Goal: Task Accomplishment & Management: Use online tool/utility

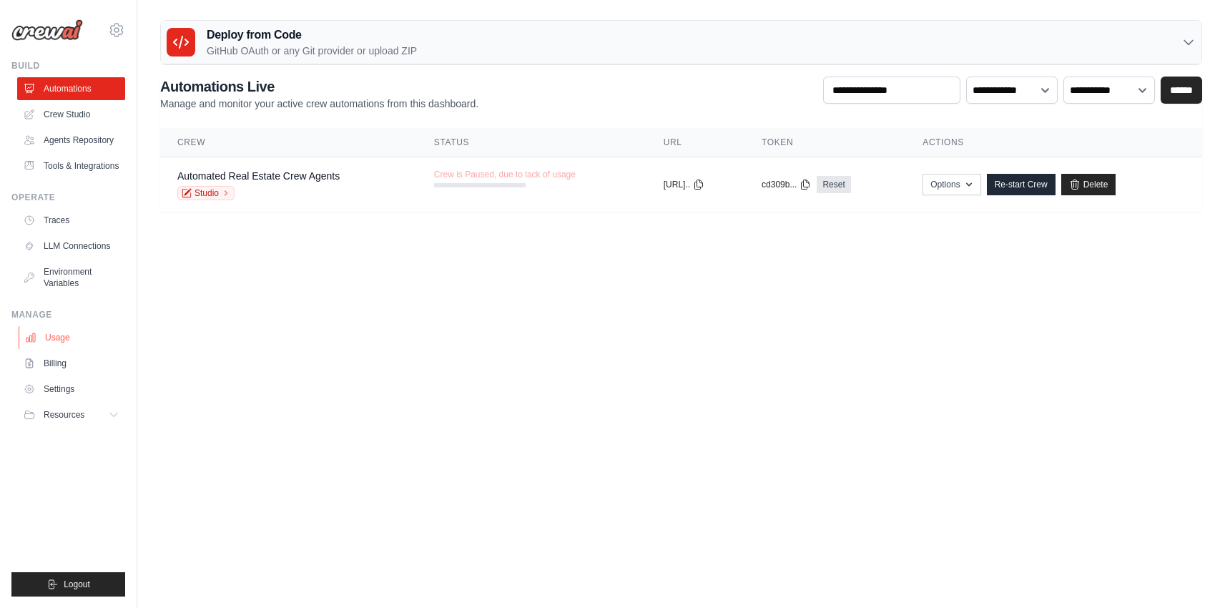
click at [55, 335] on link "Usage" at bounding box center [73, 337] width 108 height 23
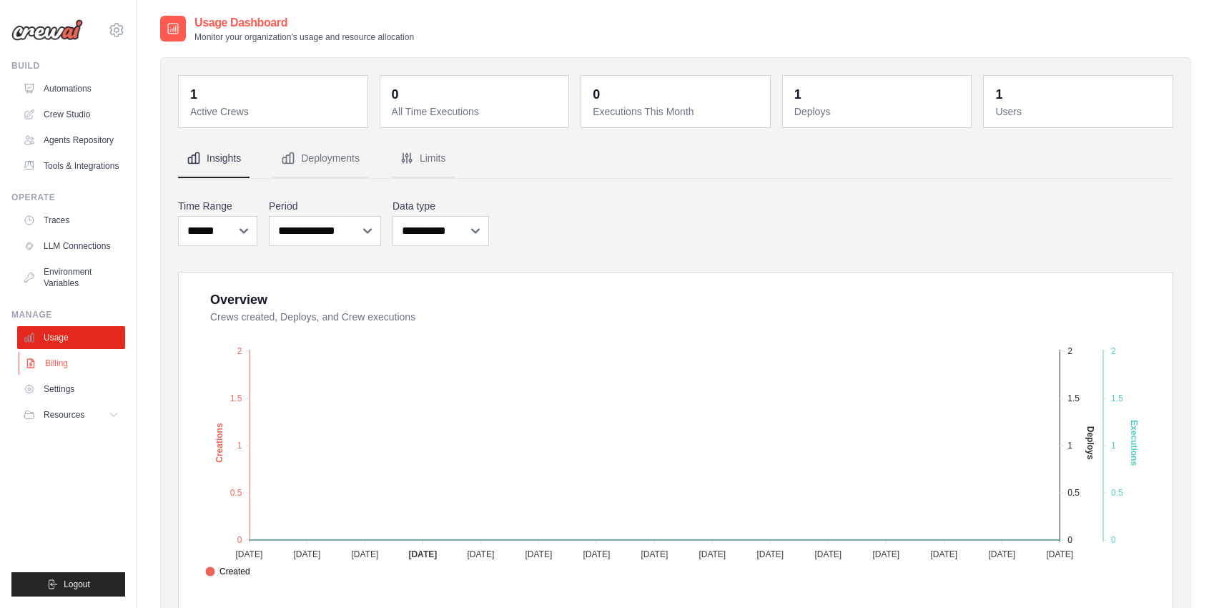
click at [56, 366] on link "Billing" at bounding box center [73, 363] width 108 height 23
click at [58, 367] on link "Billing" at bounding box center [73, 363] width 108 height 23
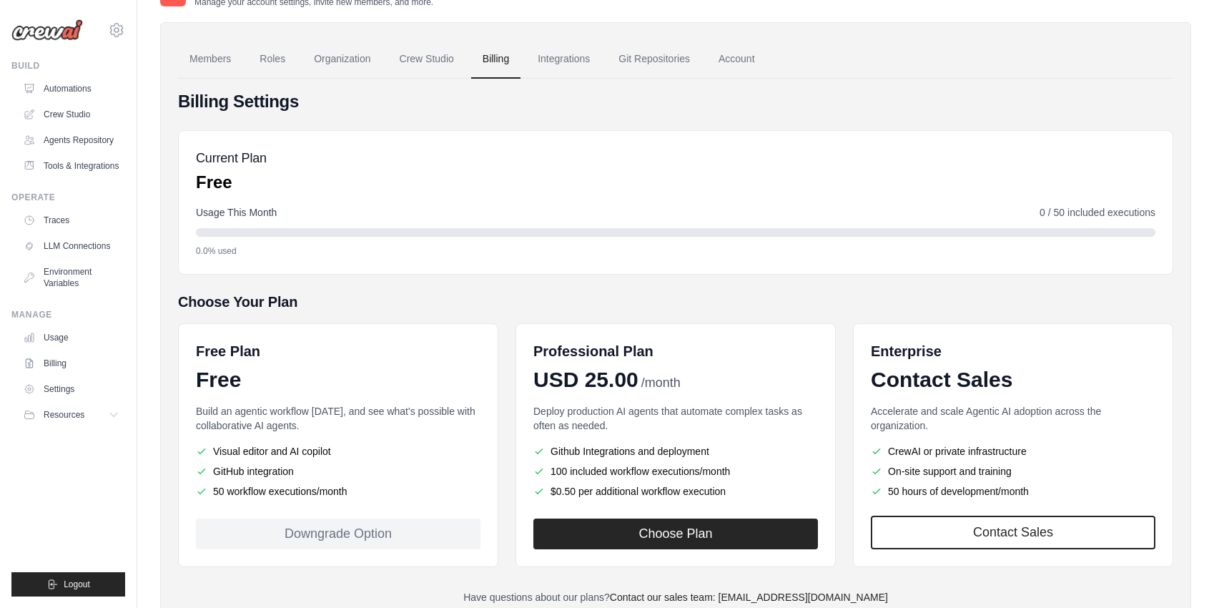
scroll to position [87, 0]
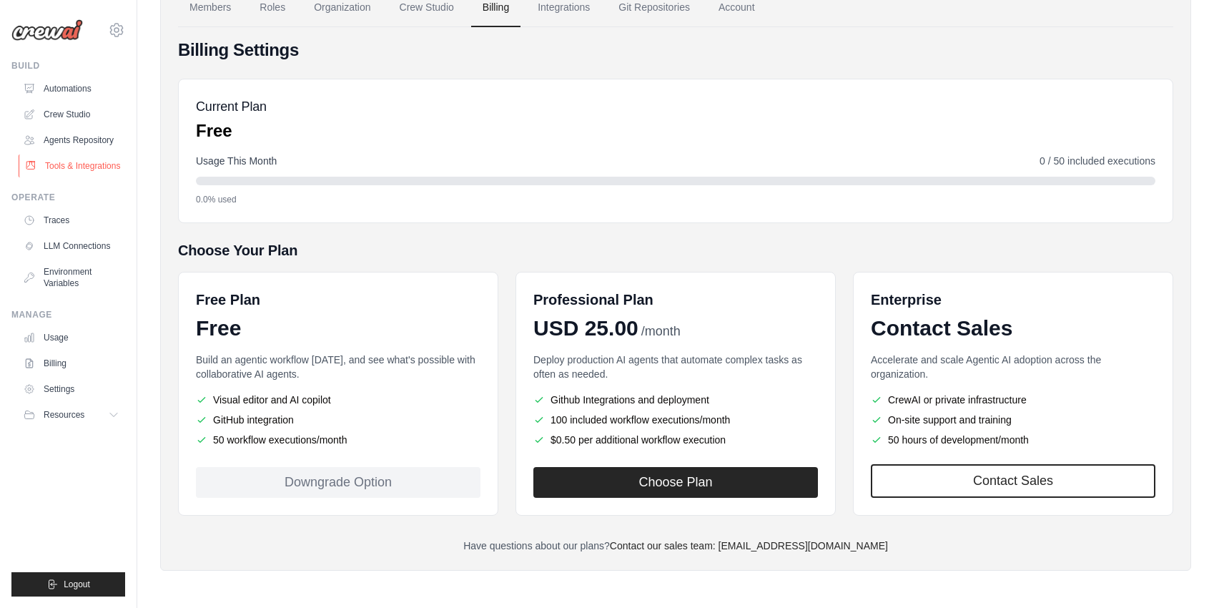
click at [60, 163] on link "Tools & Integrations" at bounding box center [73, 165] width 108 height 23
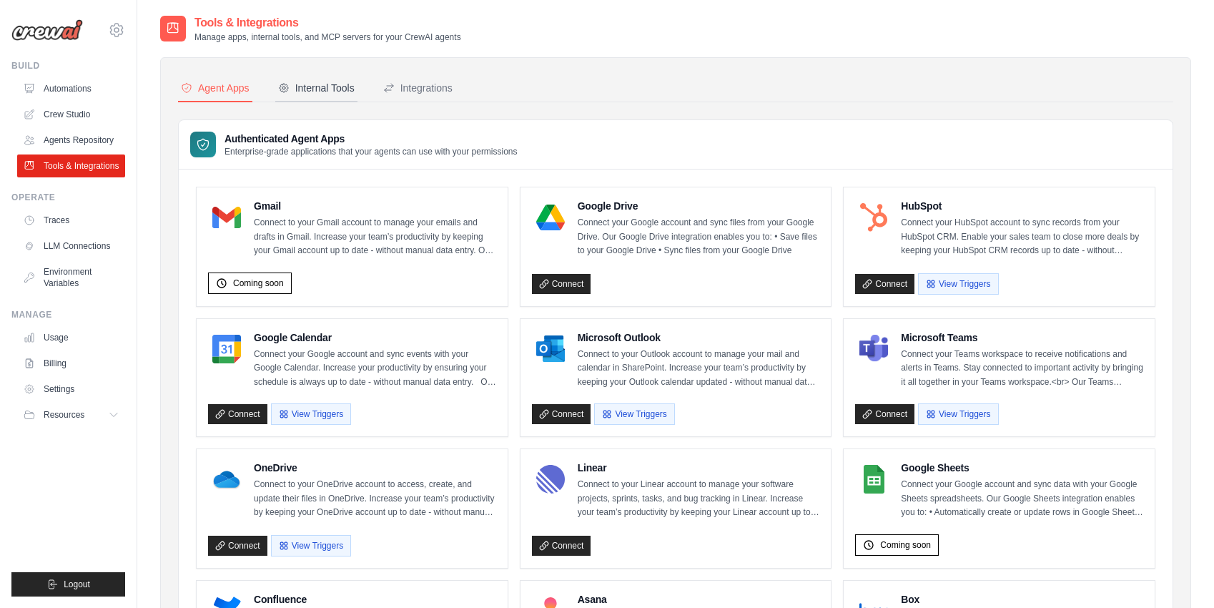
click at [332, 92] on div "Internal Tools" at bounding box center [316, 88] width 77 height 14
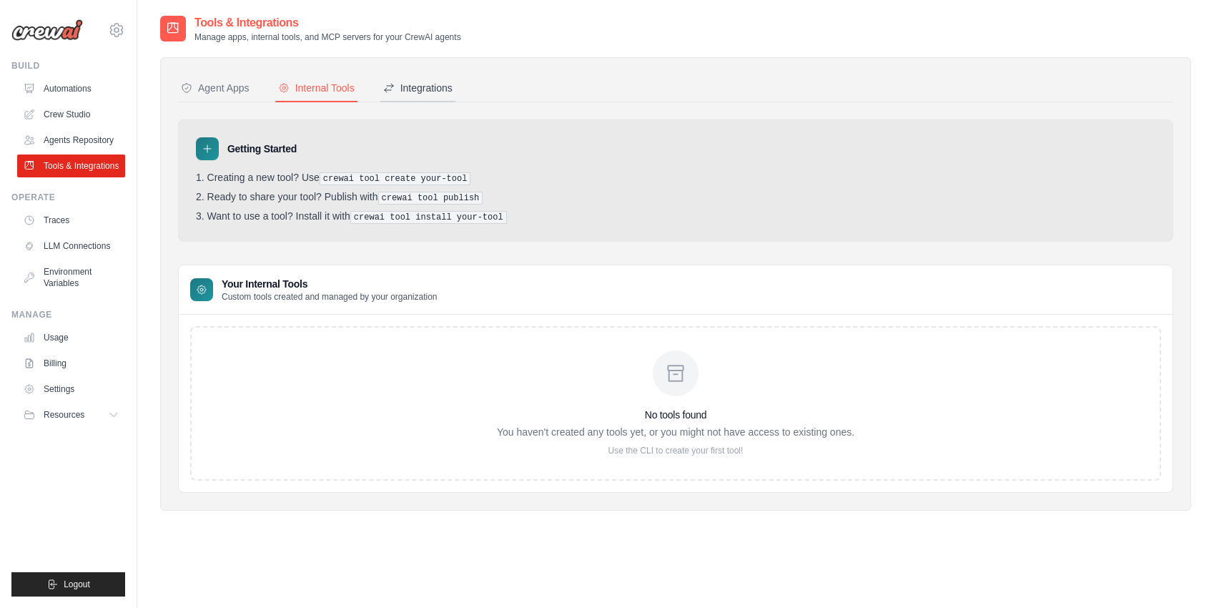
click at [418, 92] on div "Integrations" at bounding box center [417, 88] width 69 height 14
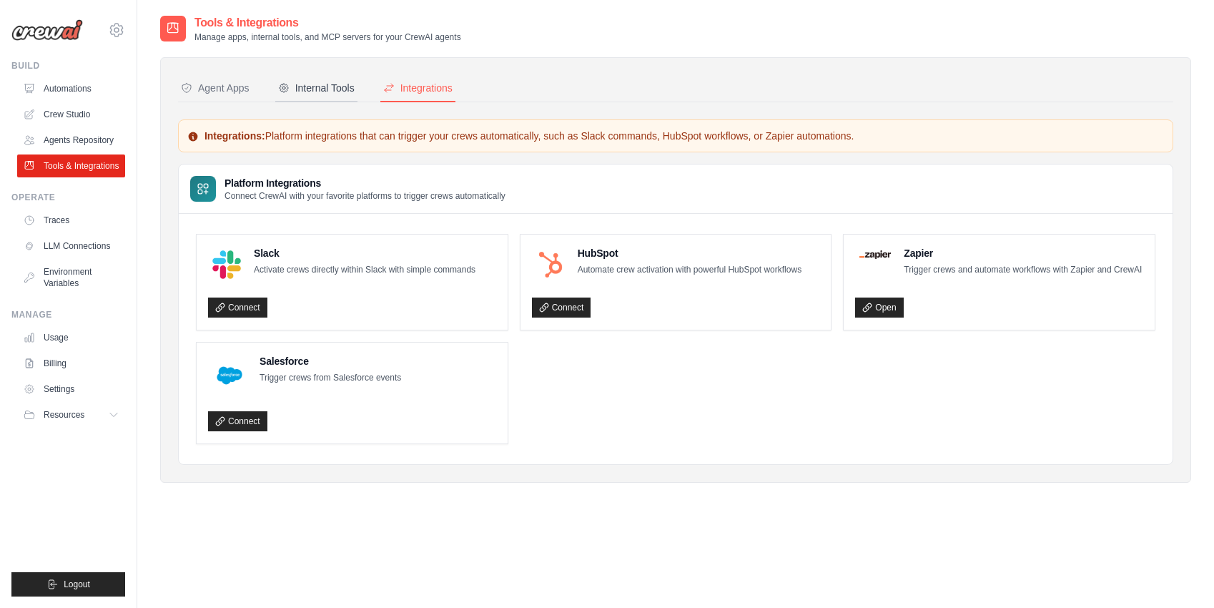
click at [325, 89] on div "Internal Tools" at bounding box center [316, 88] width 77 height 14
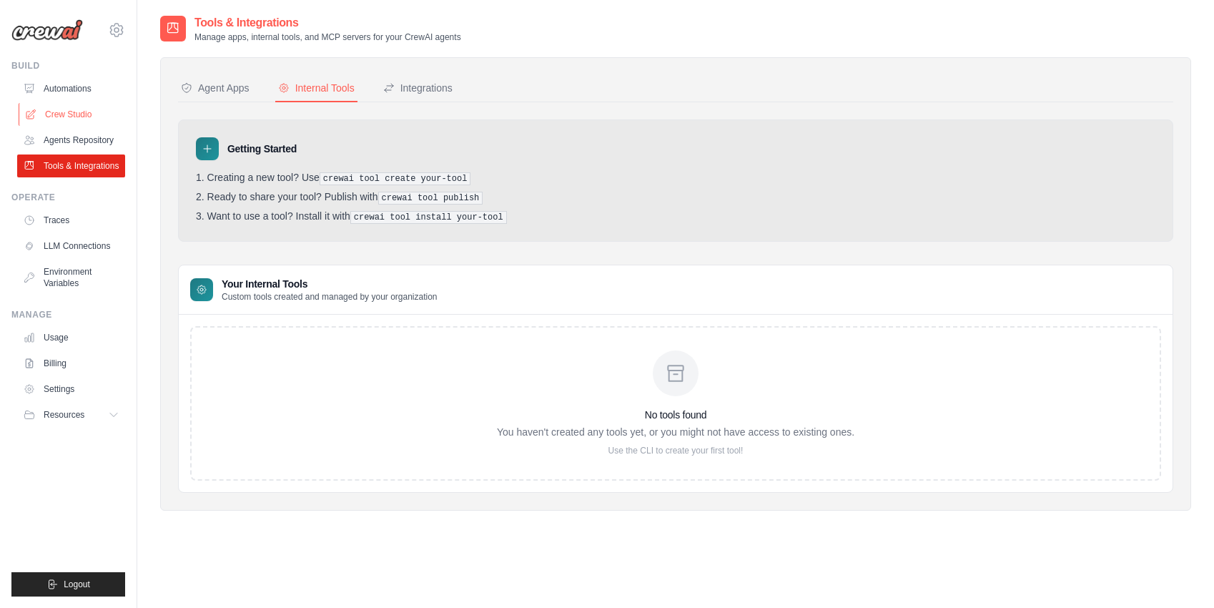
click at [61, 112] on link "Crew Studio" at bounding box center [73, 114] width 108 height 23
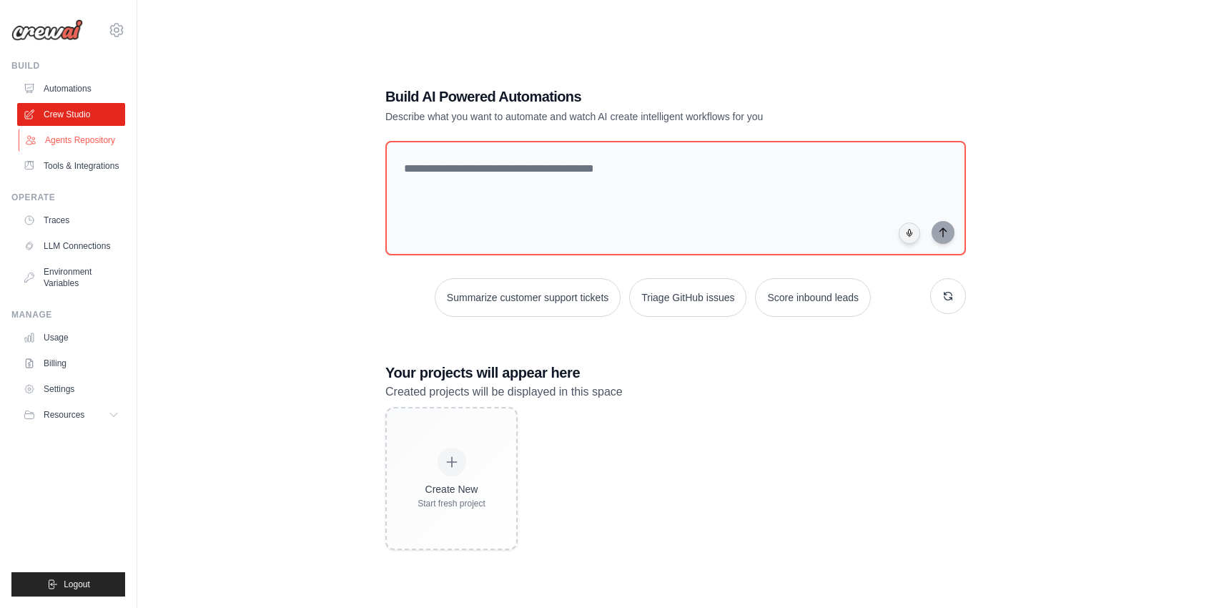
click at [74, 138] on link "Agents Repository" at bounding box center [73, 140] width 108 height 23
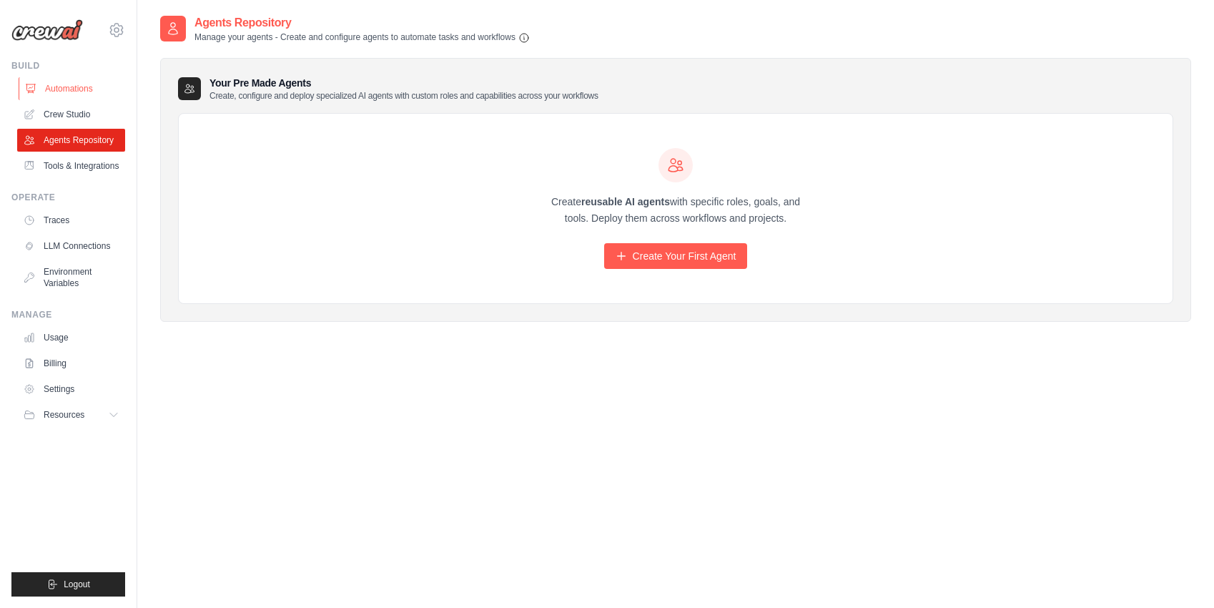
click at [72, 94] on link "Automations" at bounding box center [73, 88] width 108 height 23
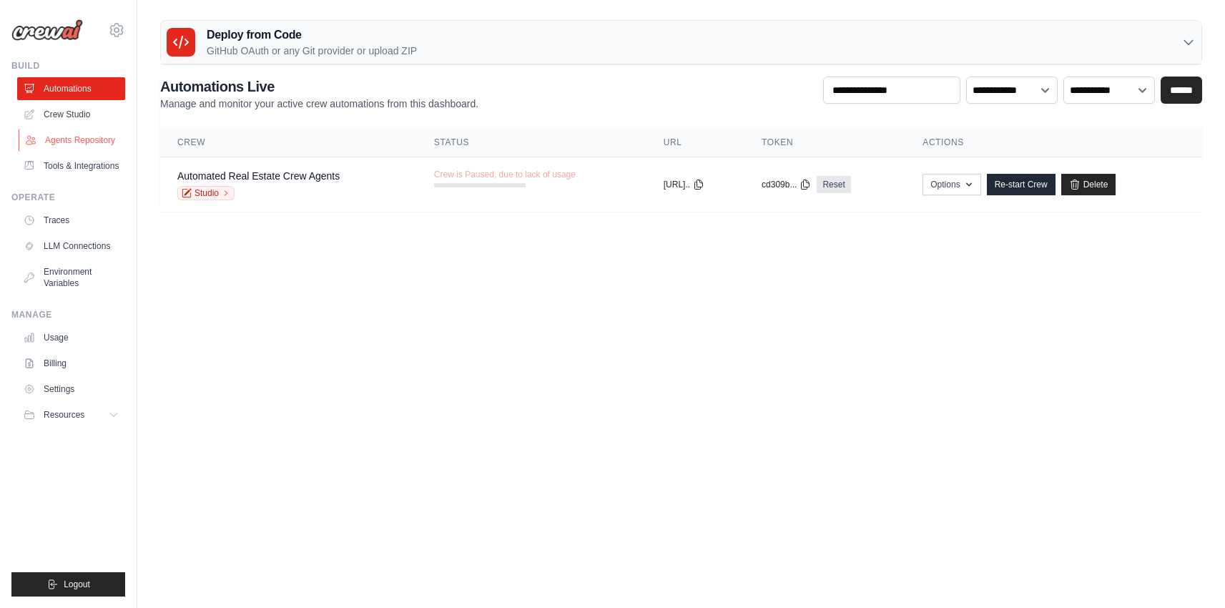
click at [78, 136] on link "Agents Repository" at bounding box center [73, 140] width 108 height 23
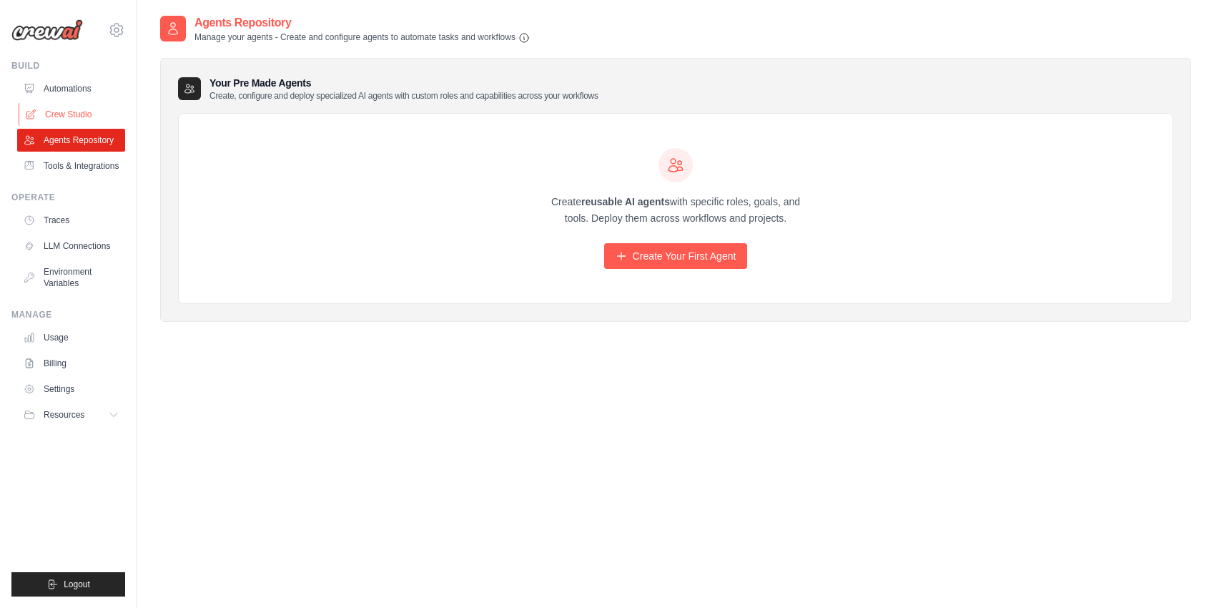
click at [67, 114] on link "Crew Studio" at bounding box center [73, 114] width 108 height 23
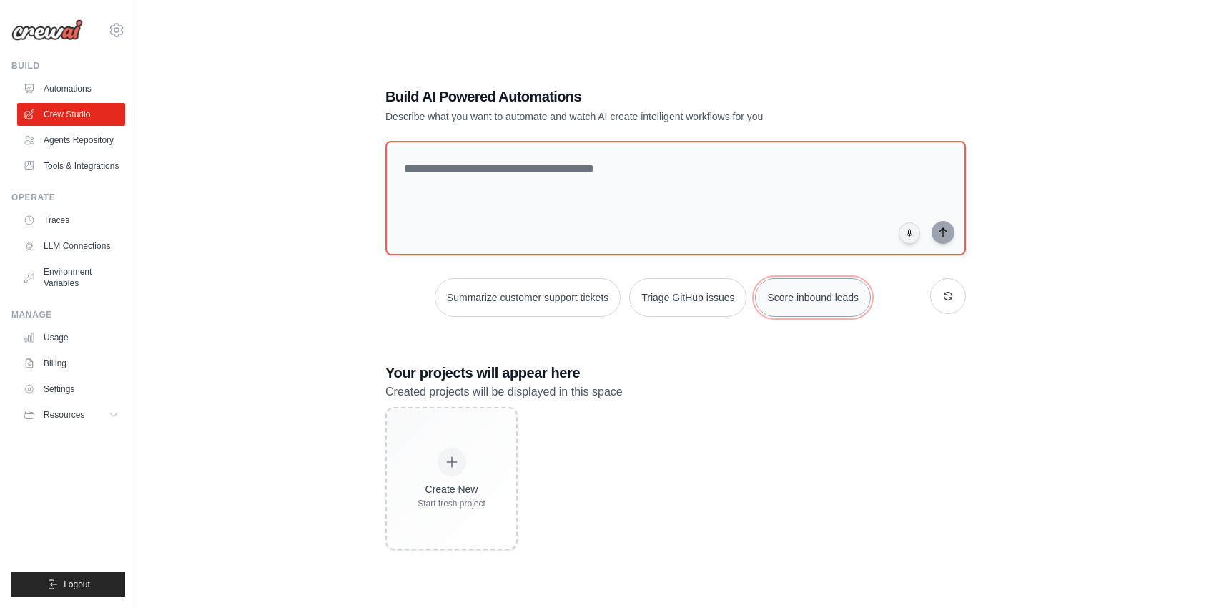
click at [849, 305] on button "Score inbound leads" at bounding box center [813, 297] width 116 height 39
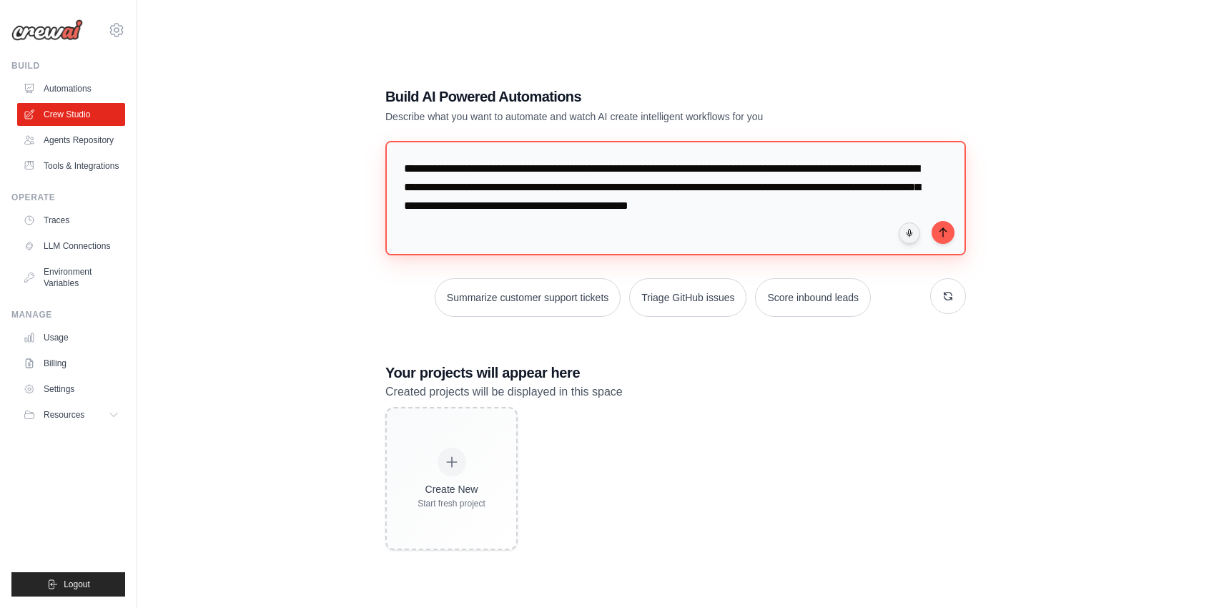
drag, startPoint x: 473, startPoint y: 232, endPoint x: 406, endPoint y: 172, distance: 89.1
click at [406, 172] on textarea "**********" at bounding box center [675, 198] width 581 height 114
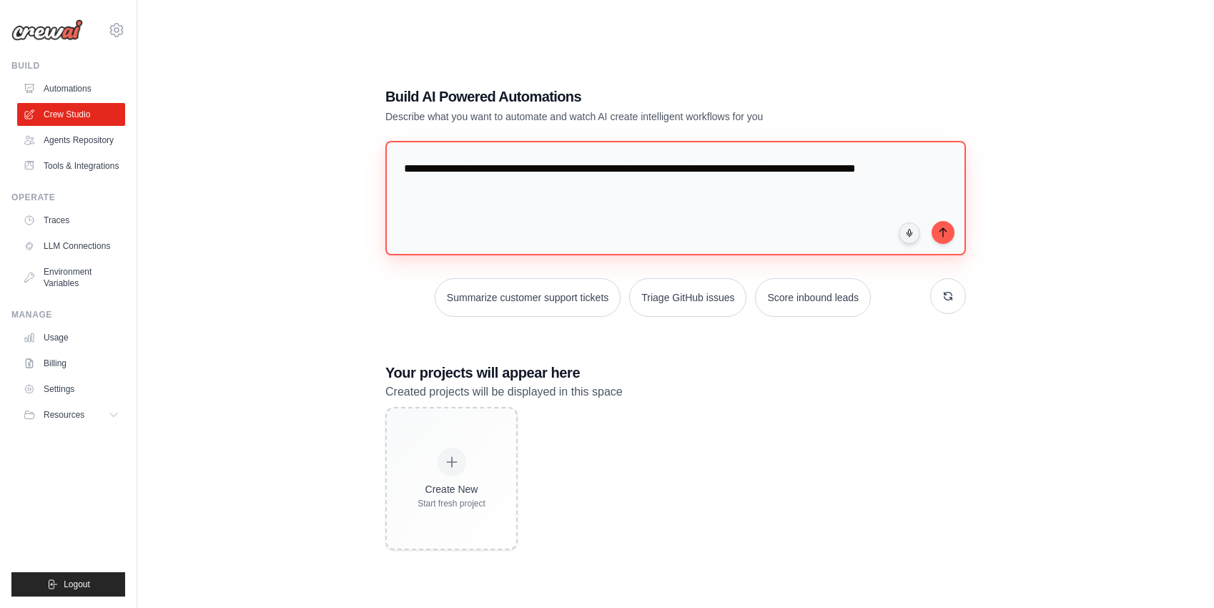
click at [872, 172] on textarea "**********" at bounding box center [675, 198] width 581 height 114
click at [470, 192] on textarea "**********" at bounding box center [675, 198] width 581 height 114
click at [553, 169] on textarea "**********" at bounding box center [675, 198] width 581 height 114
click at [628, 169] on textarea "**********" at bounding box center [675, 198] width 581 height 114
type textarea "**********"
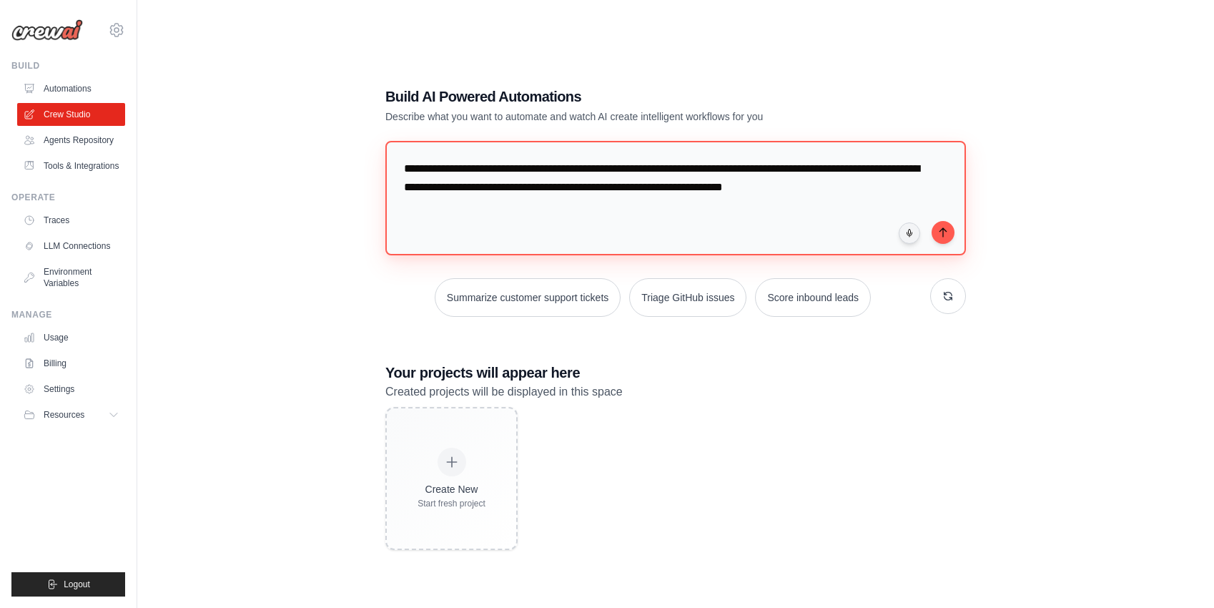
click at [449, 208] on textarea "**********" at bounding box center [675, 198] width 581 height 114
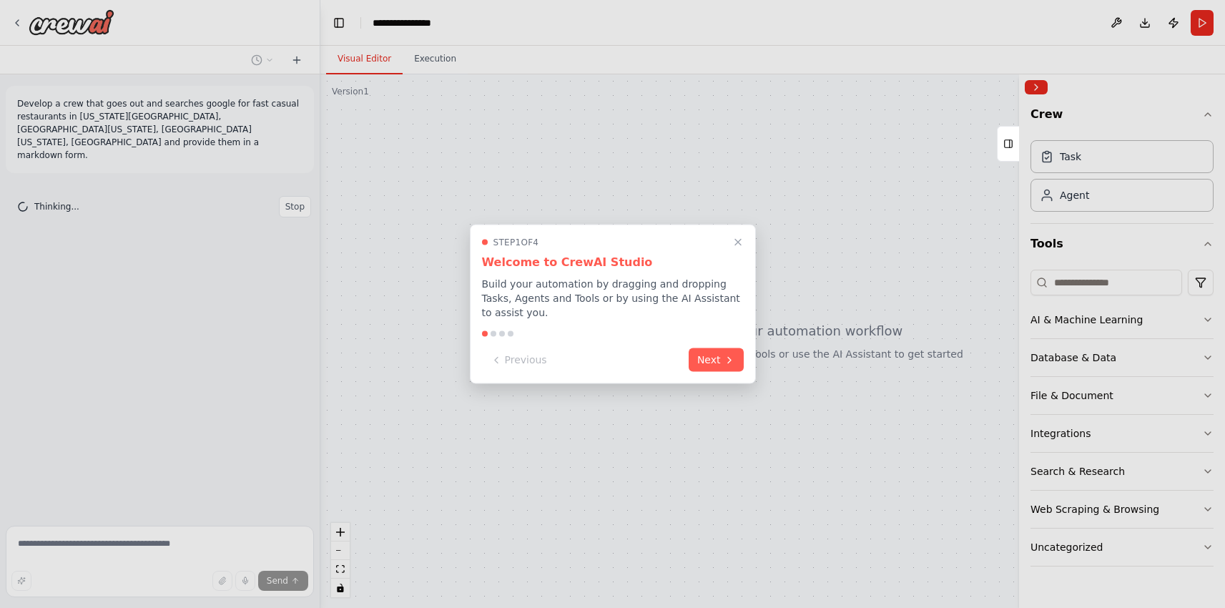
click at [705, 371] on div "Step 1 of 4 Welcome to CrewAI Studio Build your automation by dragging and drop…" at bounding box center [613, 303] width 286 height 159
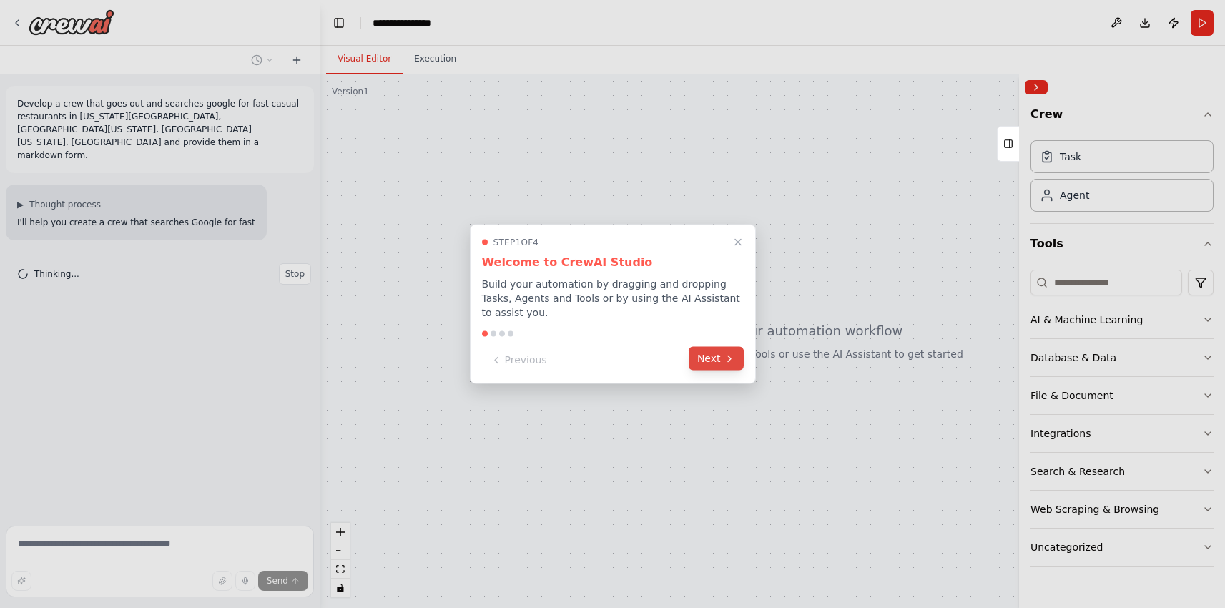
click at [706, 364] on button "Next" at bounding box center [716, 359] width 55 height 24
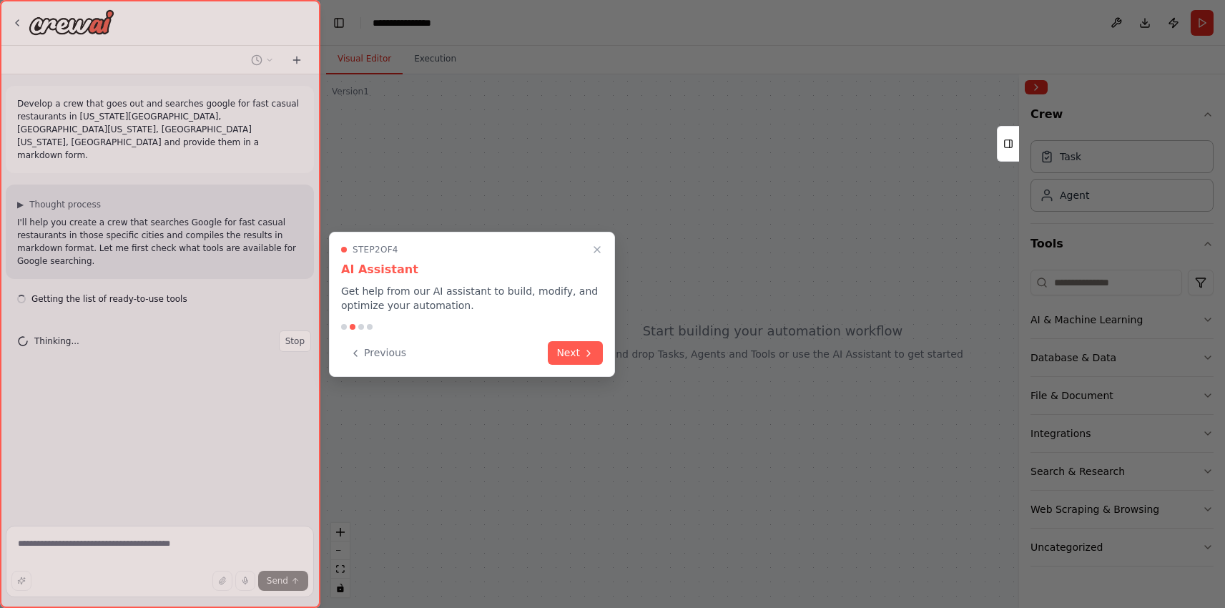
click at [581, 349] on button "Next" at bounding box center [575, 353] width 55 height 24
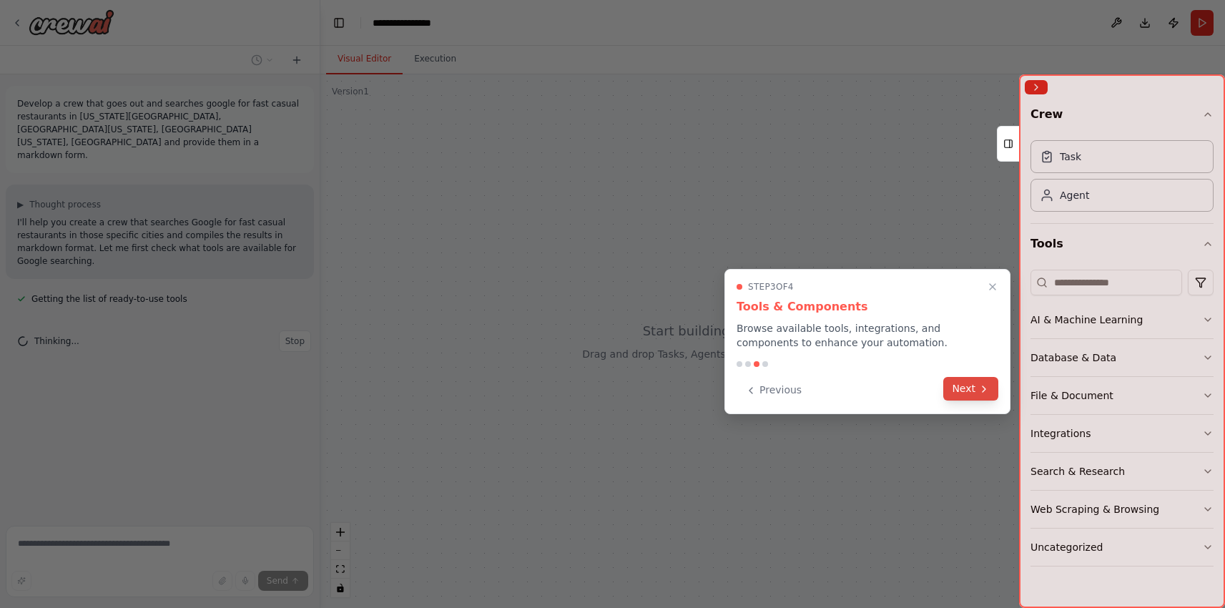
click at [958, 388] on button "Next" at bounding box center [970, 389] width 55 height 24
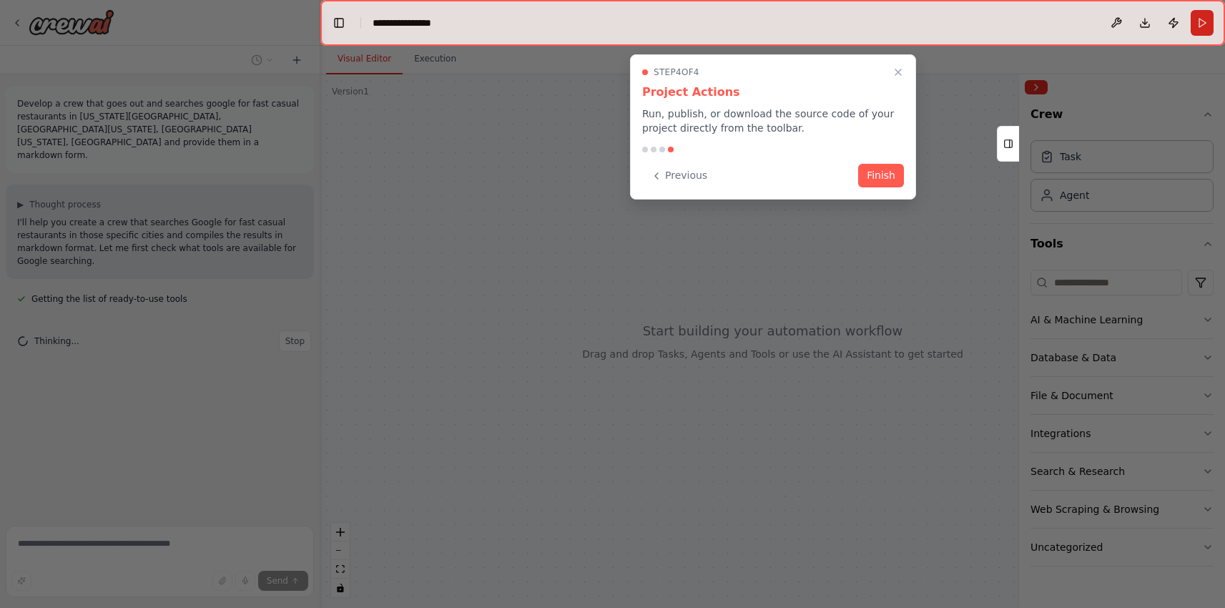
click at [872, 155] on div "Step 4 of 4 Project Actions Run, publish, or download the source code of your p…" at bounding box center [773, 126] width 286 height 145
click at [874, 183] on button "Finish" at bounding box center [881, 174] width 46 height 24
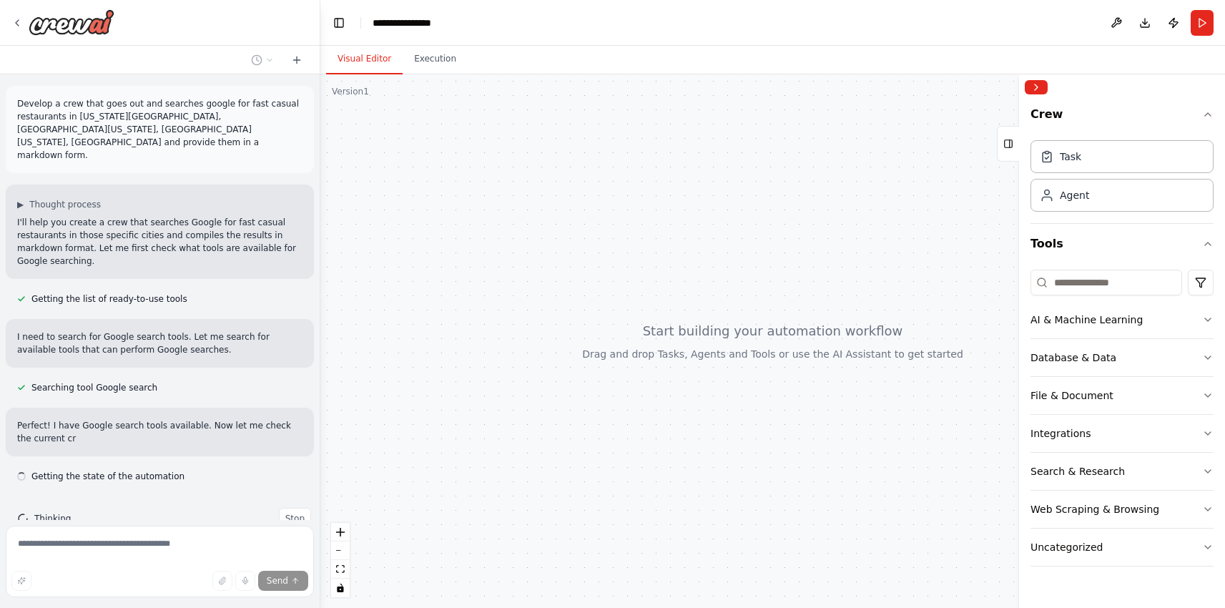
scroll to position [19, 0]
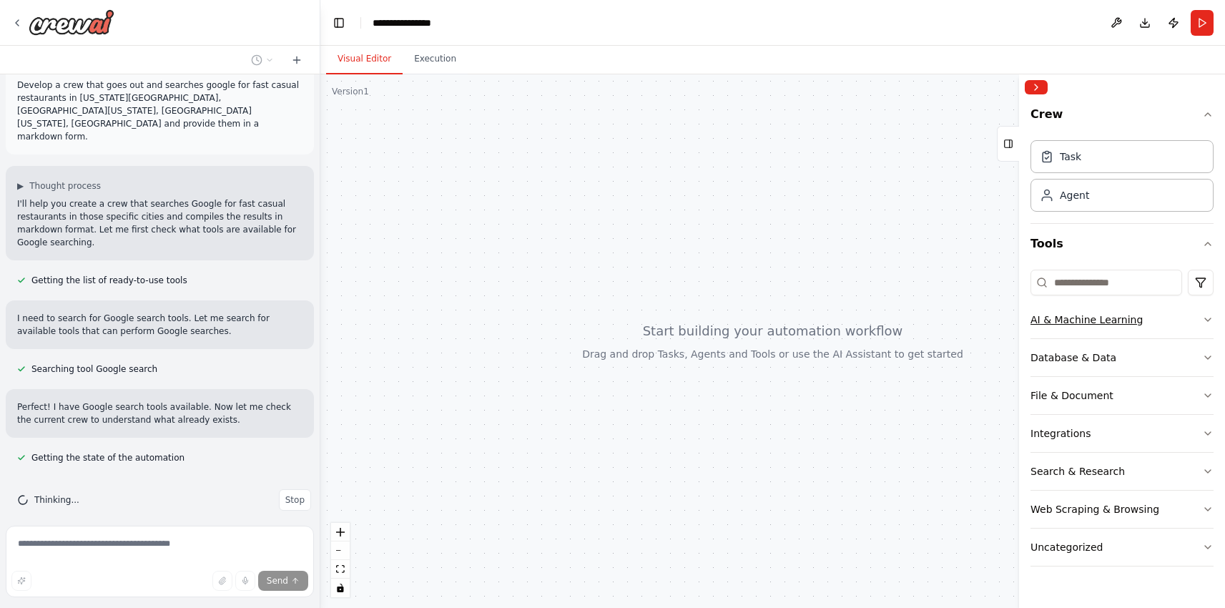
click at [1208, 318] on icon "button" at bounding box center [1207, 319] width 11 height 11
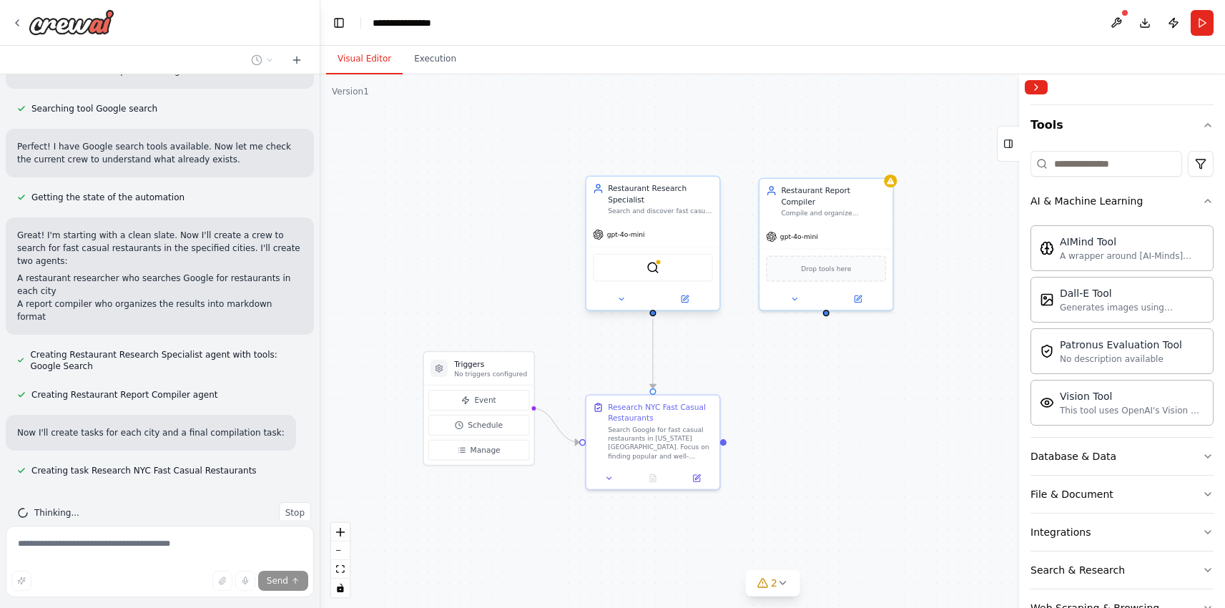
scroll to position [307, 0]
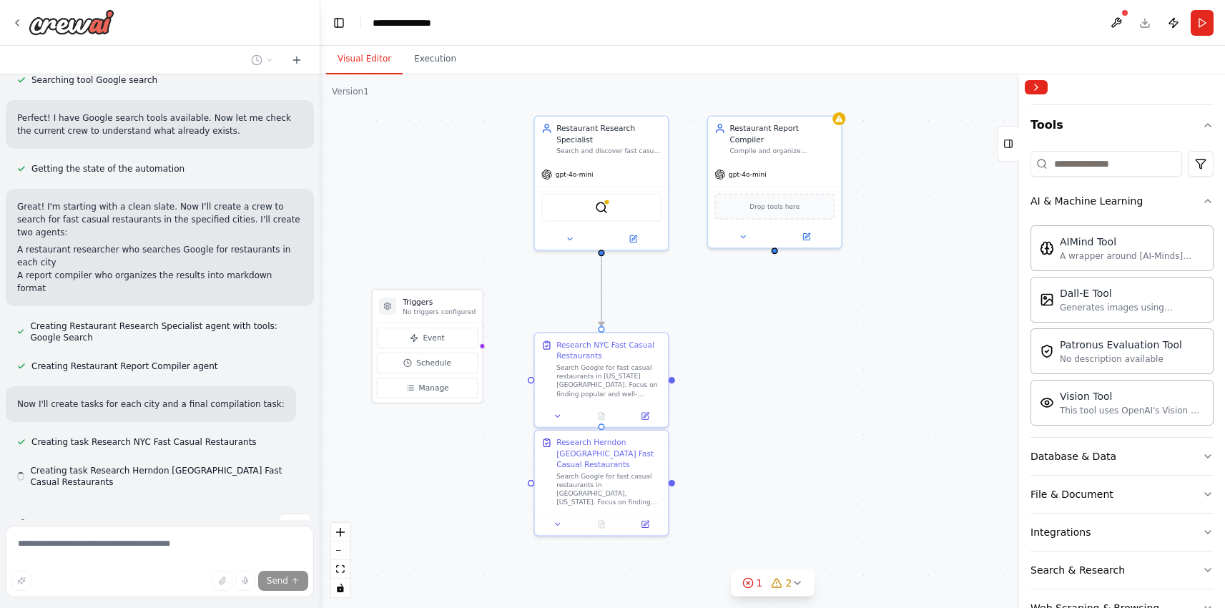
drag, startPoint x: 488, startPoint y: 230, endPoint x: 430, endPoint y: 166, distance: 86.1
click at [430, 166] on div ".deletable-edge-delete-btn { width: 20px; height: 20px; border: 0px solid #ffff…" at bounding box center [772, 340] width 904 height 533
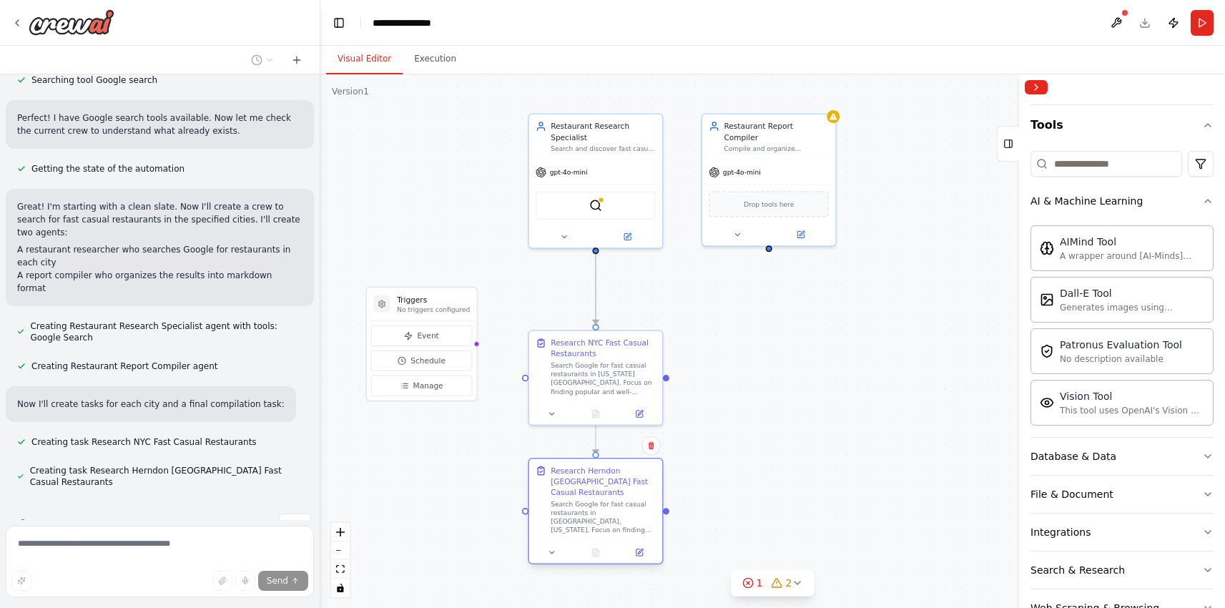
drag, startPoint x: 623, startPoint y: 486, endPoint x: 618, endPoint y: 520, distance: 34.0
click at [618, 521] on div "Search Google for fast casual restaurants in Herndon, Virginia. Focus on findin…" at bounding box center [603, 517] width 105 height 34
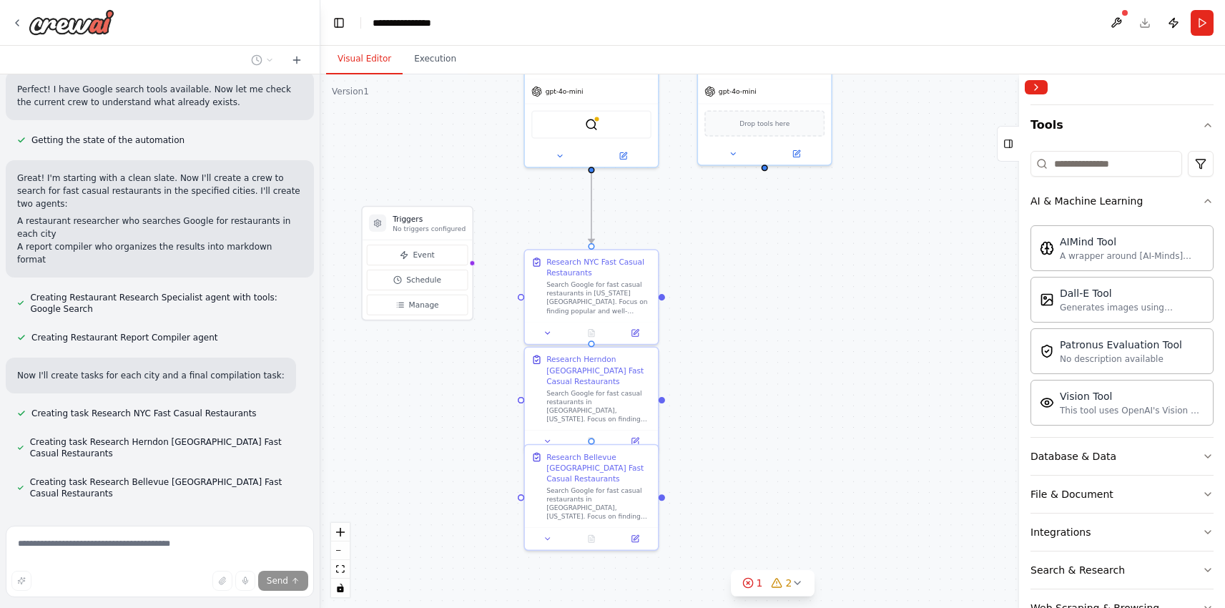
drag, startPoint x: 715, startPoint y: 420, endPoint x: 709, endPoint y: 330, distance: 90.3
click at [709, 329] on div ".deletable-edge-delete-btn { width: 20px; height: 20px; border: 0px solid #ffff…" at bounding box center [772, 340] width 904 height 533
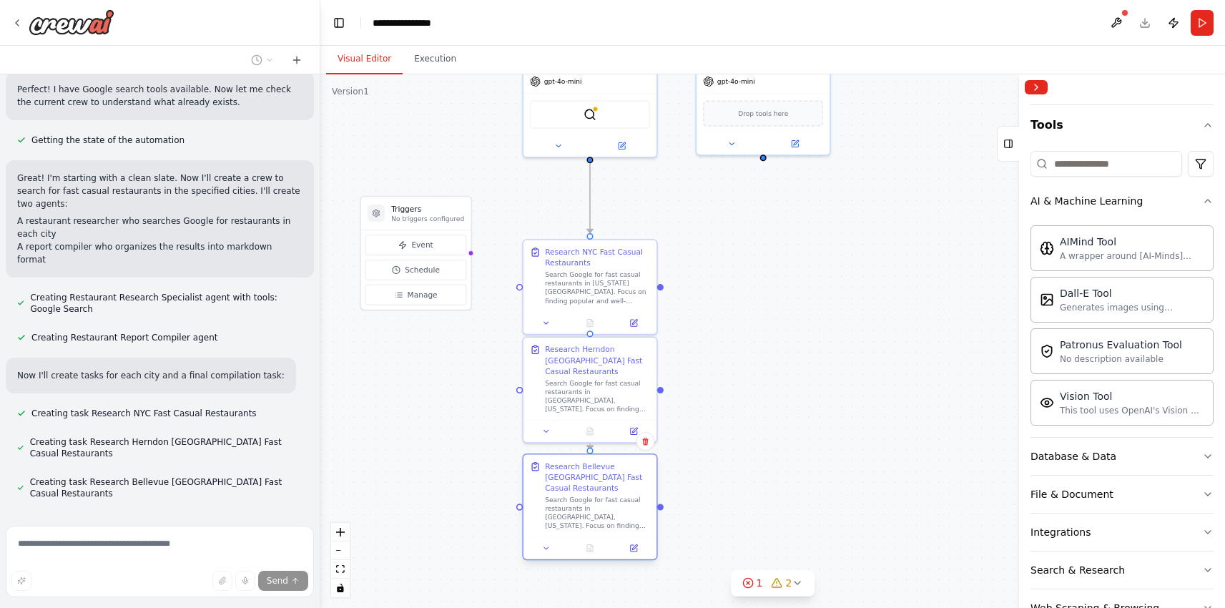
drag, startPoint x: 598, startPoint y: 478, endPoint x: 597, endPoint y: 500, distance: 21.5
click at [597, 502] on div "Search Google for fast casual restaurants in Bellevue, Washington. Focus on fin…" at bounding box center [597, 512] width 105 height 34
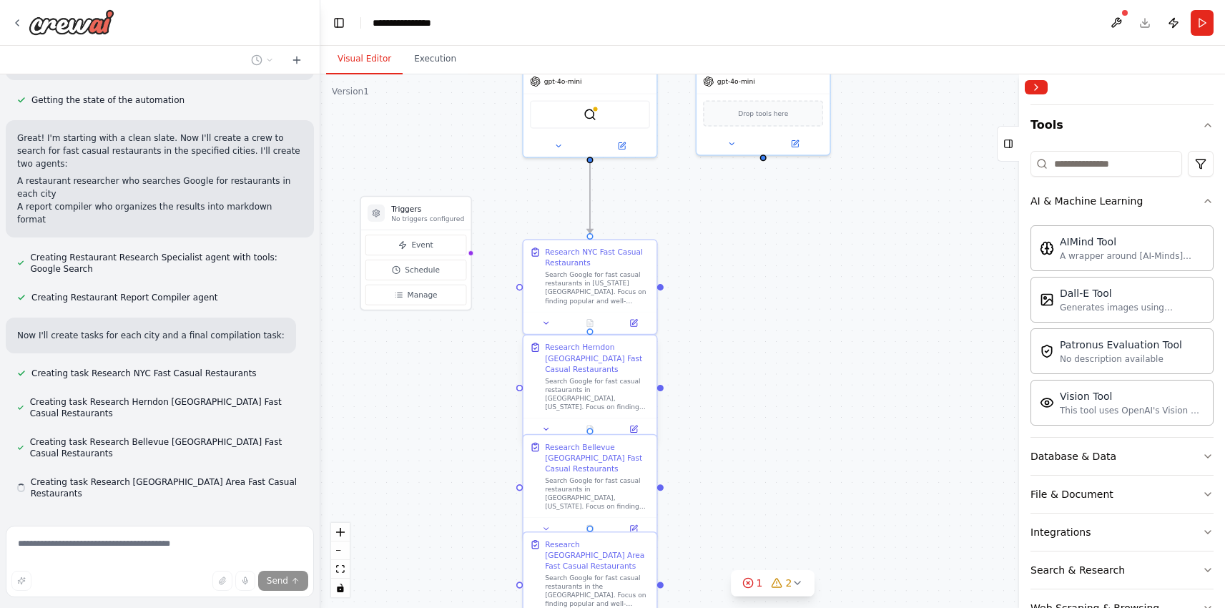
click at [621, 406] on div "Research Herndon VA Fast Casual Restaurants Search Google for fast casual resta…" at bounding box center [589, 387] width 135 height 107
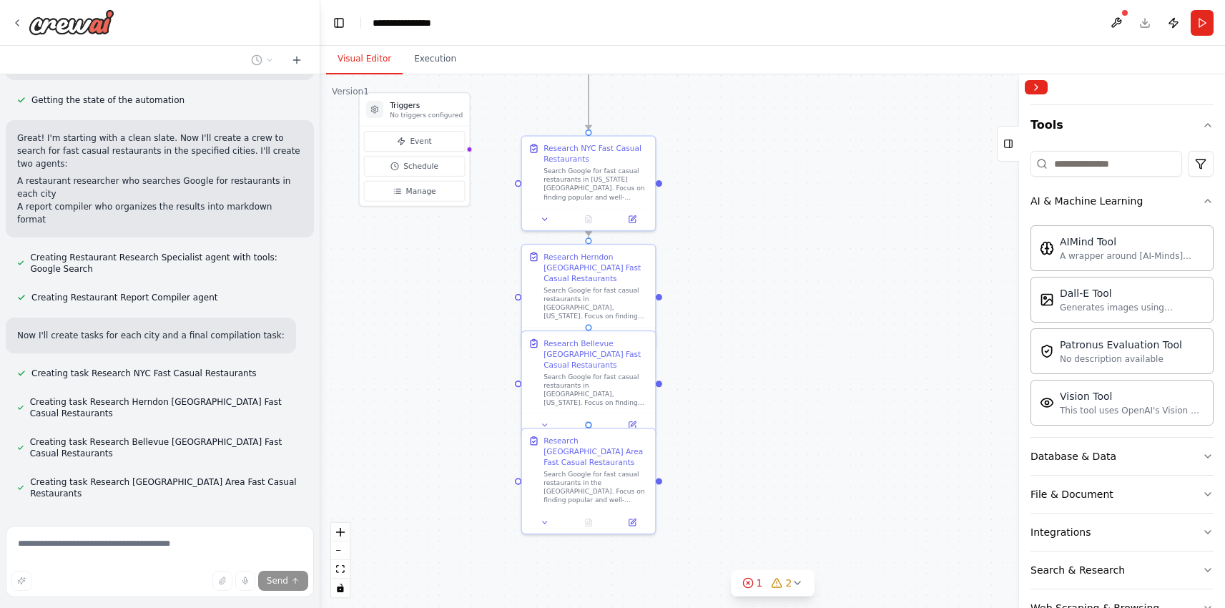
drag, startPoint x: 694, startPoint y: 371, endPoint x: 690, endPoint y: 256, distance: 115.2
click at [690, 257] on div ".deletable-edge-delete-btn { width: 20px; height: 20px; border: 0px solid #ffff…" at bounding box center [772, 340] width 904 height 533
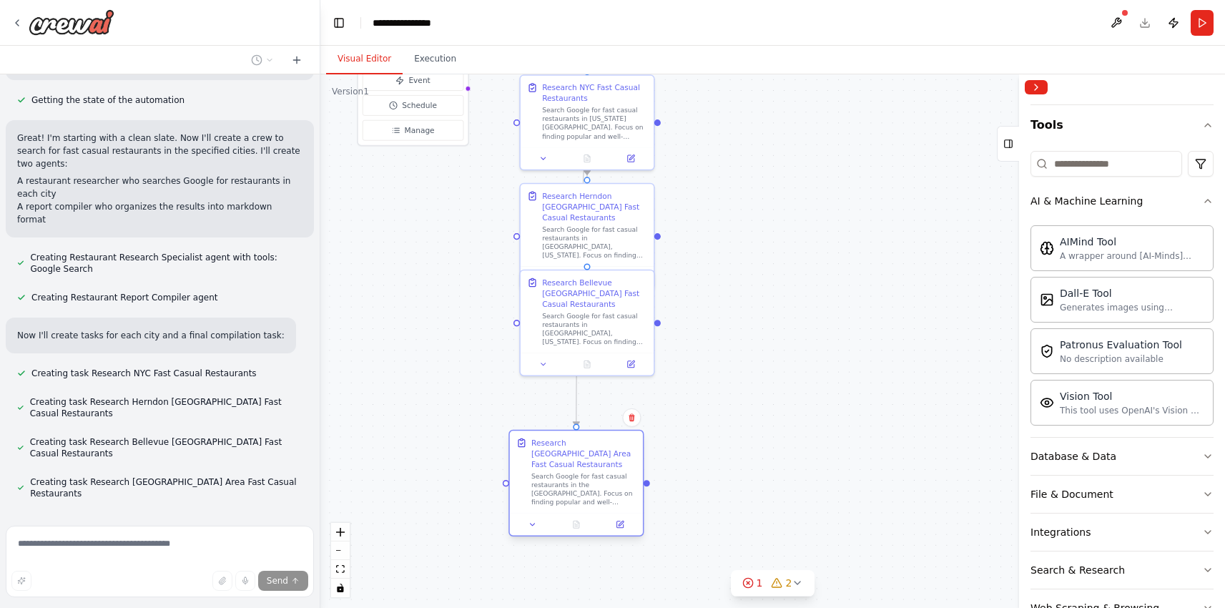
drag, startPoint x: 605, startPoint y: 429, endPoint x: 597, endPoint y: 494, distance: 65.5
click at [598, 498] on div "Research San Francisco Bay Area Fast Casual Restaurants Search Google for fast …" at bounding box center [576, 471] width 133 height 82
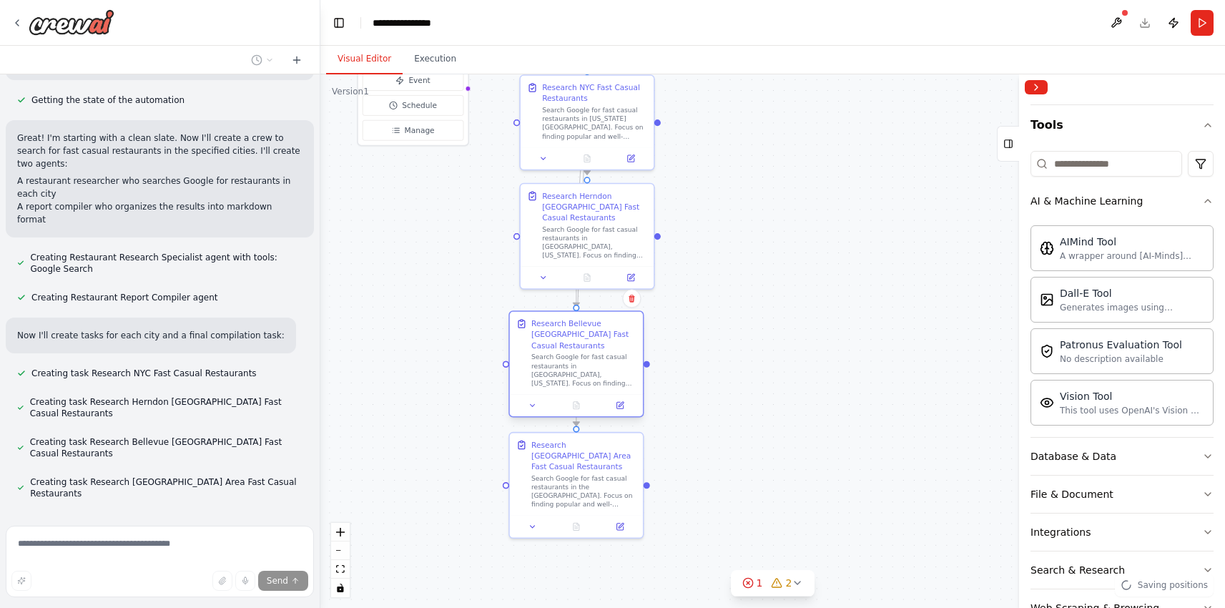
drag, startPoint x: 597, startPoint y: 330, endPoint x: 591, endPoint y: 366, distance: 36.2
click at [591, 370] on div "Search Google for fast casual restaurants in Bellevue, Washington. Focus on fin…" at bounding box center [583, 369] width 105 height 34
drag, startPoint x: 595, startPoint y: 238, endPoint x: 581, endPoint y: 260, distance: 25.4
click at [581, 260] on div "Search Google for fast casual restaurants in Herndon, Virginia. Focus on findin…" at bounding box center [583, 262] width 105 height 34
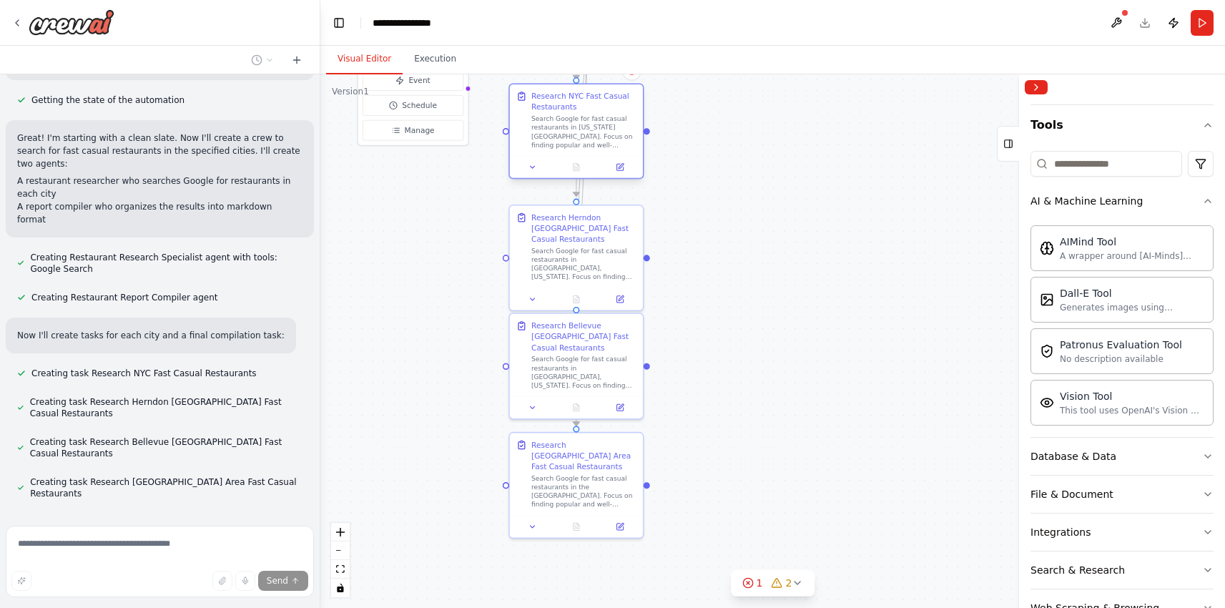
drag, startPoint x: 599, startPoint y: 120, endPoint x: 586, endPoint y: 131, distance: 17.3
click at [586, 131] on div "Search Google for fast casual restaurants in New York City. Focus on finding po…" at bounding box center [583, 131] width 105 height 34
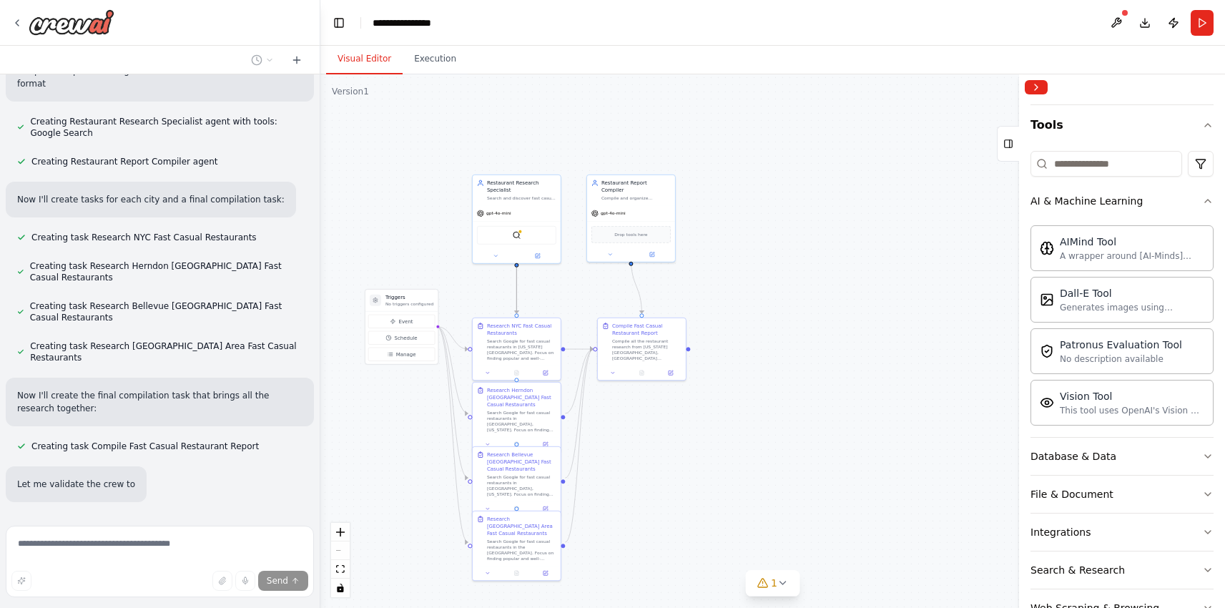
scroll to position [541, 0]
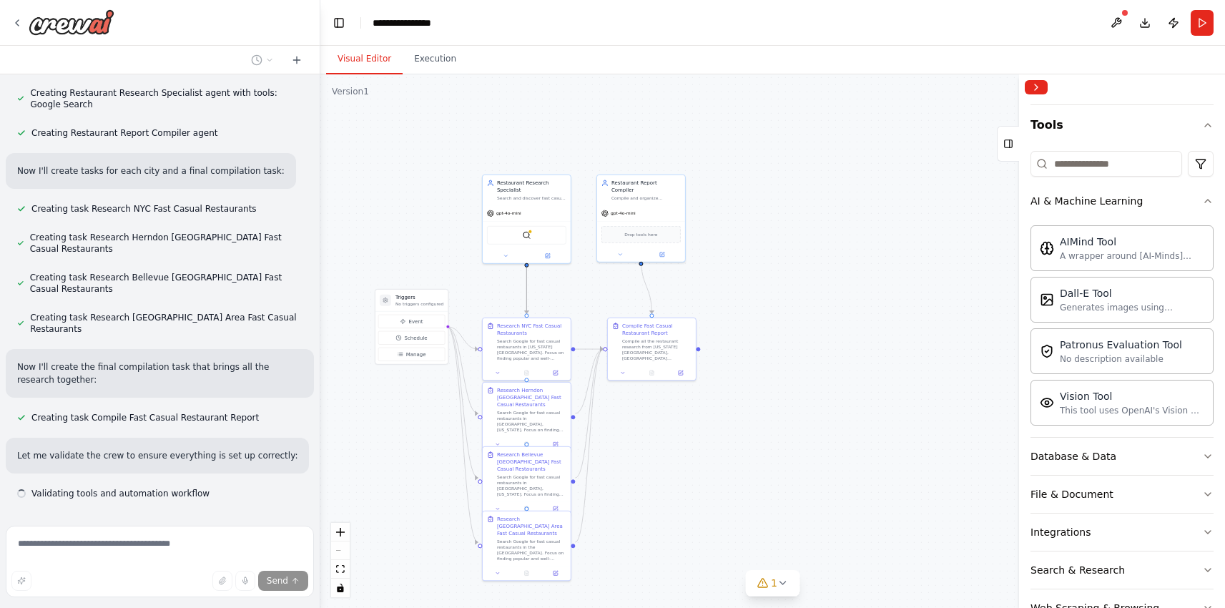
drag, startPoint x: 704, startPoint y: 274, endPoint x: 612, endPoint y: 438, distance: 188.2
click at [603, 440] on div ".deletable-edge-delete-btn { width: 20px; height: 20px; border: 0px solid #ffff…" at bounding box center [772, 340] width 904 height 533
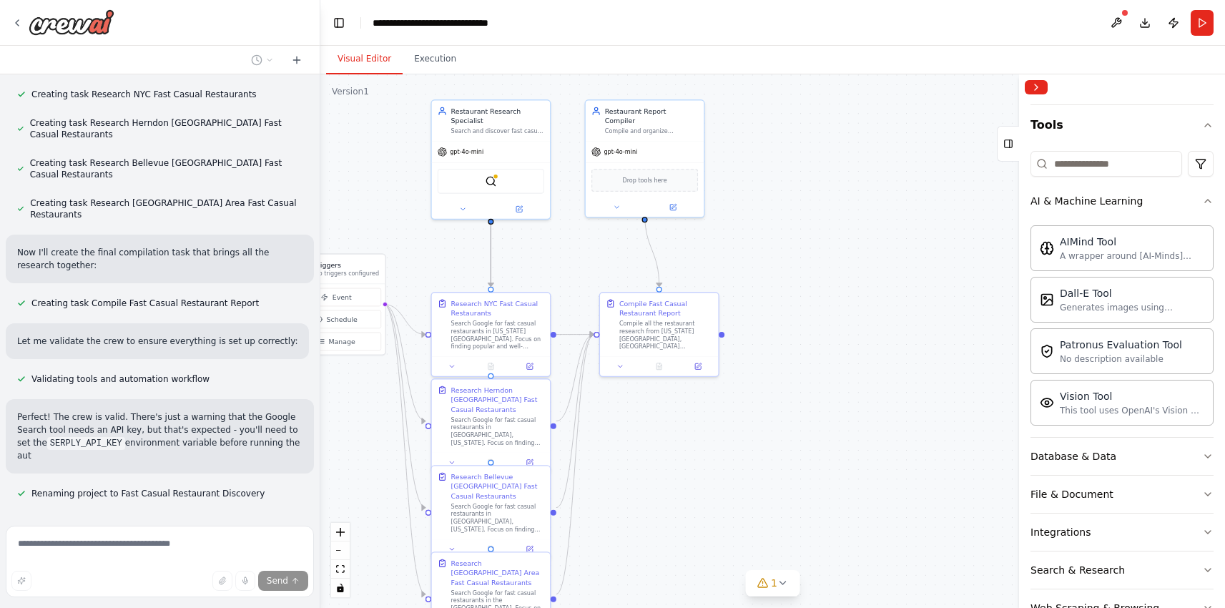
scroll to position [672, 0]
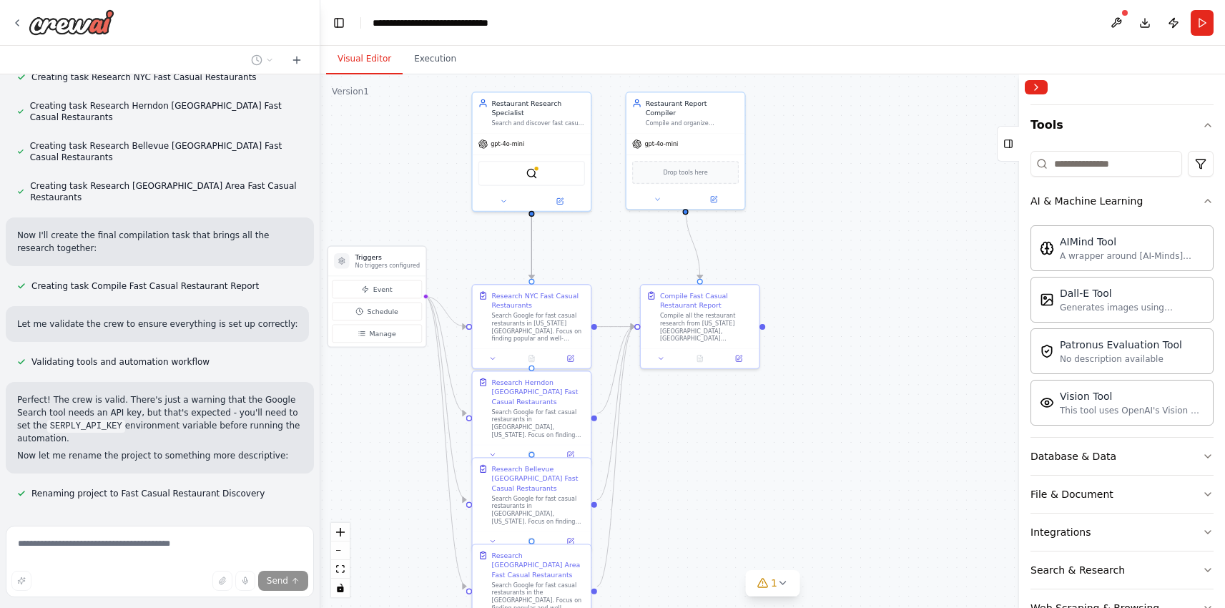
drag, startPoint x: 638, startPoint y: 423, endPoint x: 676, endPoint y: 414, distance: 38.9
click at [676, 414] on div ".deletable-edge-delete-btn { width: 20px; height: 20px; border: 0px solid #ffff…" at bounding box center [772, 340] width 904 height 533
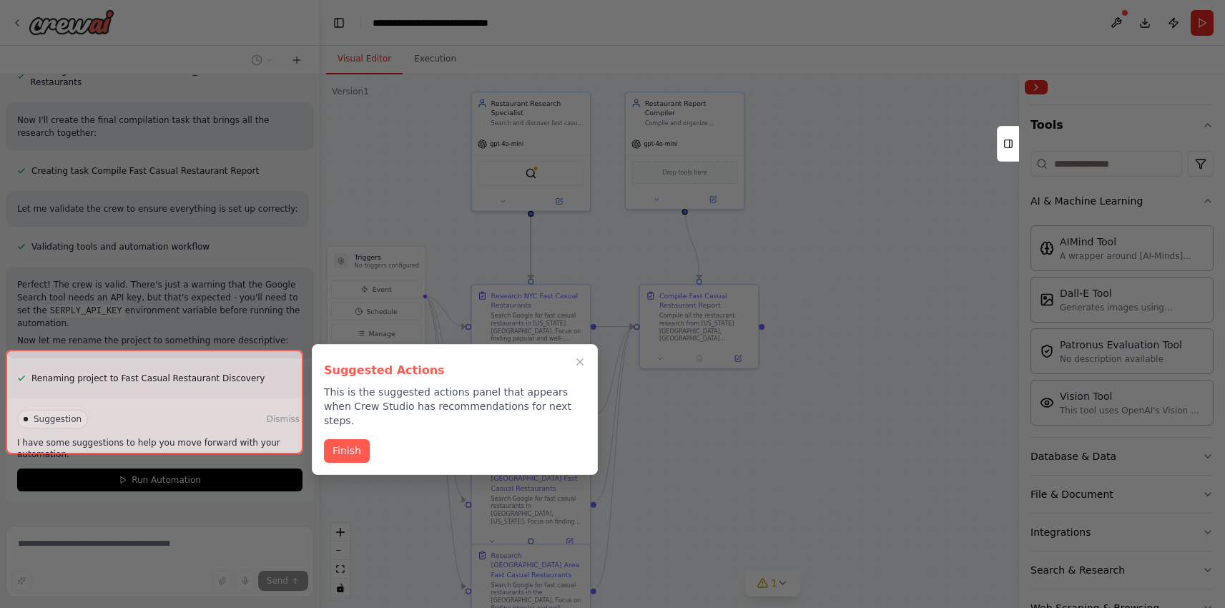
scroll to position [788, 0]
click at [153, 433] on div at bounding box center [154, 401] width 297 height 104
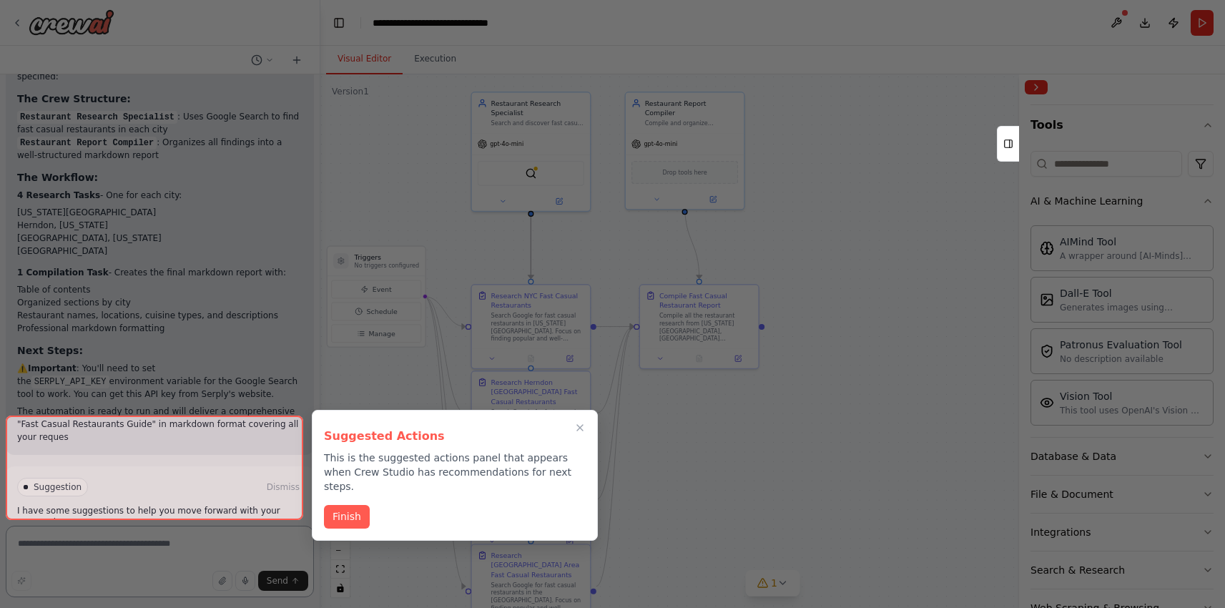
scroll to position [1178, 0]
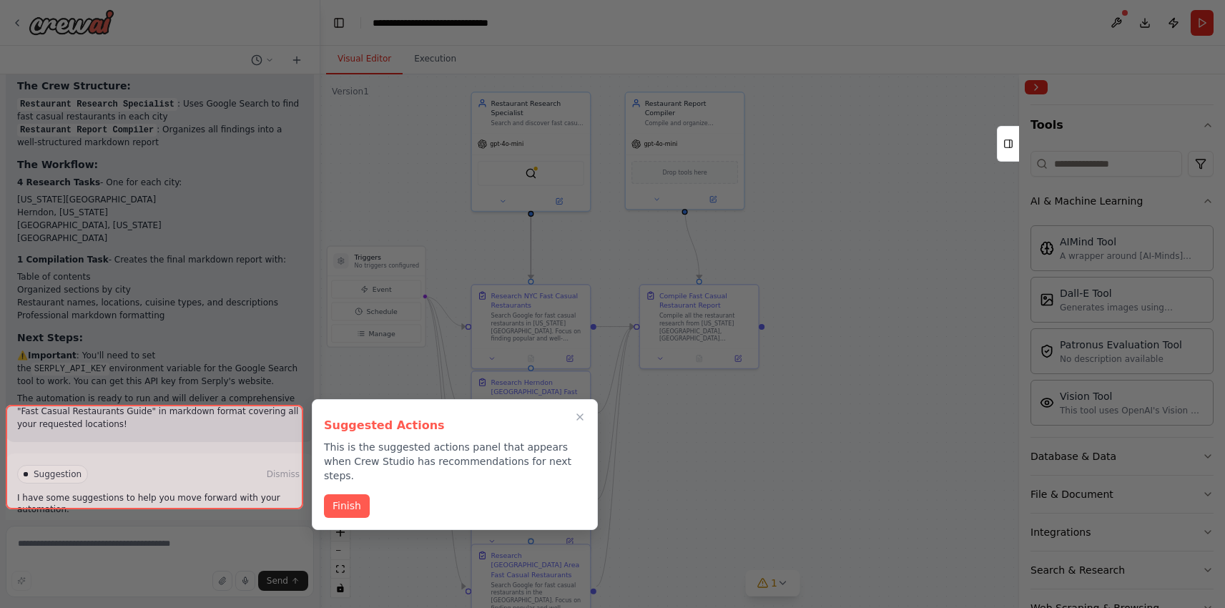
click at [194, 490] on div at bounding box center [154, 457] width 297 height 104
click at [332, 495] on button "Finish" at bounding box center [347, 506] width 46 height 24
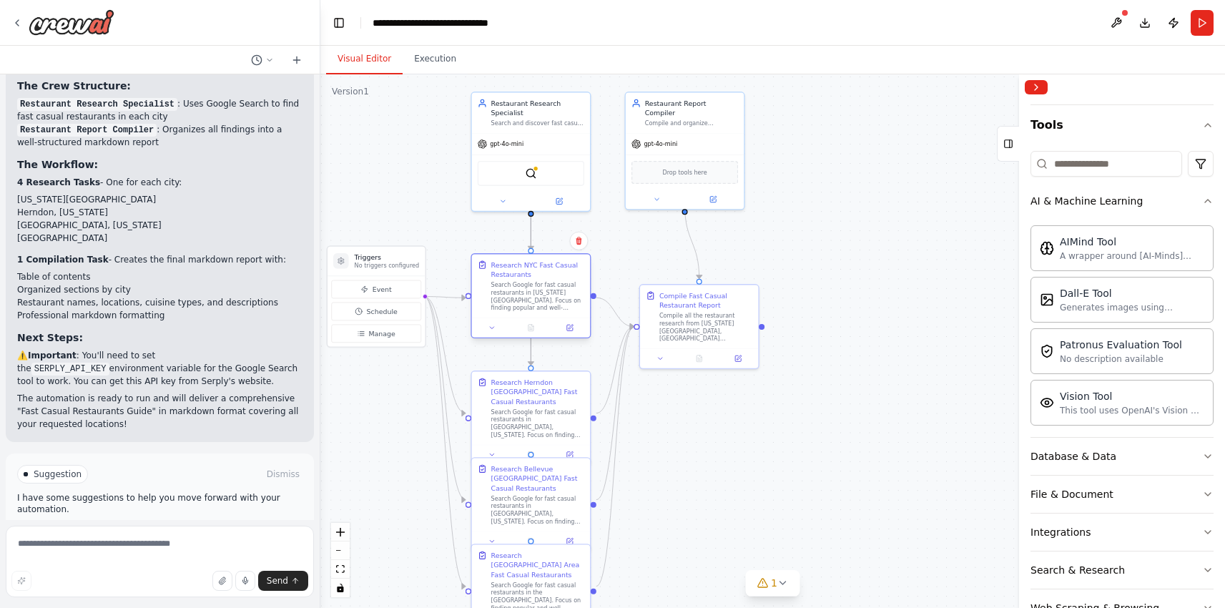
drag, startPoint x: 546, startPoint y: 314, endPoint x: 546, endPoint y: 287, distance: 27.2
click at [546, 287] on div "Search Google for fast casual restaurants in New York City. Focus on finding po…" at bounding box center [537, 296] width 93 height 31
drag, startPoint x: 539, startPoint y: 400, endPoint x: 541, endPoint y: 388, distance: 13.0
click at [541, 396] on div "Search Google for fast casual restaurants in Herndon, Virginia. Focus on findin…" at bounding box center [537, 411] width 93 height 31
click at [541, 478] on div "Research Bellevue WA Fast Casual Restaurants" at bounding box center [537, 476] width 93 height 29
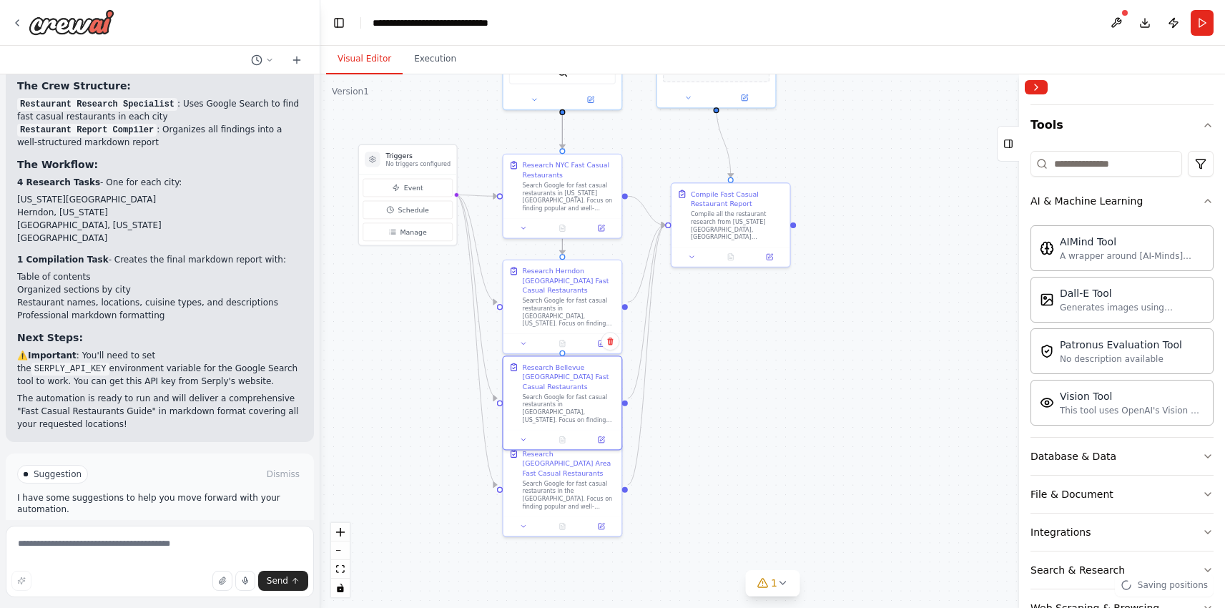
drag, startPoint x: 732, startPoint y: 477, endPoint x: 762, endPoint y: 376, distance: 105.2
click at [762, 377] on div ".deletable-edge-delete-btn { width: 20px; height: 20px; border: 0px solid #ffff…" at bounding box center [772, 340] width 904 height 533
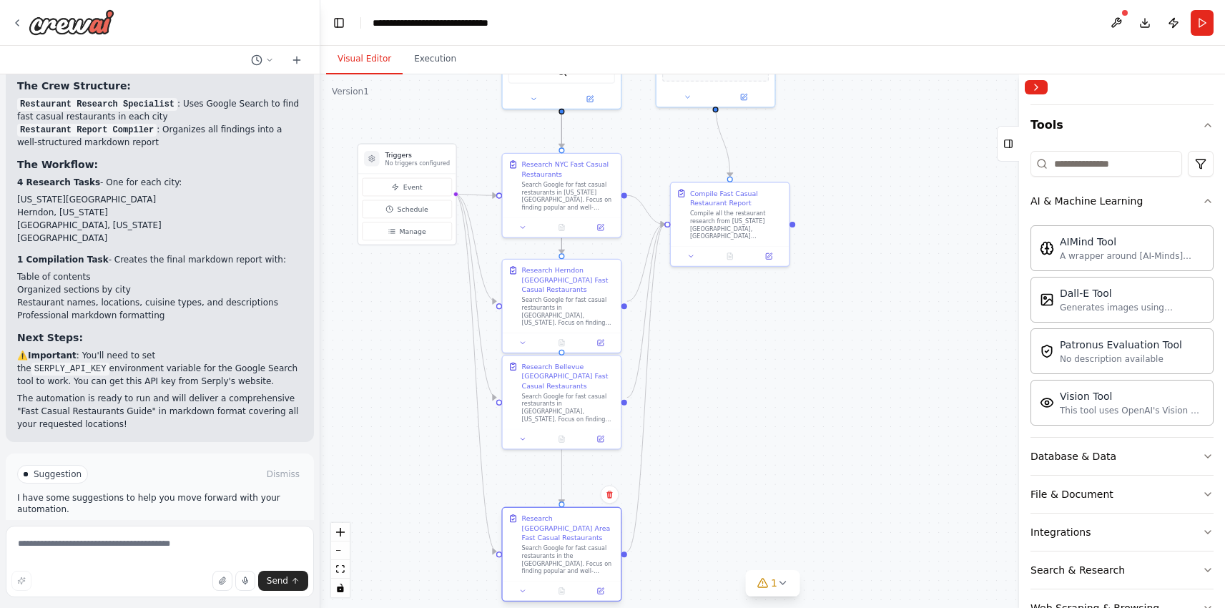
drag, startPoint x: 580, startPoint y: 494, endPoint x: 582, endPoint y: 558, distance: 63.7
click at [581, 558] on div "Search Google for fast casual restaurants in the San Francisco Bay Area. Focus …" at bounding box center [568, 559] width 93 height 31
drag, startPoint x: 586, startPoint y: 410, endPoint x: 586, endPoint y: 430, distance: 20.0
click at [586, 430] on div "Search Google for fast casual restaurants in Bellevue, Washington. Focus on fin…" at bounding box center [568, 434] width 93 height 31
click at [154, 529] on span "Run Automation" at bounding box center [166, 534] width 69 height 11
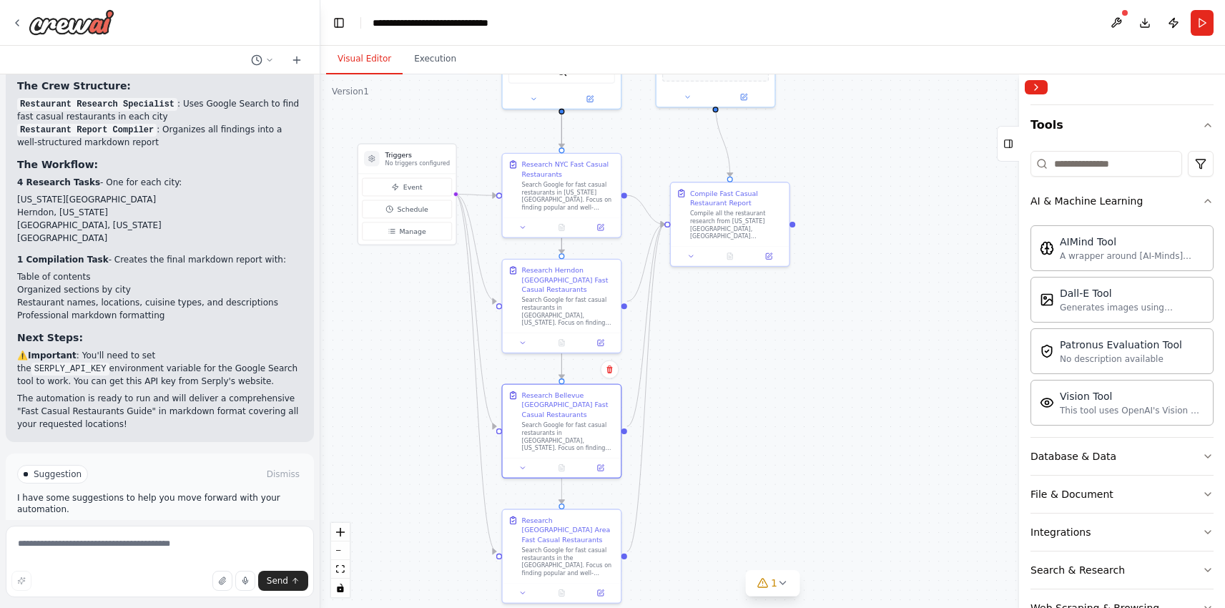
scroll to position [1062, 0]
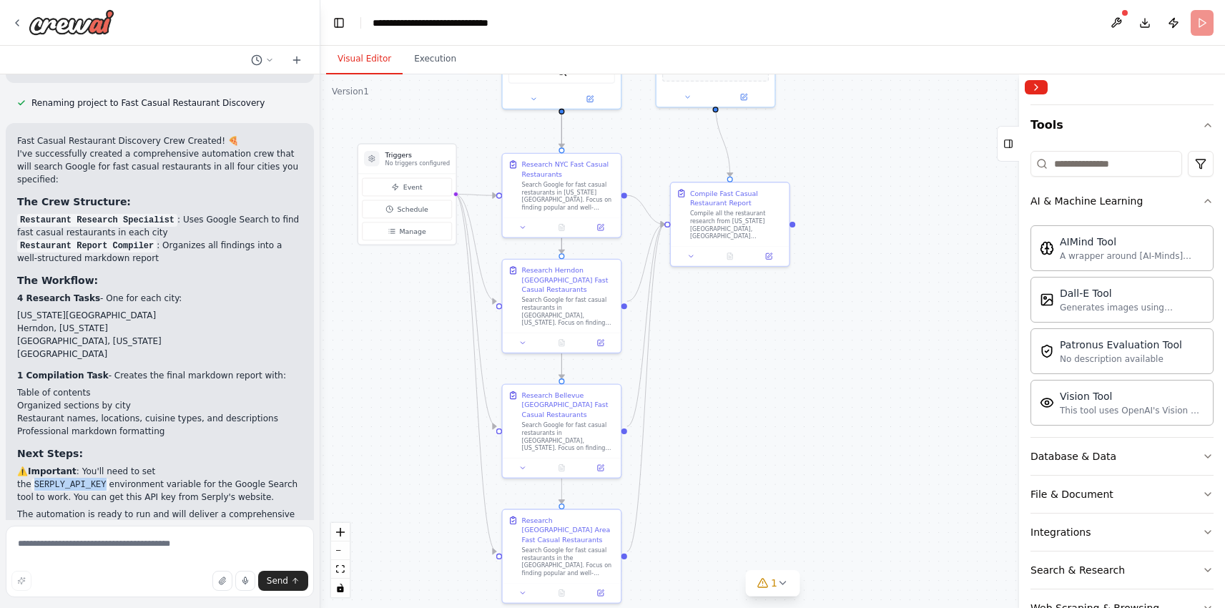
drag, startPoint x: 167, startPoint y: 425, endPoint x: 240, endPoint y: 421, distance: 72.3
click at [109, 478] on code "SERPLY_API_KEY" at bounding box center [70, 484] width 78 height 13
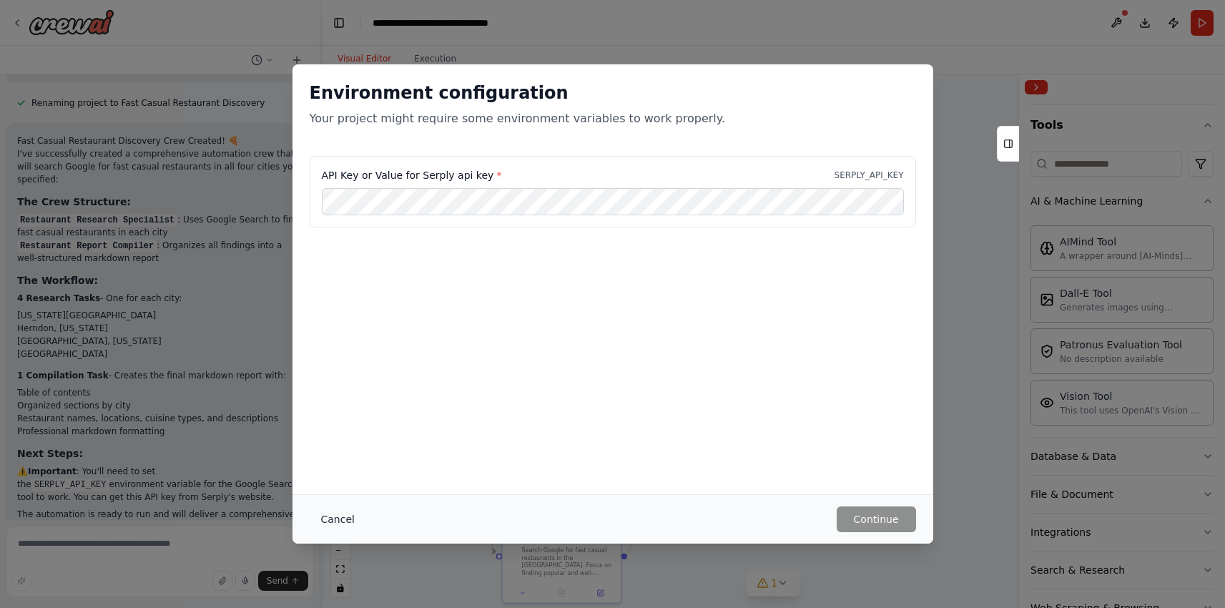
click at [304, 528] on div "Cancel Continue" at bounding box center [612, 518] width 641 height 49
click at [332, 525] on button "Cancel" at bounding box center [338, 519] width 56 height 26
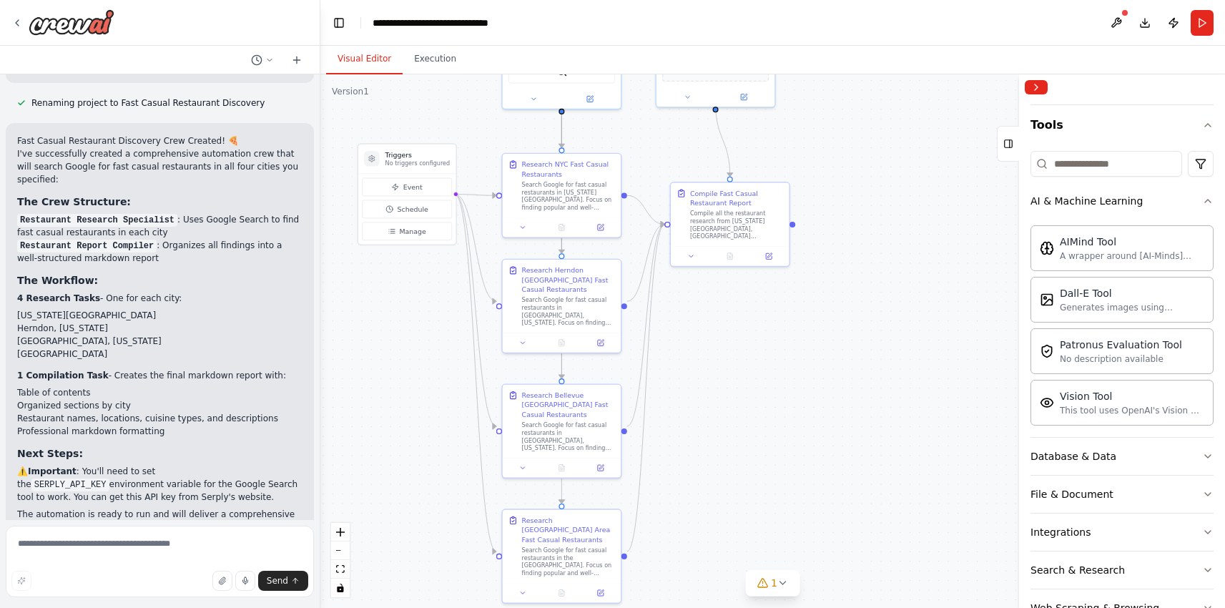
drag, startPoint x: 76, startPoint y: 423, endPoint x: 266, endPoint y: 453, distance: 192.5
click at [266, 465] on p "⚠️ Important : You'll need to set the SERPLY_API_KEY environment variable for t…" at bounding box center [159, 484] width 285 height 39
copy p "You'll need to set the SERPLY_API_KEY environment variable for the Google Searc…"
click at [109, 478] on code "SERPLY_API_KEY" at bounding box center [70, 484] width 78 height 13
click at [112, 552] on textarea at bounding box center [160, 560] width 308 height 71
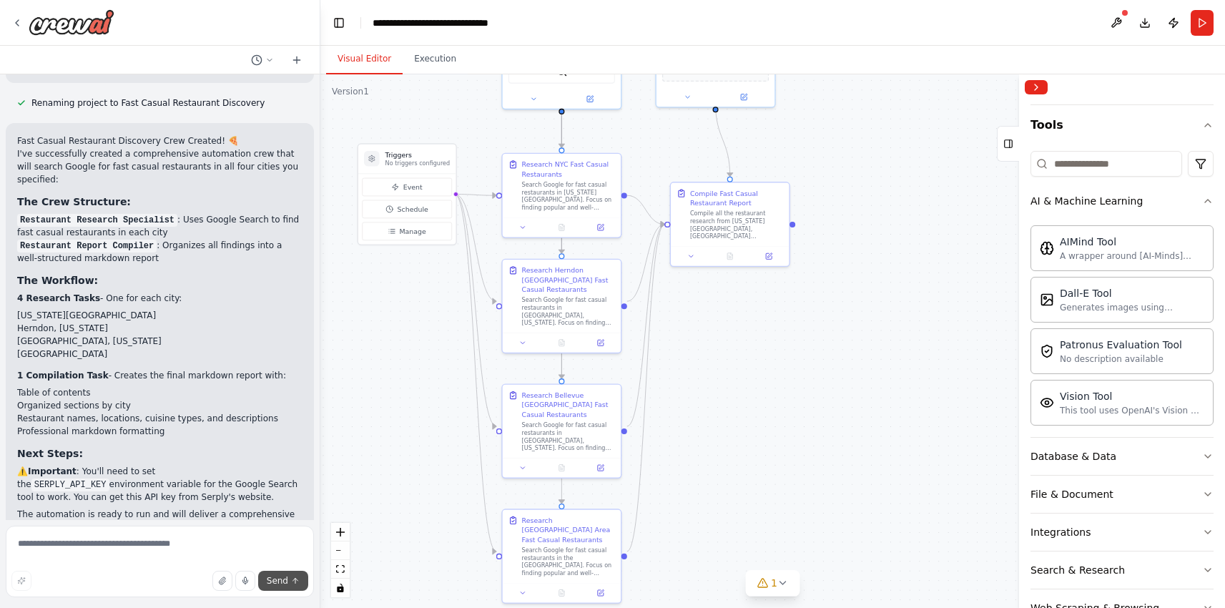
click at [275, 583] on span "Send" at bounding box center [277, 580] width 21 height 11
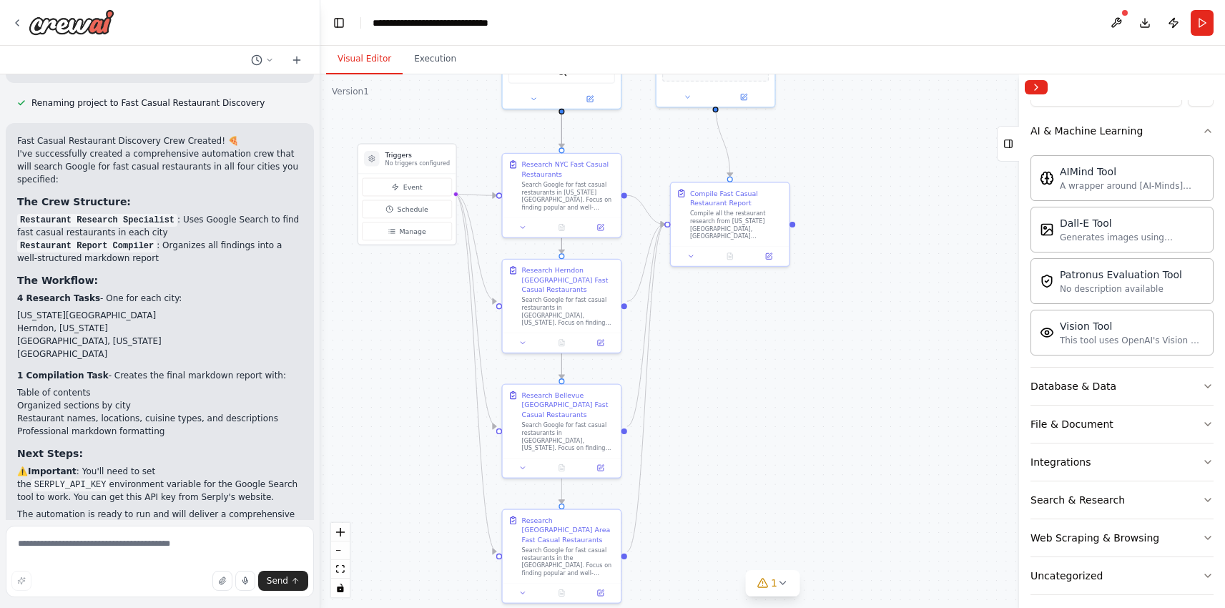
scroll to position [199, 0]
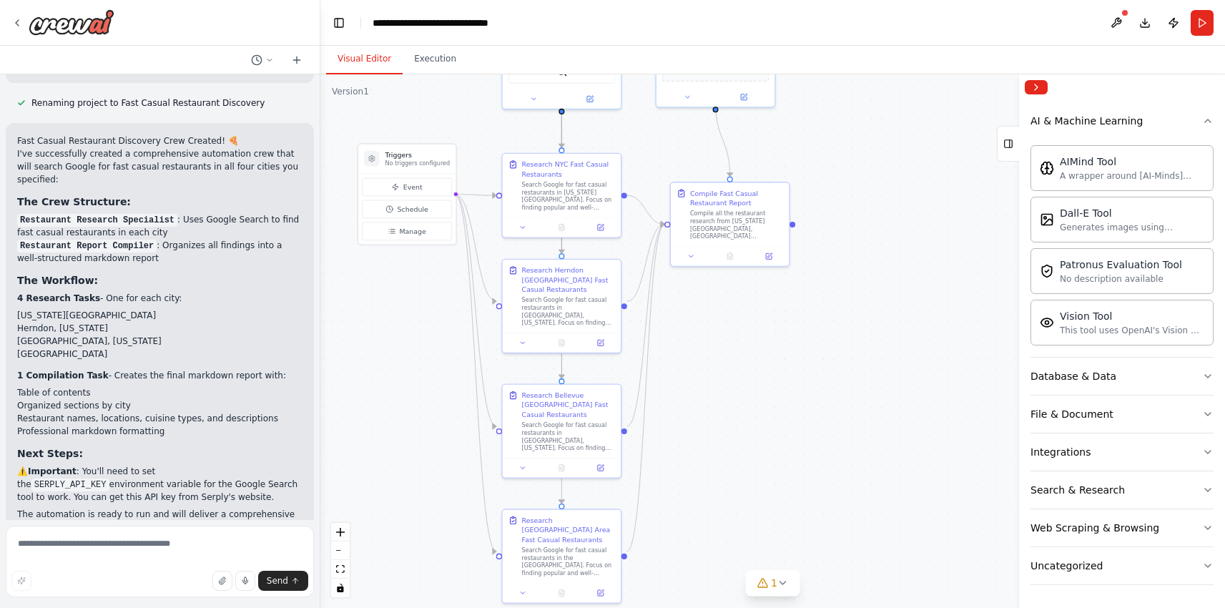
click at [109, 478] on code "SERPLY_API_KEY" at bounding box center [70, 484] width 78 height 13
drag, startPoint x: 237, startPoint y: 423, endPoint x: 169, endPoint y: 414, distance: 68.6
click at [169, 415] on div "Fast Casual Restaurant Discovery Crew Created! 🍕 I've successfully created a co…" at bounding box center [159, 340] width 285 height 412
click at [109, 478] on code "SERPLY_API_KEY" at bounding box center [70, 484] width 78 height 13
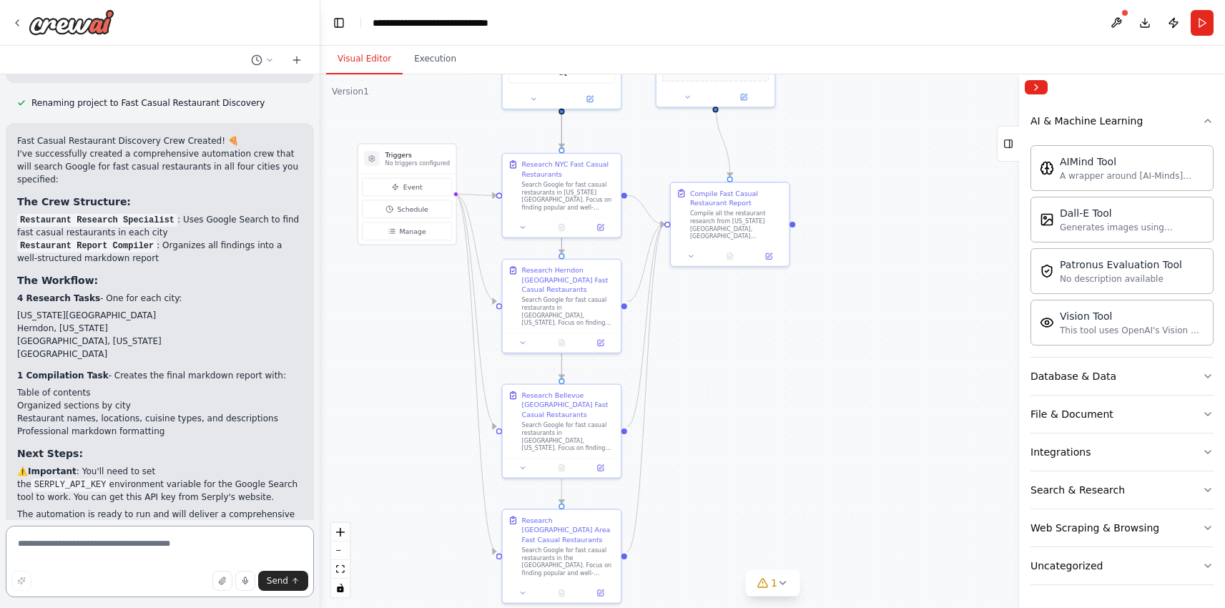
click at [126, 548] on textarea at bounding box center [160, 560] width 308 height 71
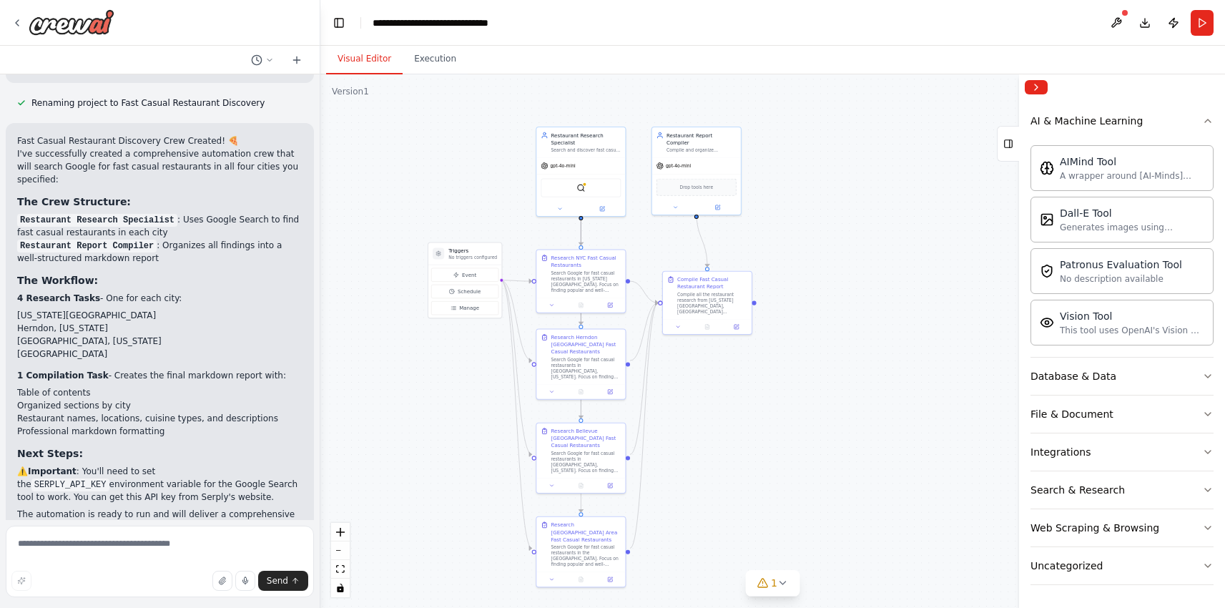
drag, startPoint x: 650, startPoint y: 152, endPoint x: 640, endPoint y: 246, distance: 94.2
click at [641, 247] on div ".deletable-edge-delete-btn { width: 20px; height: 20px; border: 0px solid #ffff…" at bounding box center [772, 340] width 904 height 533
click at [1011, 144] on icon at bounding box center [1008, 143] width 10 height 23
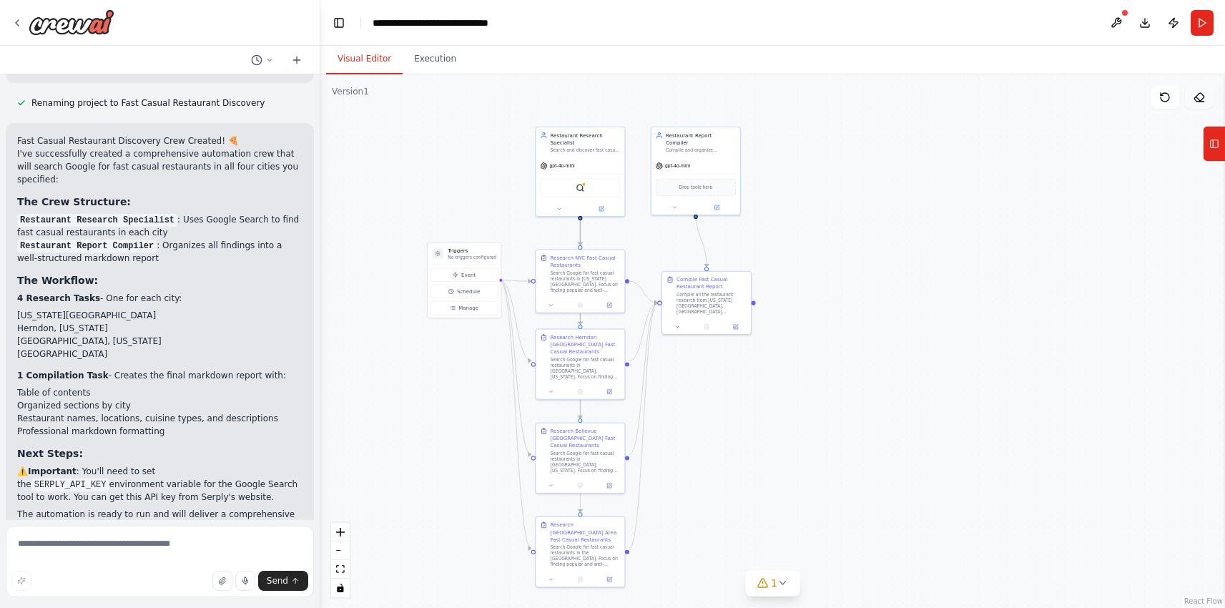
click at [1198, 95] on icon at bounding box center [1198, 97] width 11 height 11
click at [1218, 142] on icon at bounding box center [1214, 143] width 10 height 23
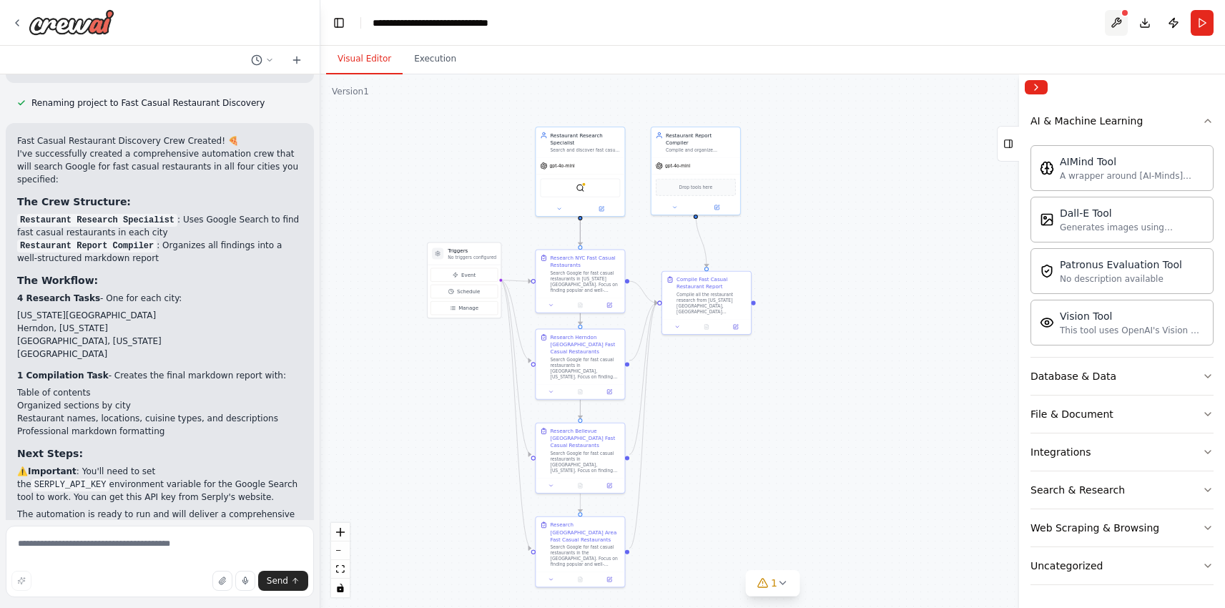
click at [1116, 22] on button at bounding box center [1116, 23] width 23 height 26
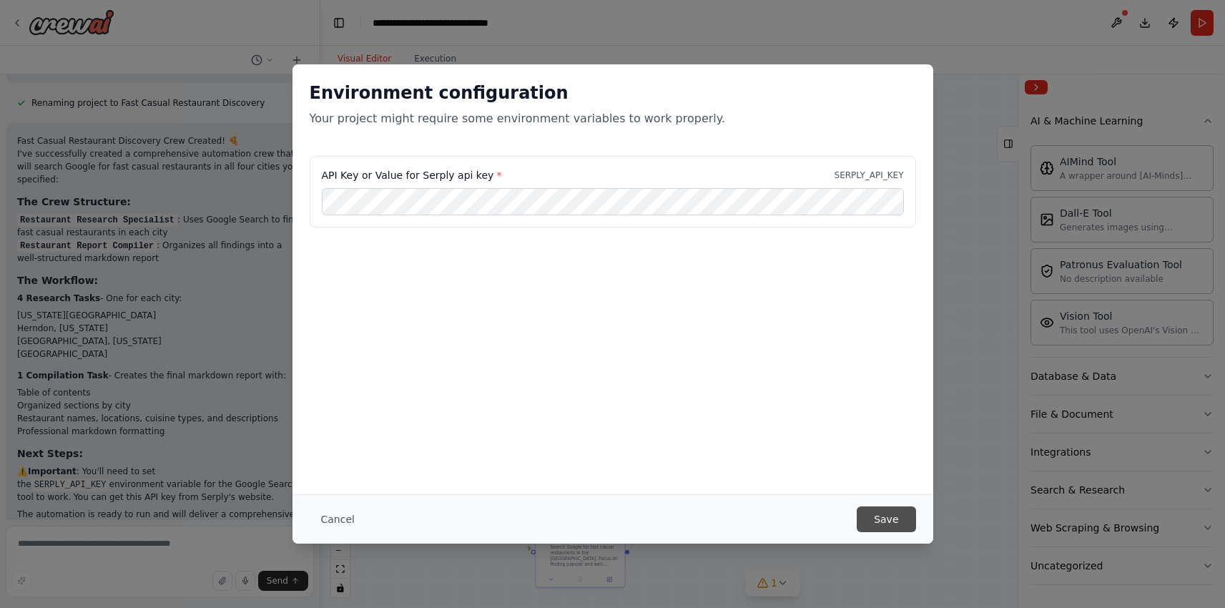
click at [904, 518] on button "Save" at bounding box center [886, 519] width 59 height 26
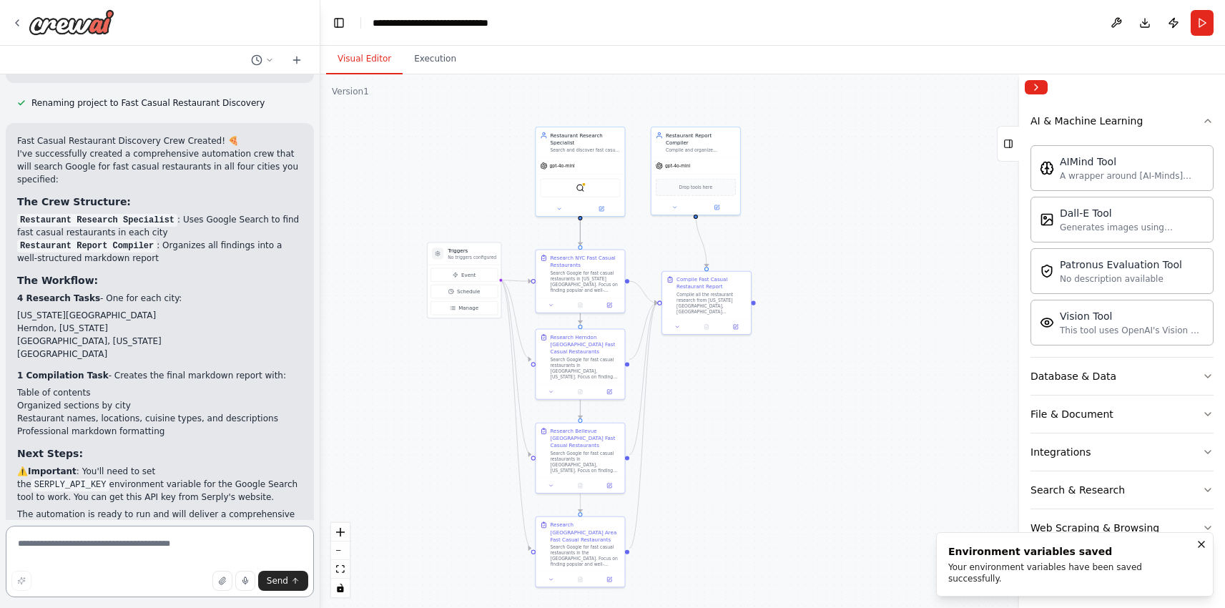
click at [209, 551] on textarea at bounding box center [160, 560] width 308 height 71
click at [582, 189] on img at bounding box center [580, 186] width 9 height 9
click at [578, 187] on img at bounding box center [580, 186] width 9 height 9
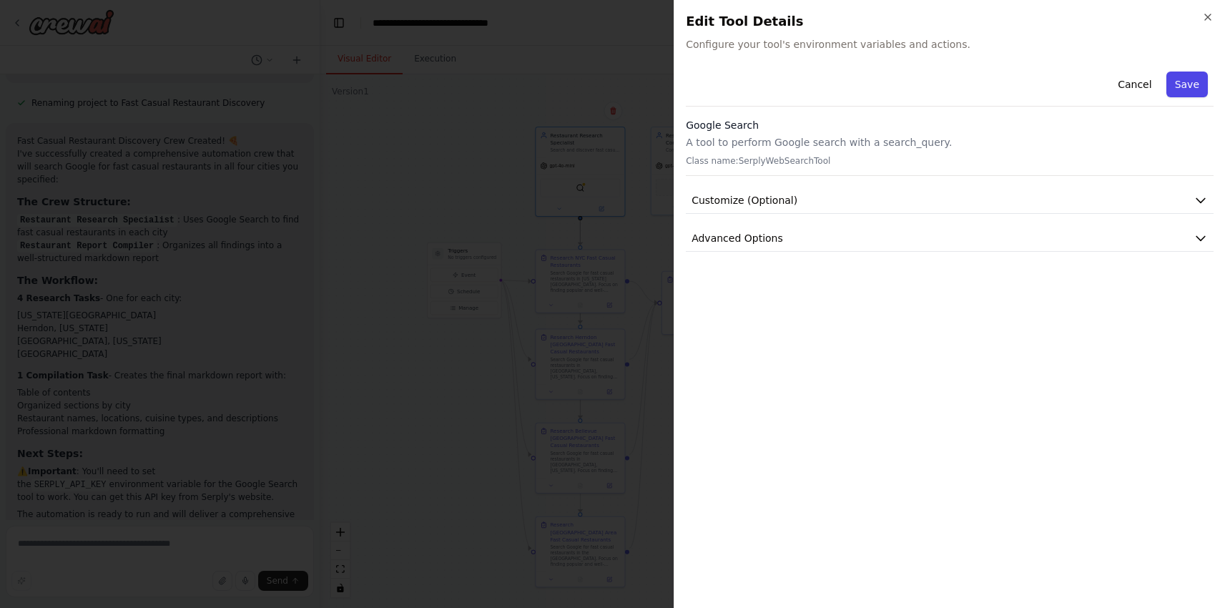
click at [1197, 89] on button "Save" at bounding box center [1186, 84] width 41 height 26
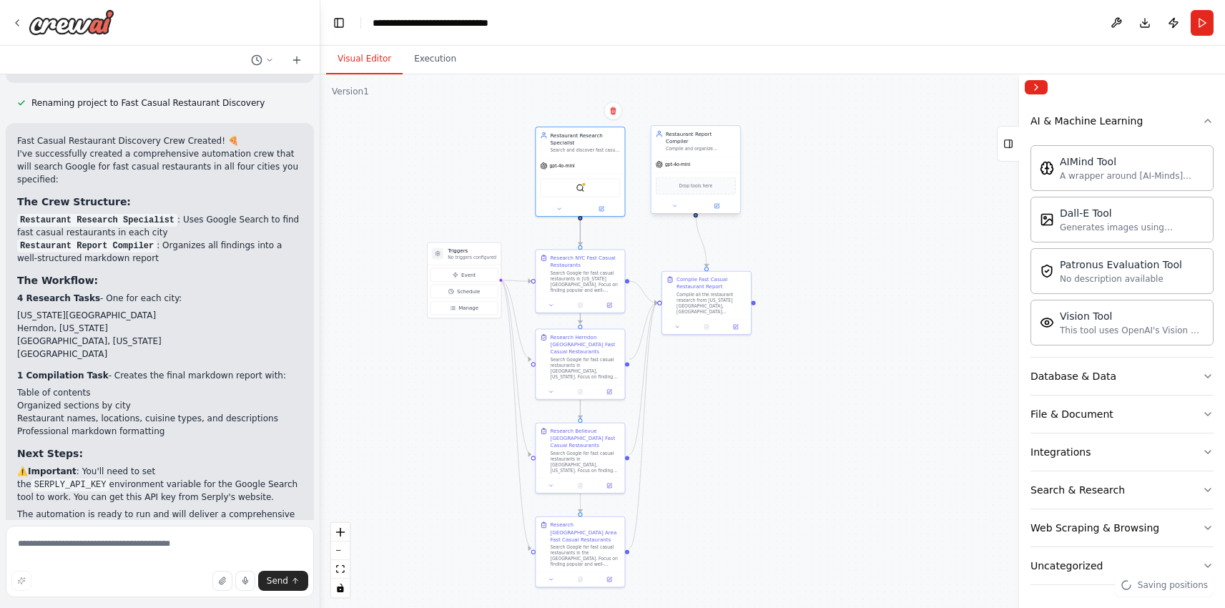
click at [689, 184] on div "Drop tools here" at bounding box center [696, 185] width 80 height 17
click at [675, 206] on div "Restaurant Report Compiler Compile and organize restaurant research data into a…" at bounding box center [696, 169] width 90 height 89
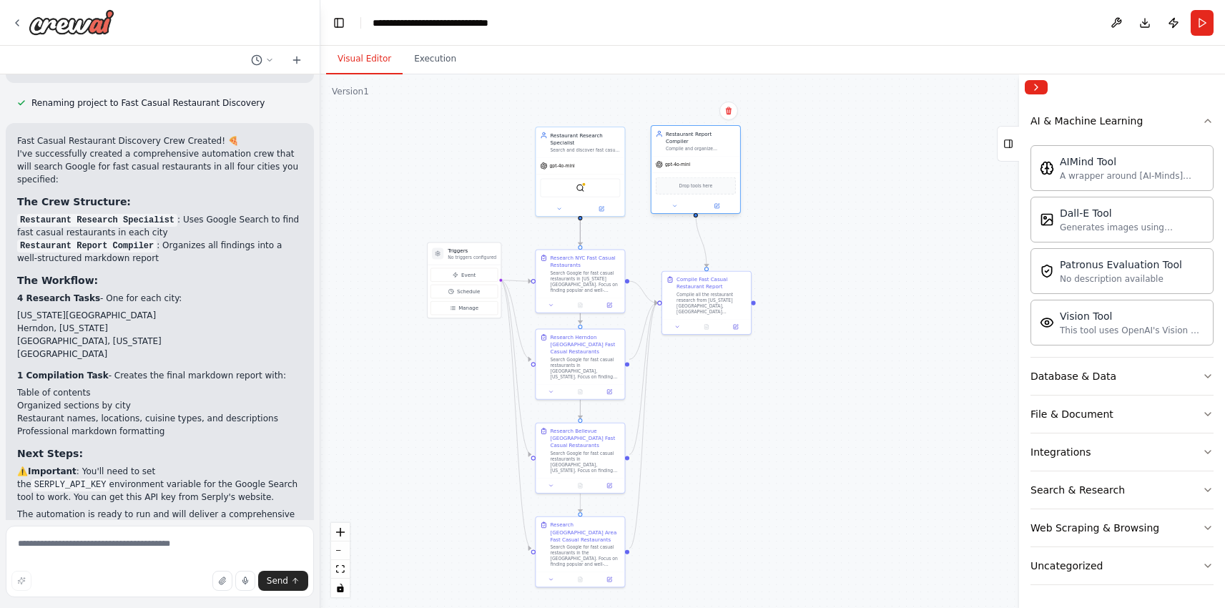
click at [674, 204] on div at bounding box center [695, 206] width 89 height 14
click at [674, 203] on div at bounding box center [695, 206] width 89 height 14
click at [675, 202] on button at bounding box center [674, 206] width 41 height 9
click at [683, 206] on div "Restaurant Report Compiler Compile and organize restaurant research data into a…" at bounding box center [696, 169] width 90 height 89
click at [724, 204] on div at bounding box center [695, 206] width 89 height 14
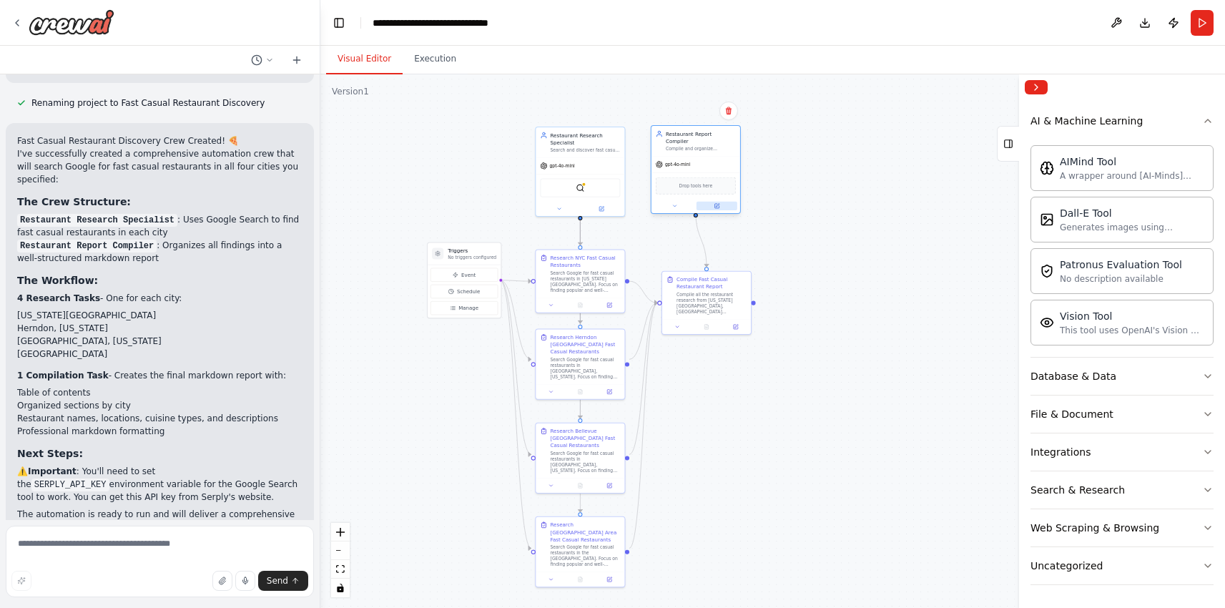
click at [721, 202] on button at bounding box center [716, 206] width 41 height 9
click at [717, 204] on icon at bounding box center [716, 206] width 4 height 4
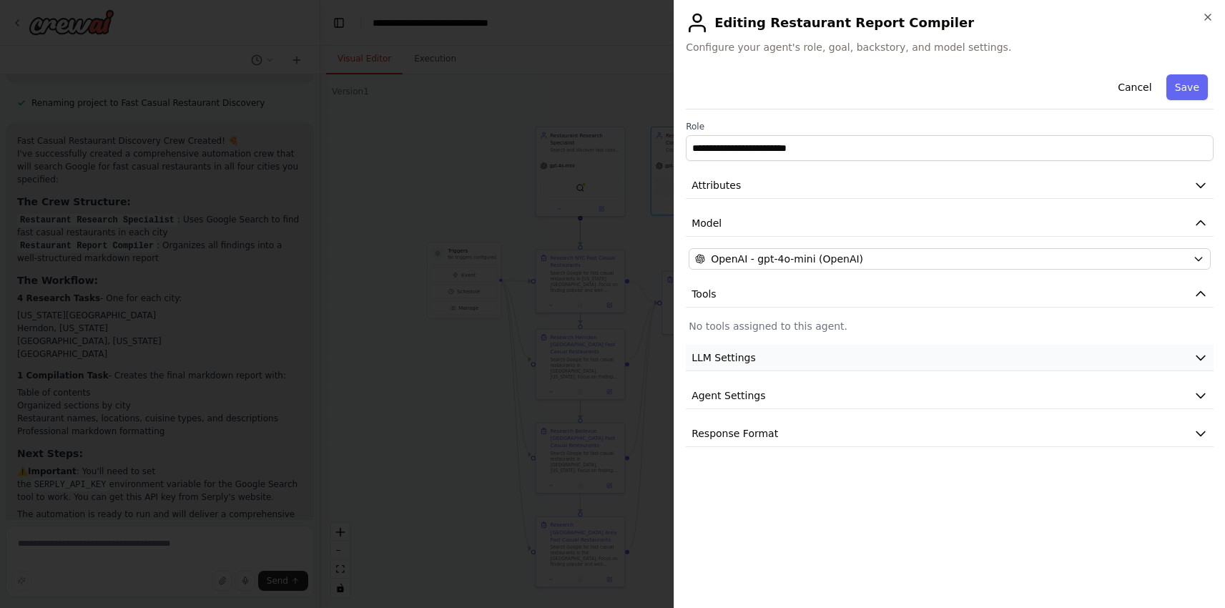
click at [753, 357] on span "LLM Settings" at bounding box center [723, 357] width 64 height 14
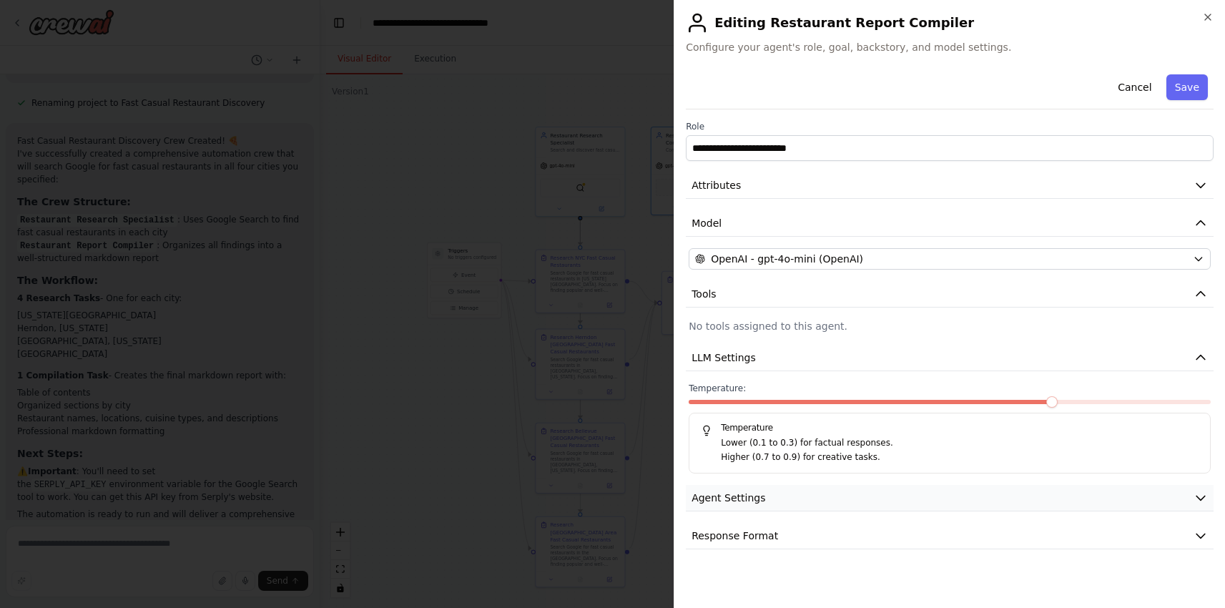
click at [783, 505] on button "Agent Settings" at bounding box center [950, 498] width 528 height 26
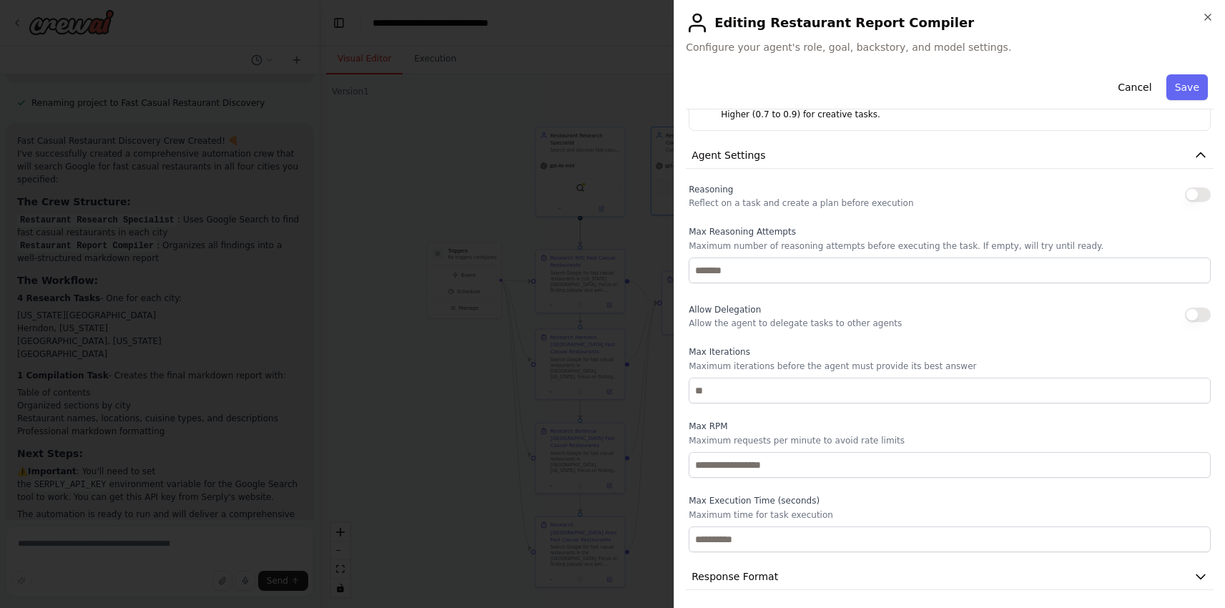
scroll to position [347, 0]
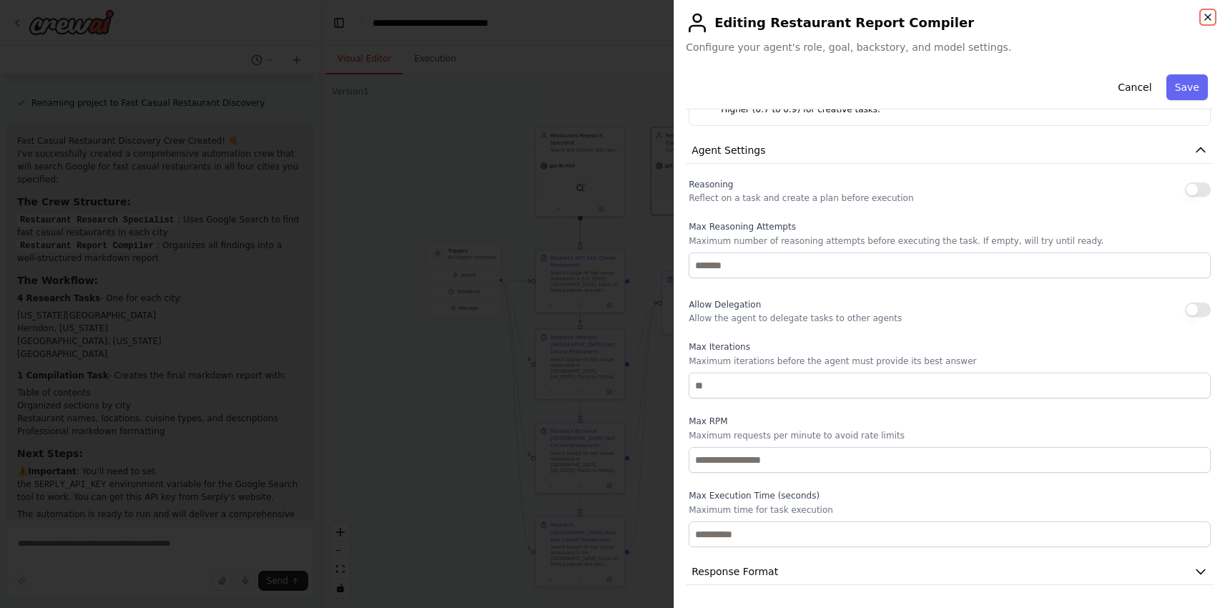
click at [1210, 16] on icon "button" at bounding box center [1207, 16] width 11 height 11
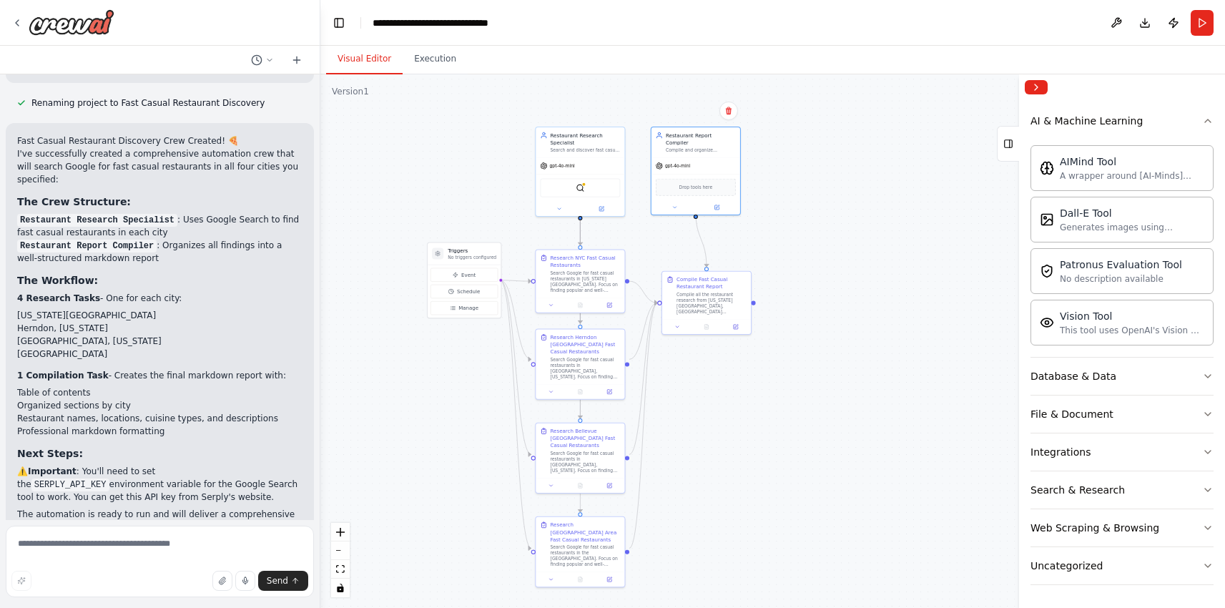
click at [1210, 19] on button "Run" at bounding box center [1201, 23] width 23 height 26
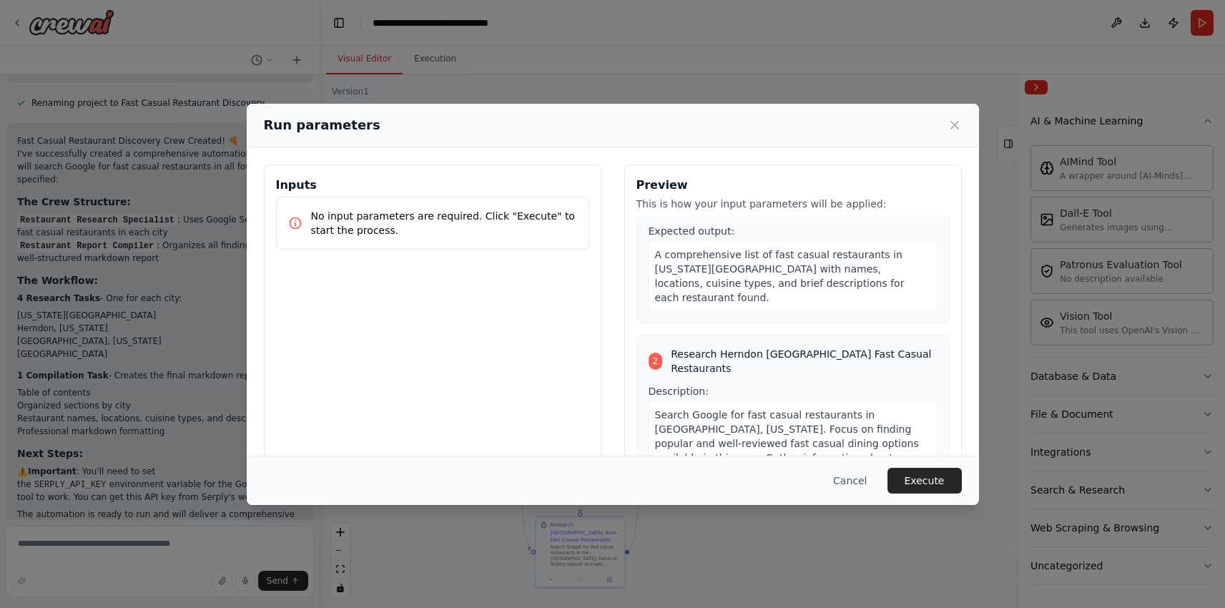
scroll to position [180, 0]
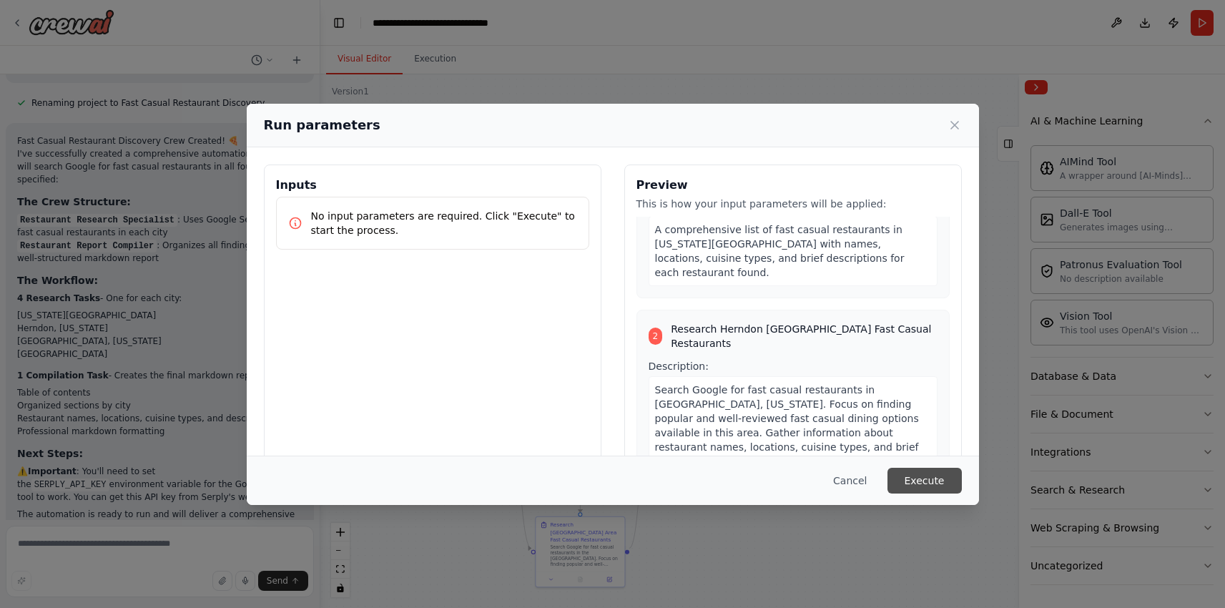
click at [936, 484] on button "Execute" at bounding box center [924, 481] width 74 height 26
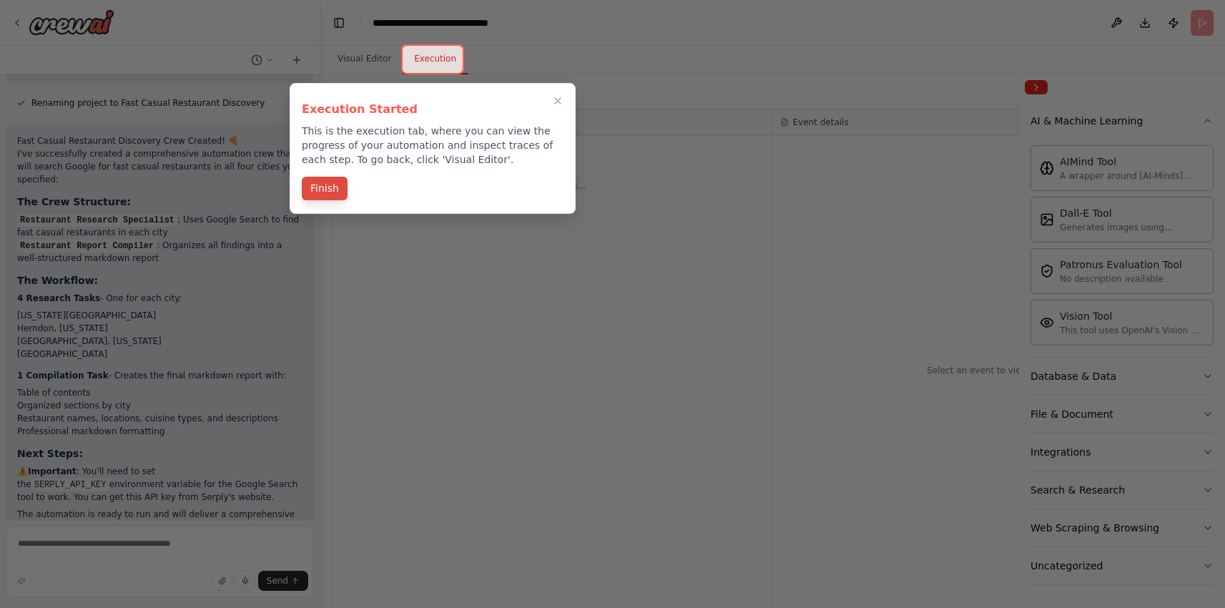
click at [320, 191] on button "Finish" at bounding box center [325, 189] width 46 height 24
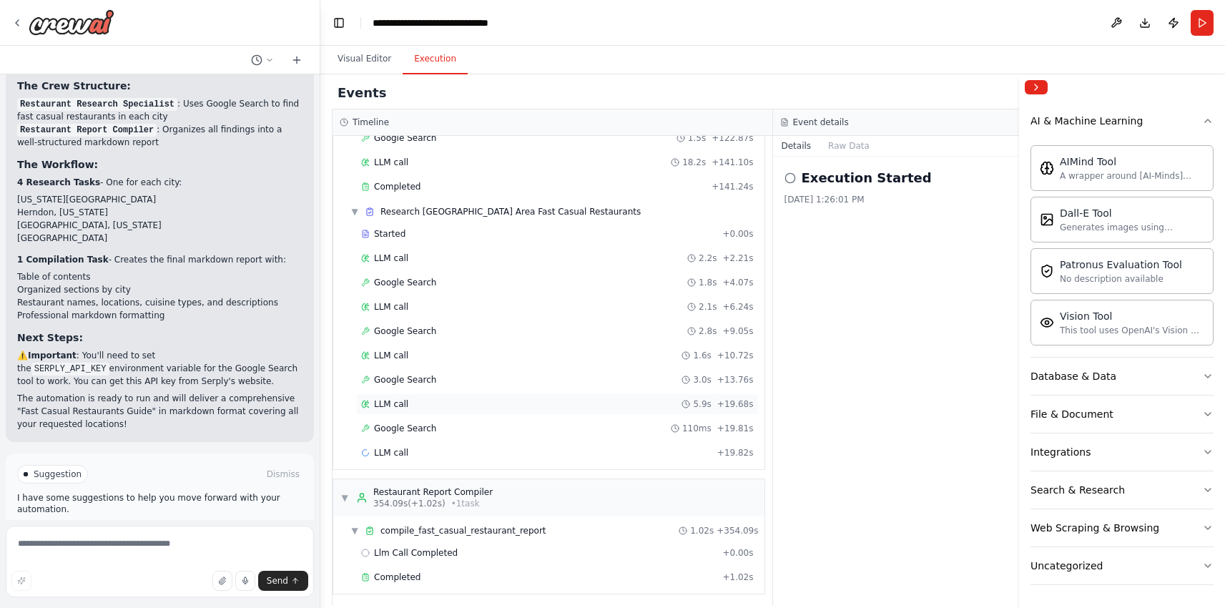
scroll to position [1564, 0]
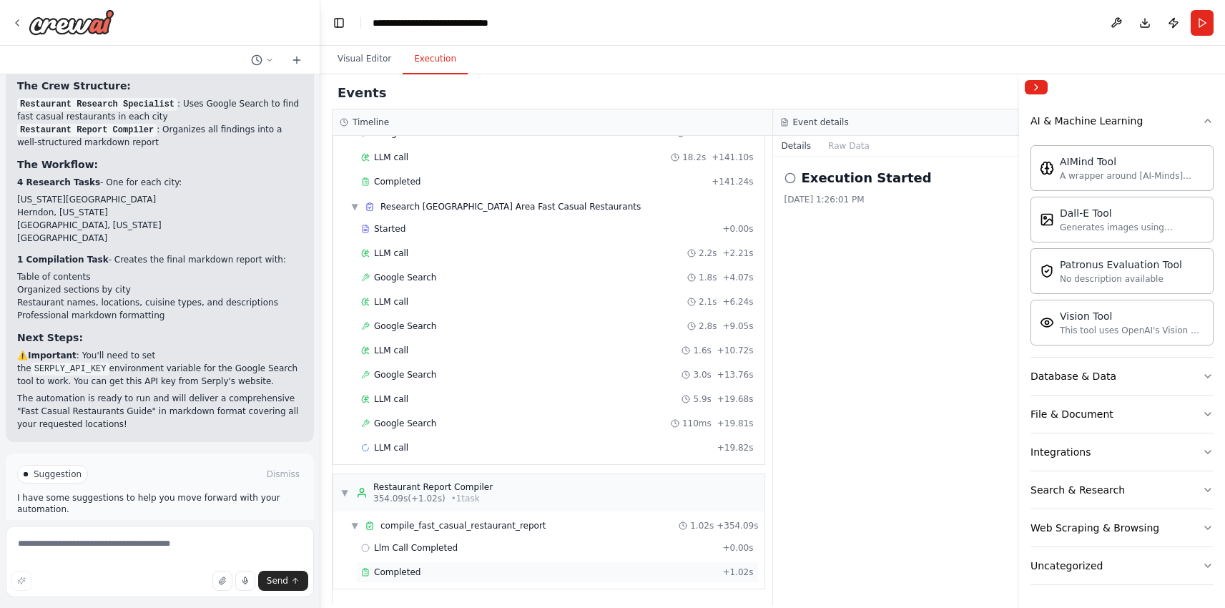
click at [419, 578] on div "Completed + 1.02s" at bounding box center [557, 571] width 403 height 21
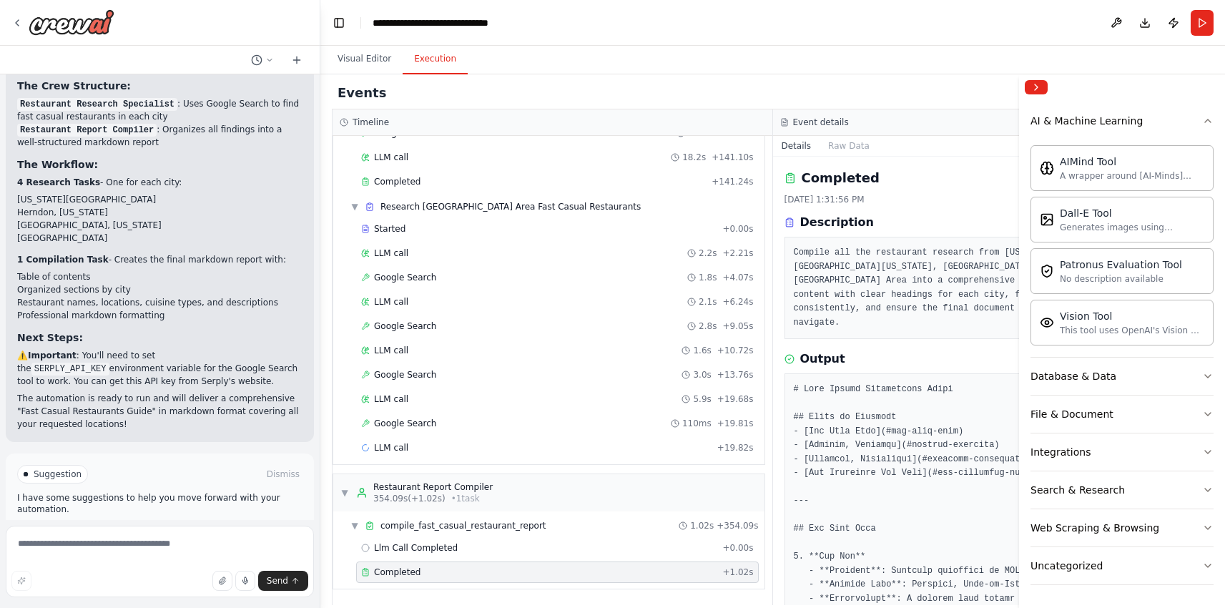
click at [776, 394] on div "Completed 10/15/2025, 1:31:56 PM Description Compile all the restaurant researc…" at bounding box center [993, 381] width 441 height 448
click at [1045, 80] on button "Collapse right sidebar" at bounding box center [1036, 87] width 23 height 14
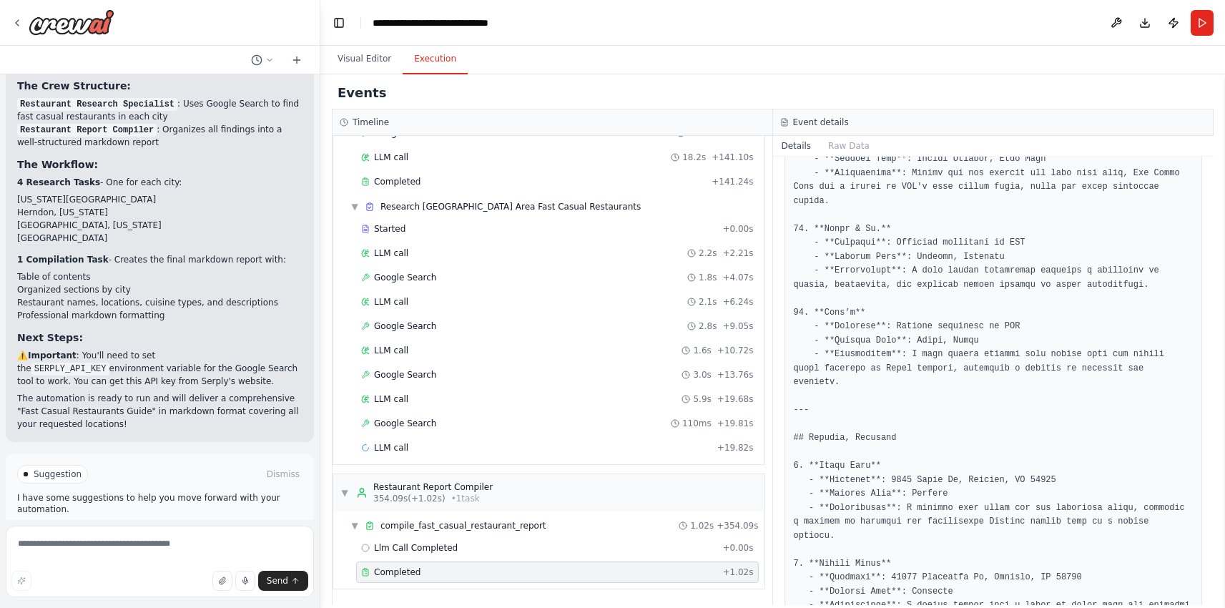
scroll to position [1458, 0]
click at [138, 529] on span "Improve automation" at bounding box center [165, 534] width 87 height 11
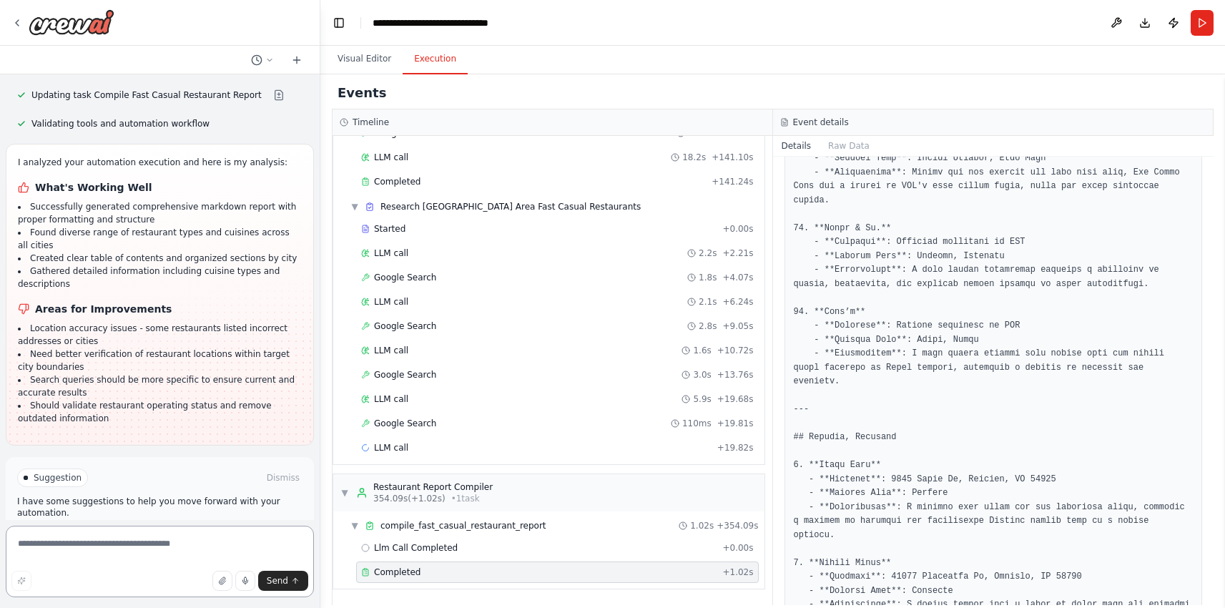
scroll to position [1902, 0]
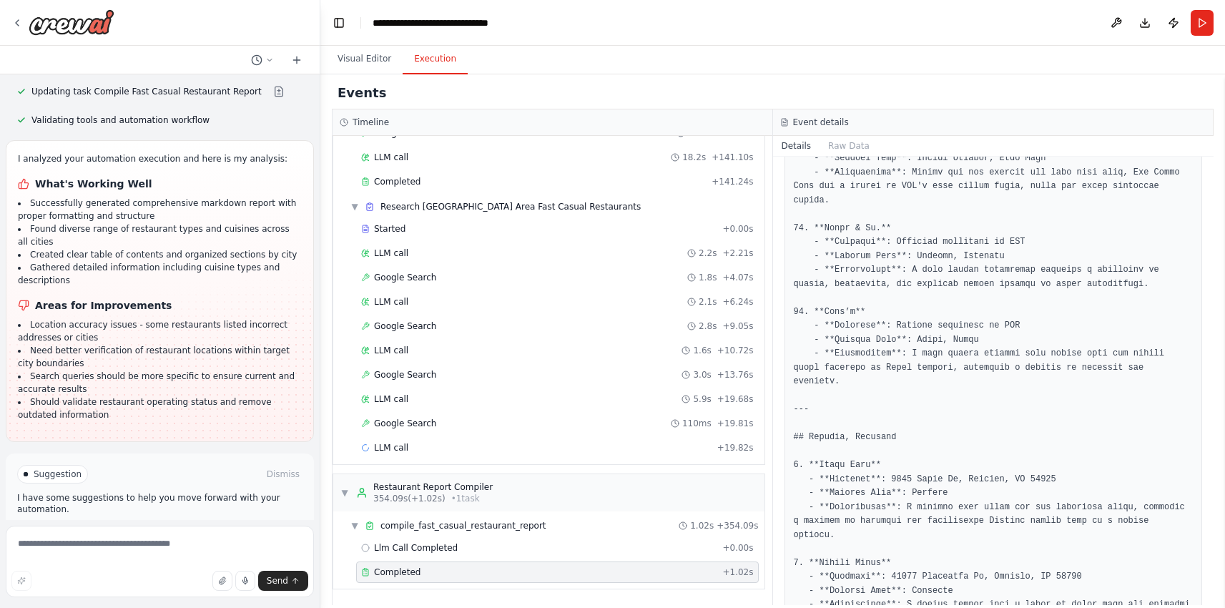
click at [166, 529] on span "Run Automation" at bounding box center [166, 534] width 69 height 11
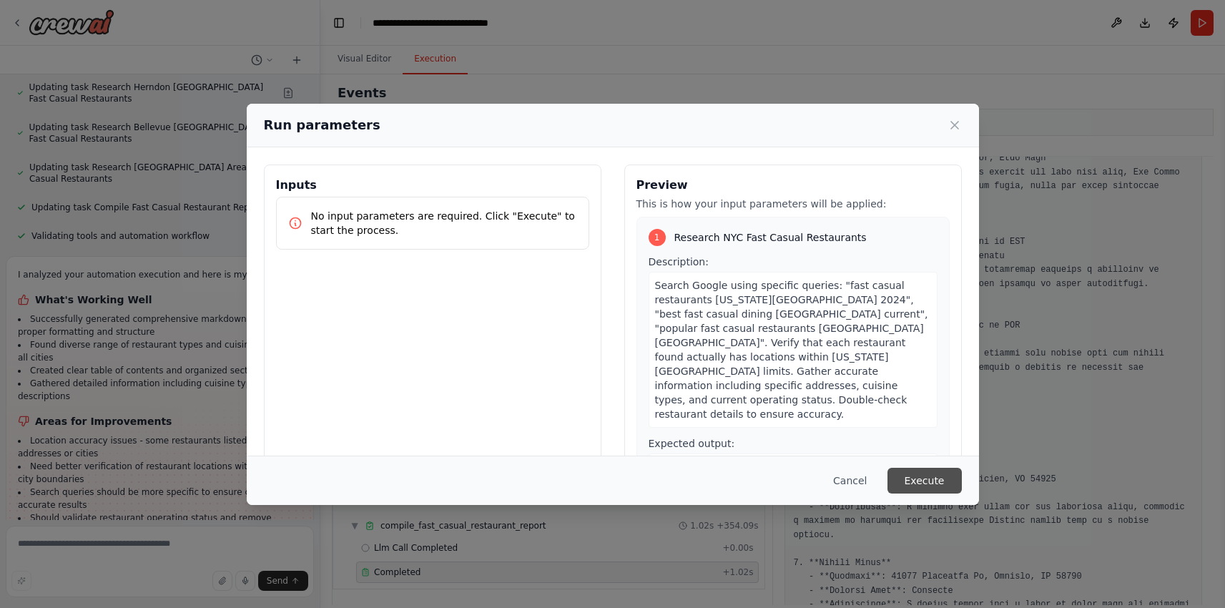
click at [949, 484] on button "Execute" at bounding box center [924, 481] width 74 height 26
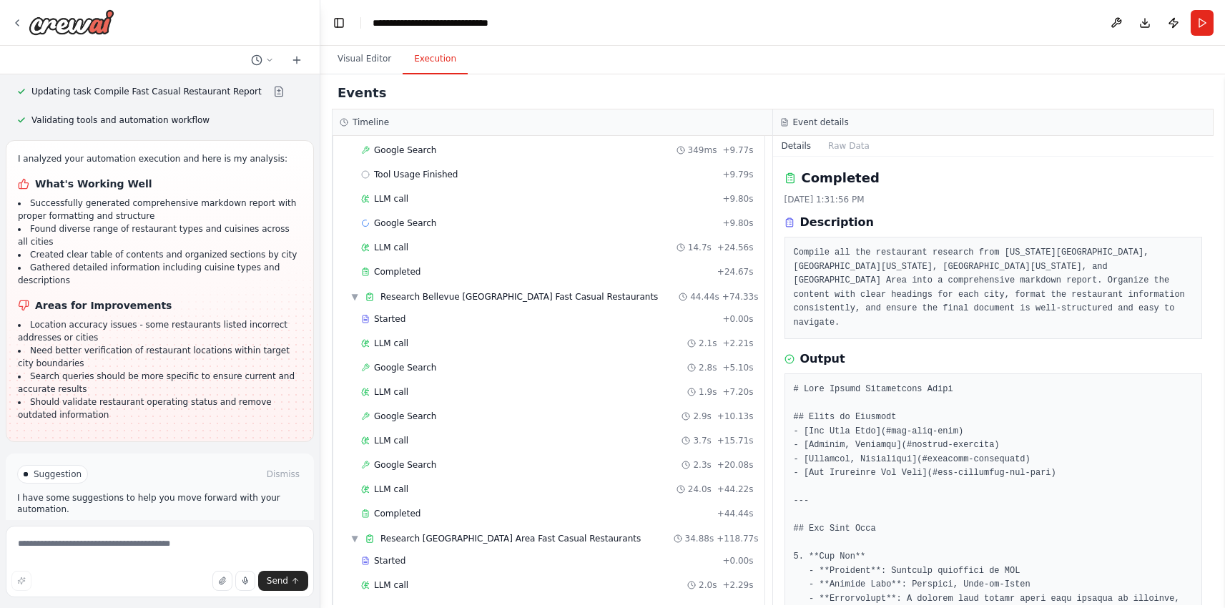
scroll to position [835, 0]
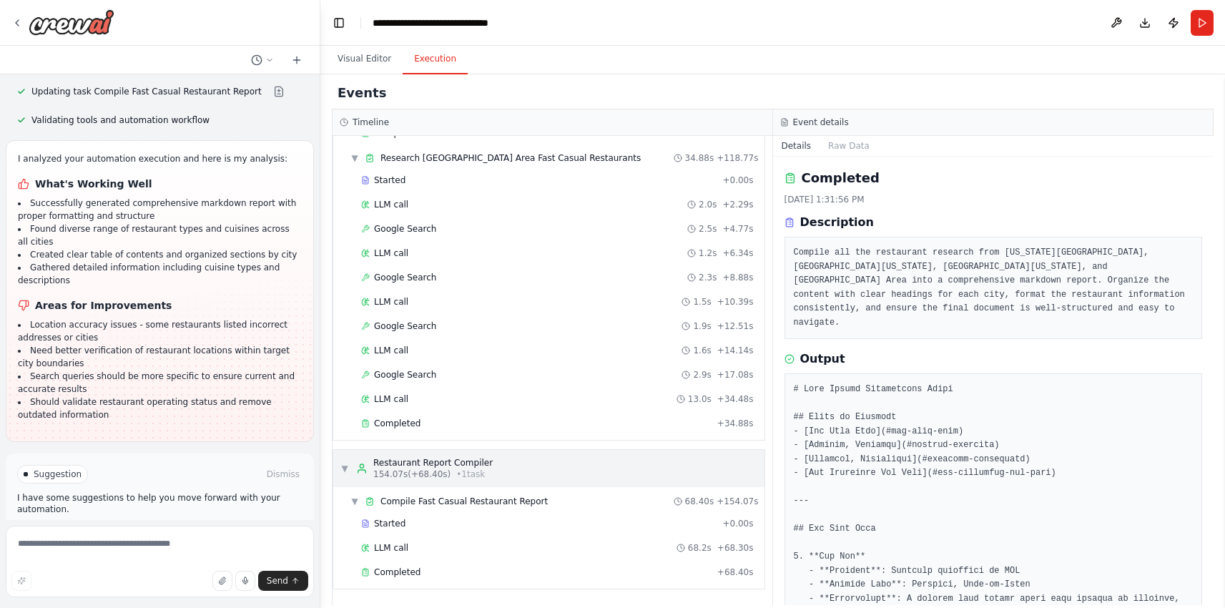
click at [450, 473] on div "154.07s (+68.40s) • 1 task" at bounding box center [432, 473] width 119 height 11
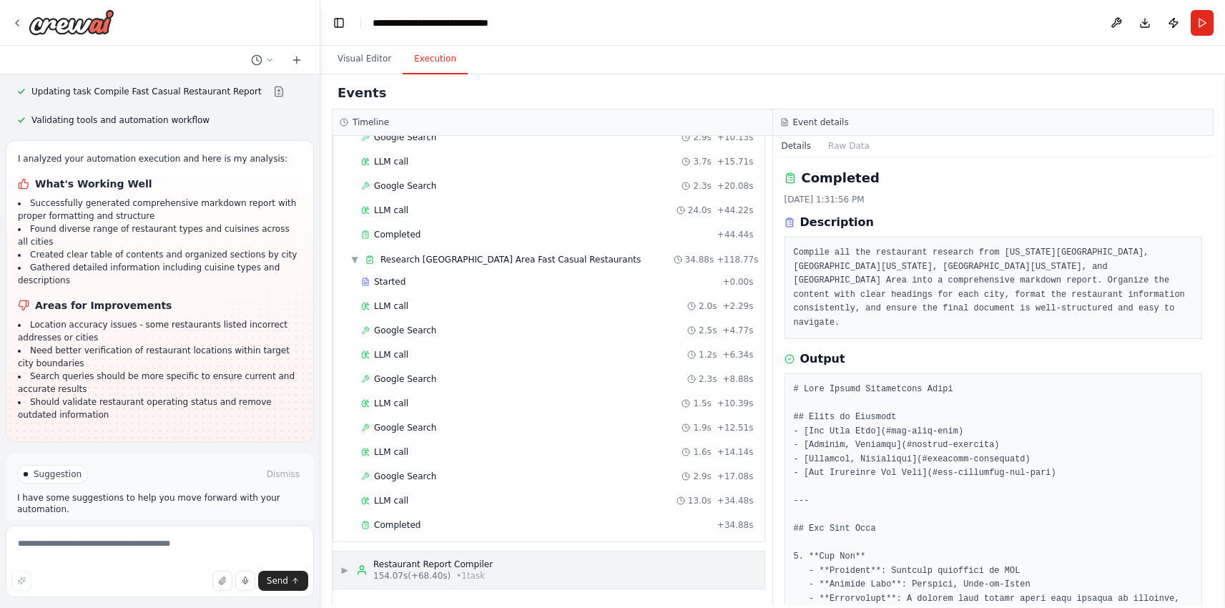
click at [469, 568] on div "Restaurant Report Compiler" at bounding box center [432, 563] width 119 height 11
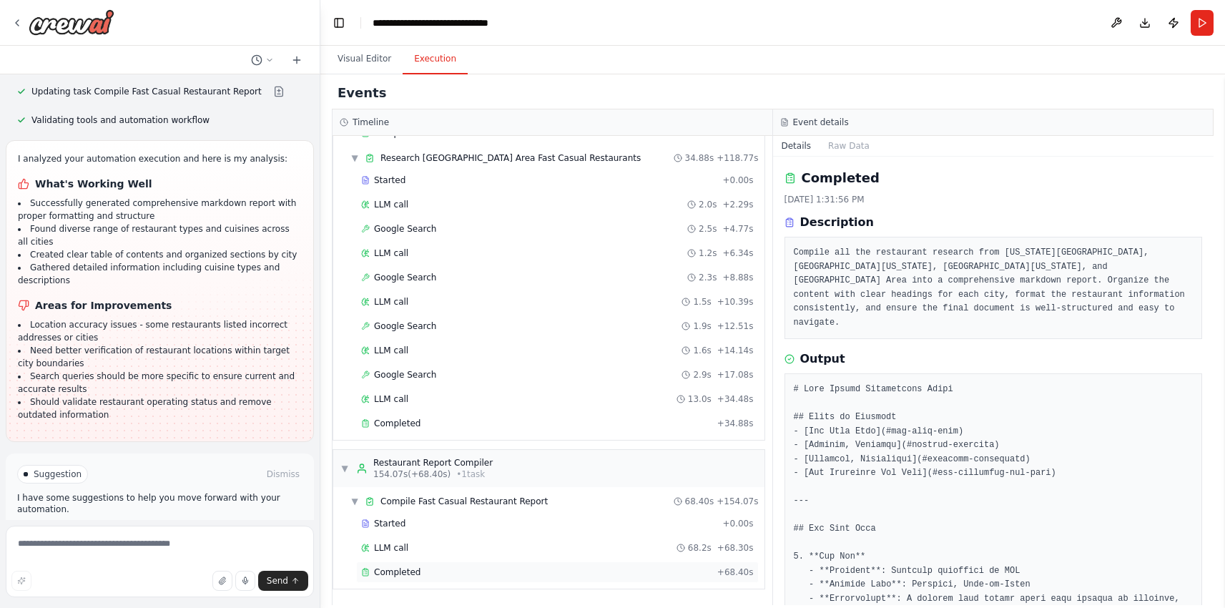
click at [408, 578] on div "Completed + 68.40s" at bounding box center [557, 571] width 403 height 21
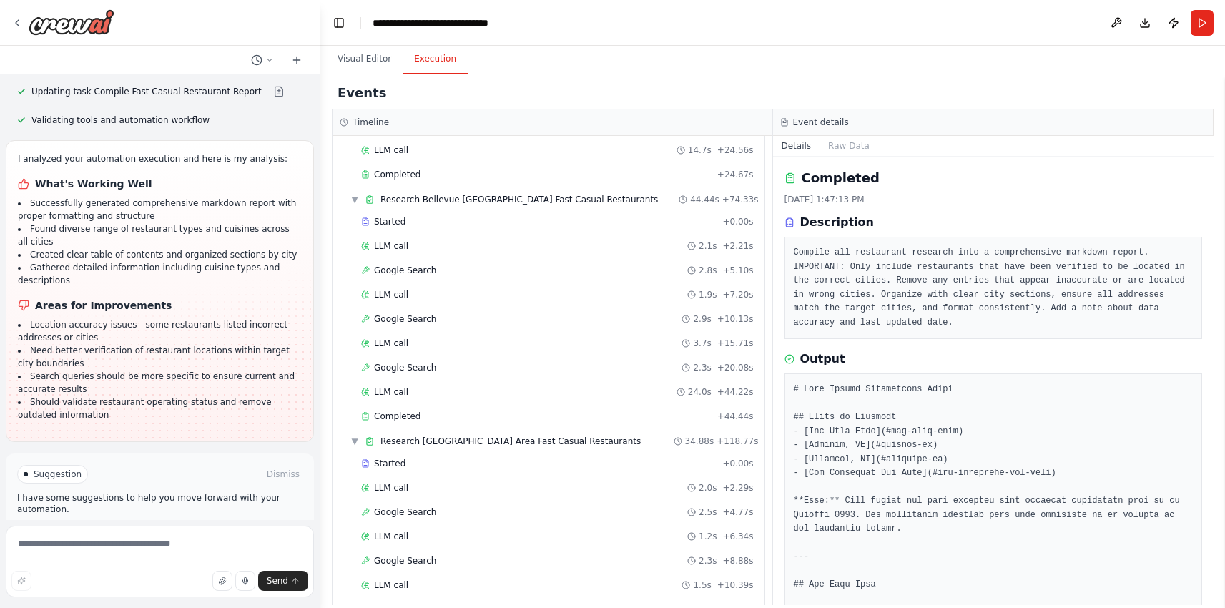
scroll to position [0, 0]
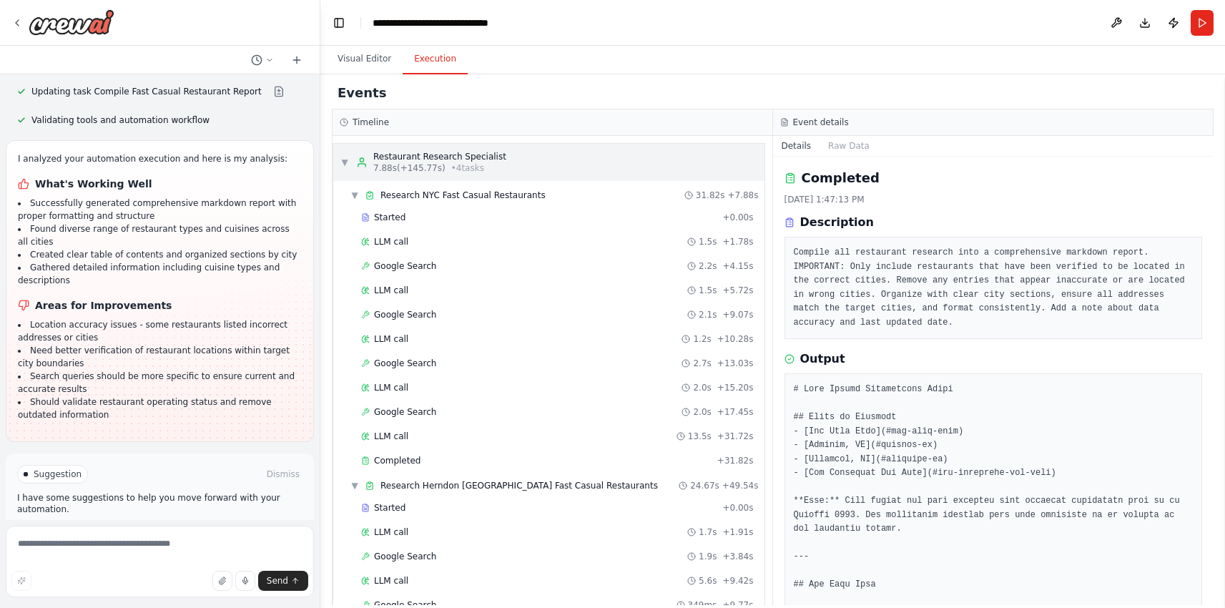
click at [463, 156] on div "Restaurant Research Specialist" at bounding box center [439, 156] width 133 height 11
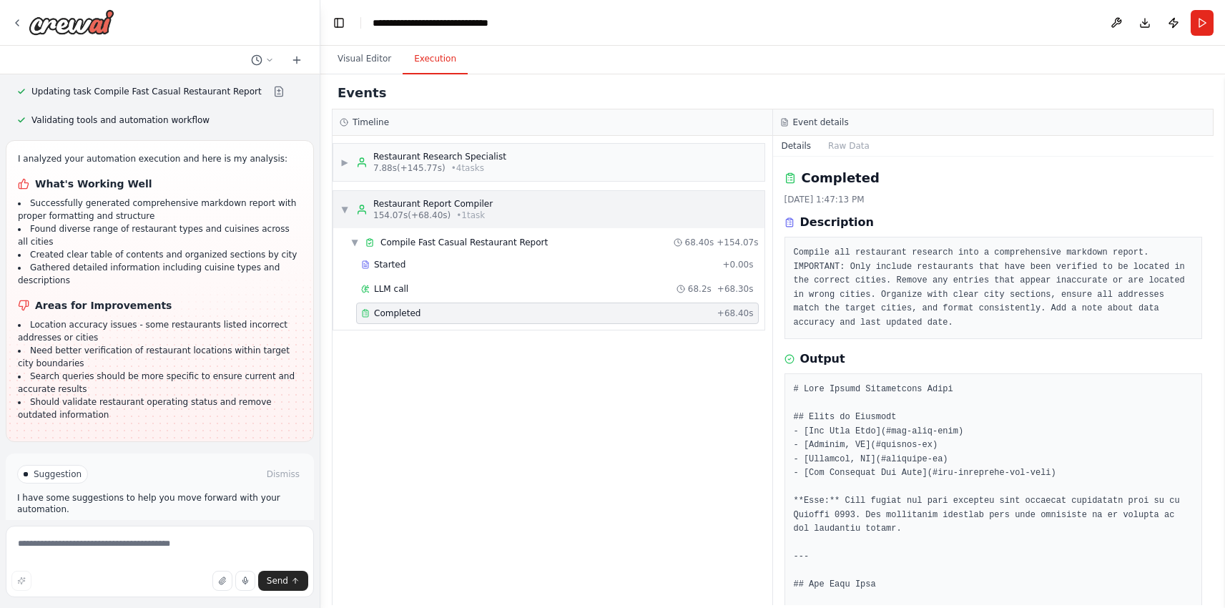
click at [433, 213] on span "154.07s (+68.40s)" at bounding box center [411, 214] width 77 height 11
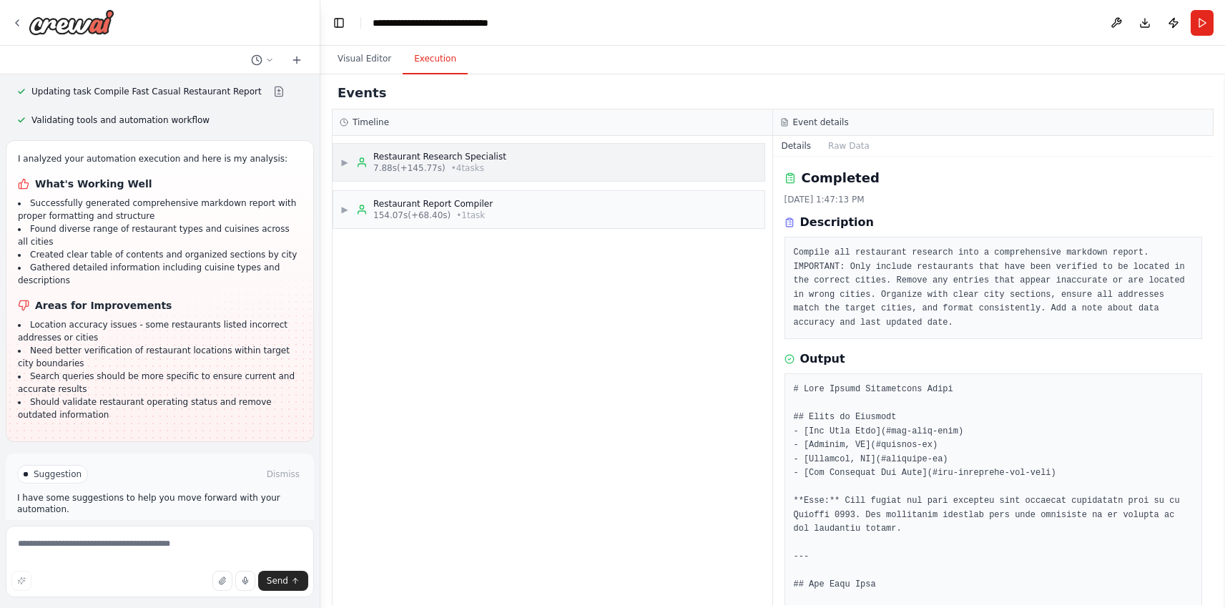
click at [471, 159] on div "Restaurant Research Specialist" at bounding box center [439, 156] width 133 height 11
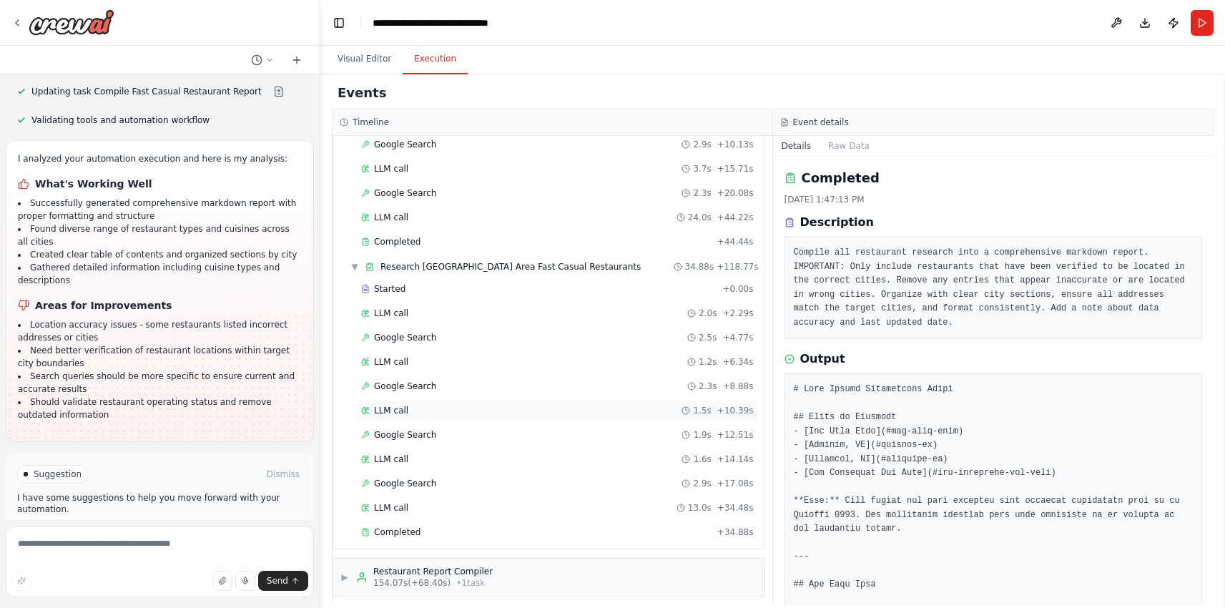
scroll to position [734, 0]
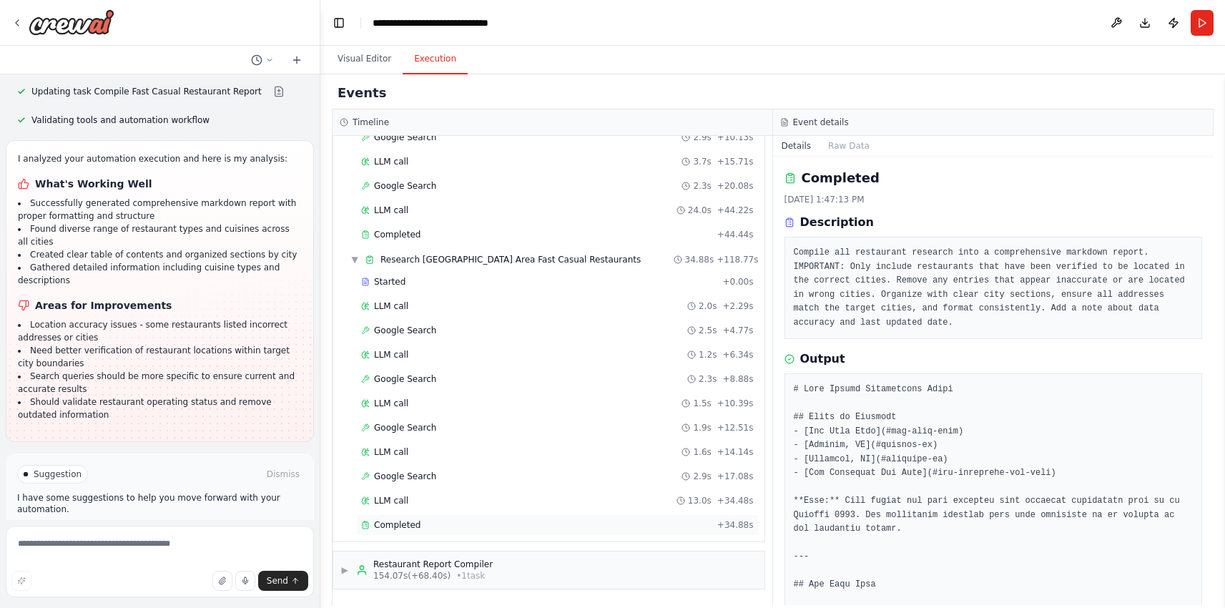
click at [381, 525] on span "Completed" at bounding box center [397, 524] width 46 height 11
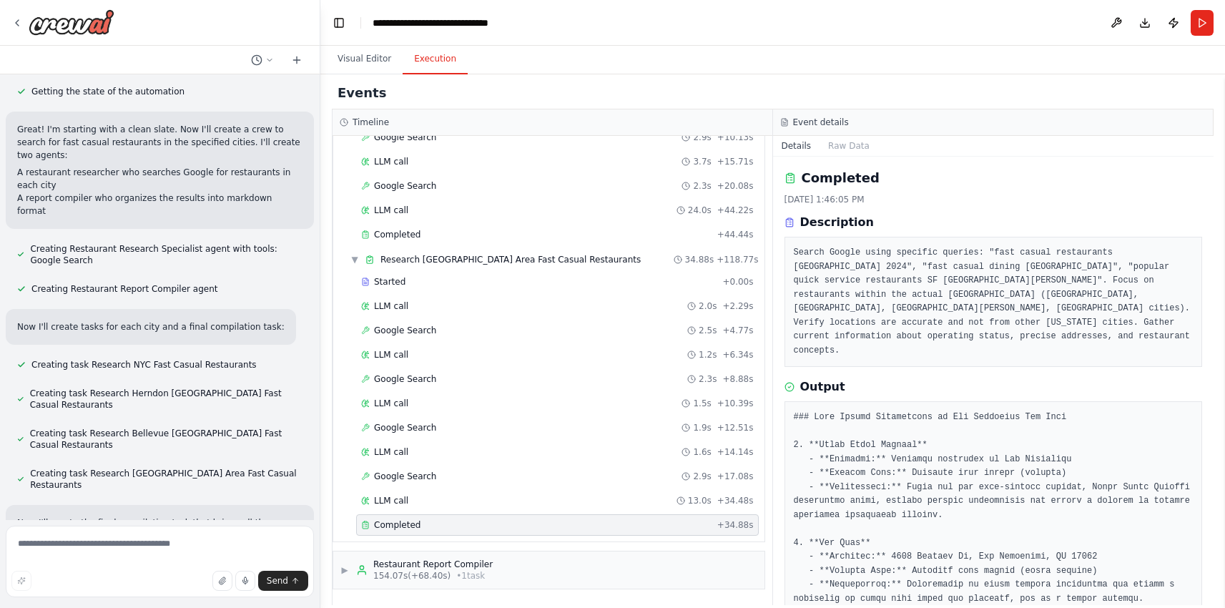
scroll to position [0, 0]
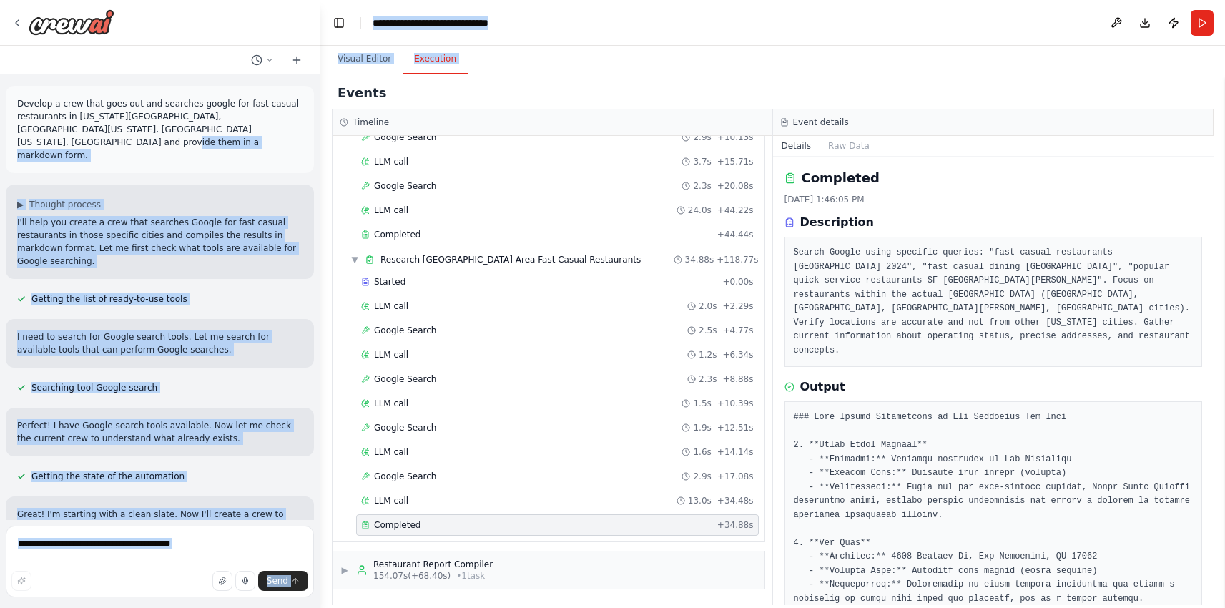
drag, startPoint x: 87, startPoint y: 140, endPoint x: -1, endPoint y: 80, distance: 106.5
click at [0, 80] on html "Develop a crew that goes out and searches google for fast casual restaurants in…" at bounding box center [612, 304] width 1225 height 608
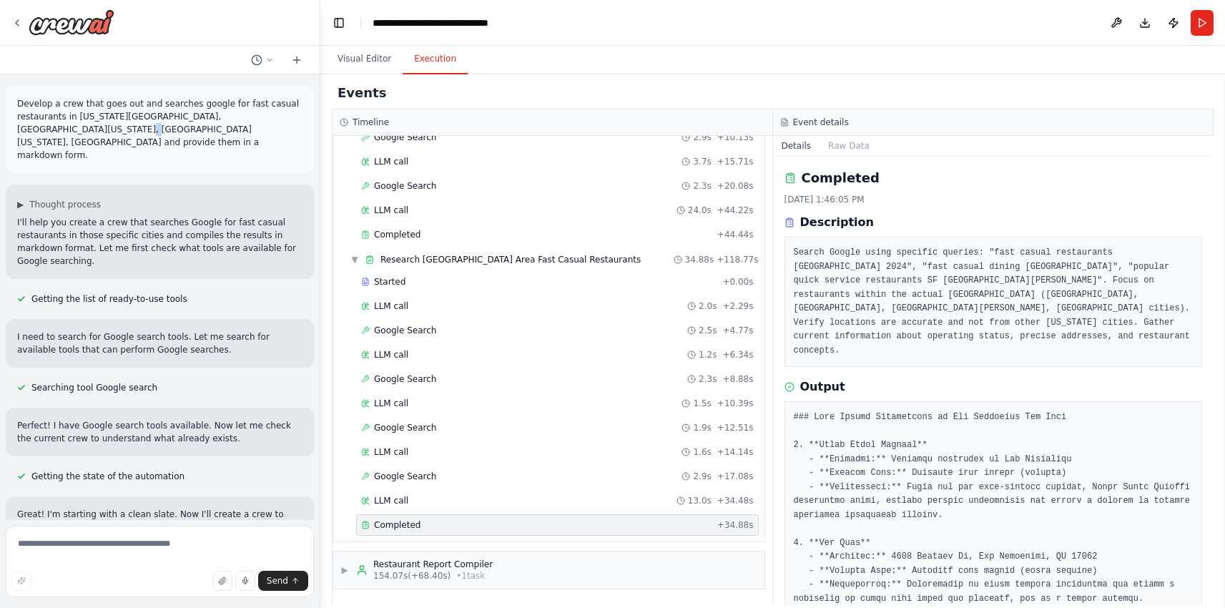
click at [90, 131] on p "Develop a crew that goes out and searches google for fast casual restaurants in…" at bounding box center [159, 129] width 285 height 64
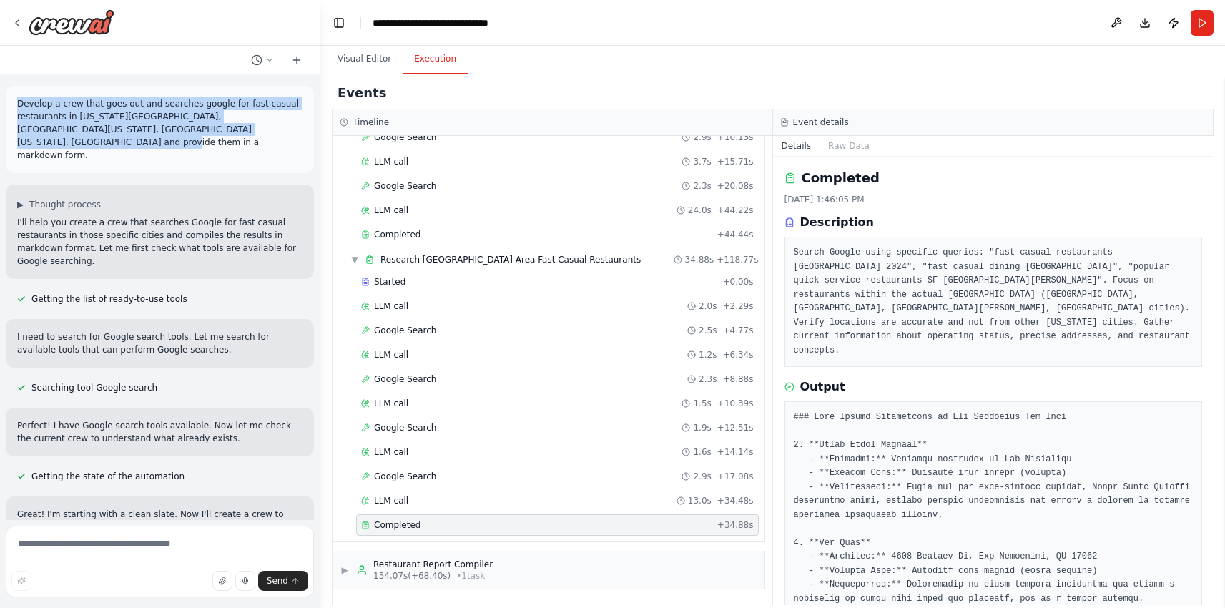
drag, startPoint x: 97, startPoint y: 146, endPoint x: 16, endPoint y: 99, distance: 93.6
click at [16, 99] on div "Develop a crew that goes out and searches google for fast casual restaurants in…" at bounding box center [160, 129] width 308 height 87
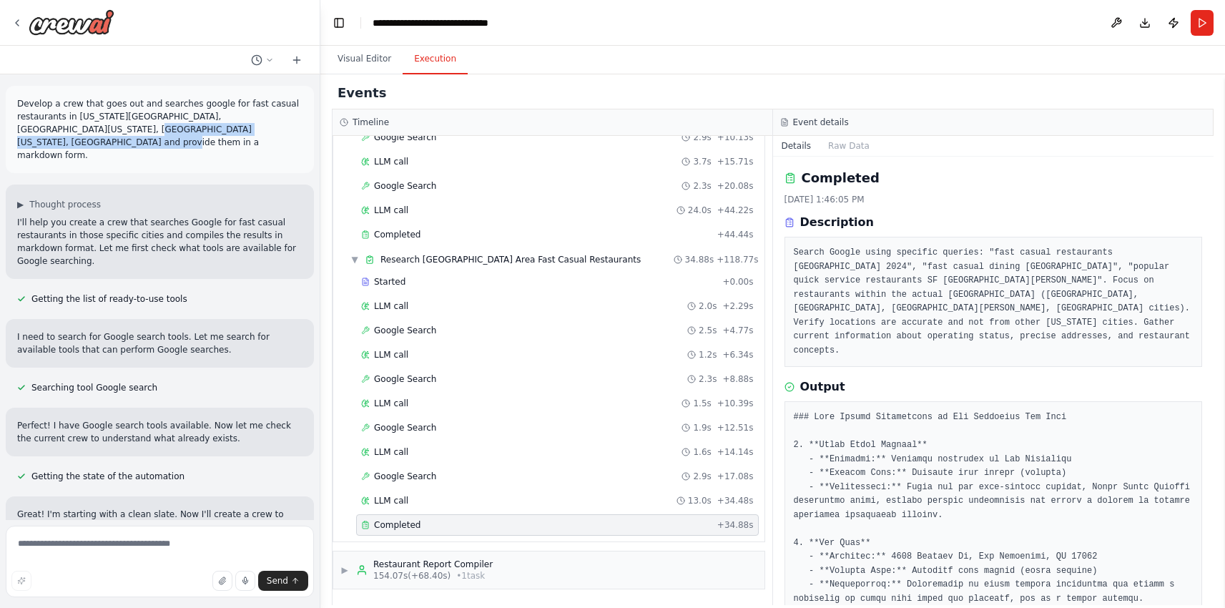
drag, startPoint x: 110, startPoint y: 120, endPoint x: 237, endPoint y: 142, distance: 128.4
click at [237, 142] on p "Develop a crew that goes out and searches google for fast casual restaurants in…" at bounding box center [159, 129] width 285 height 64
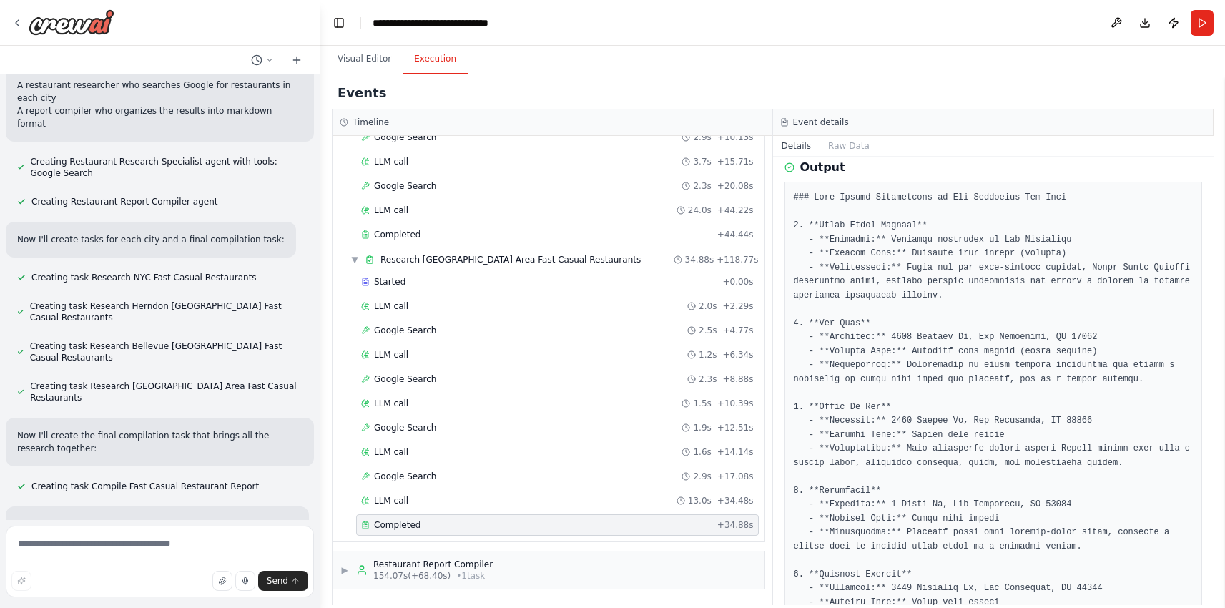
scroll to position [222, 0]
drag, startPoint x: 816, startPoint y: 208, endPoint x: 931, endPoint y: 204, distance: 115.2
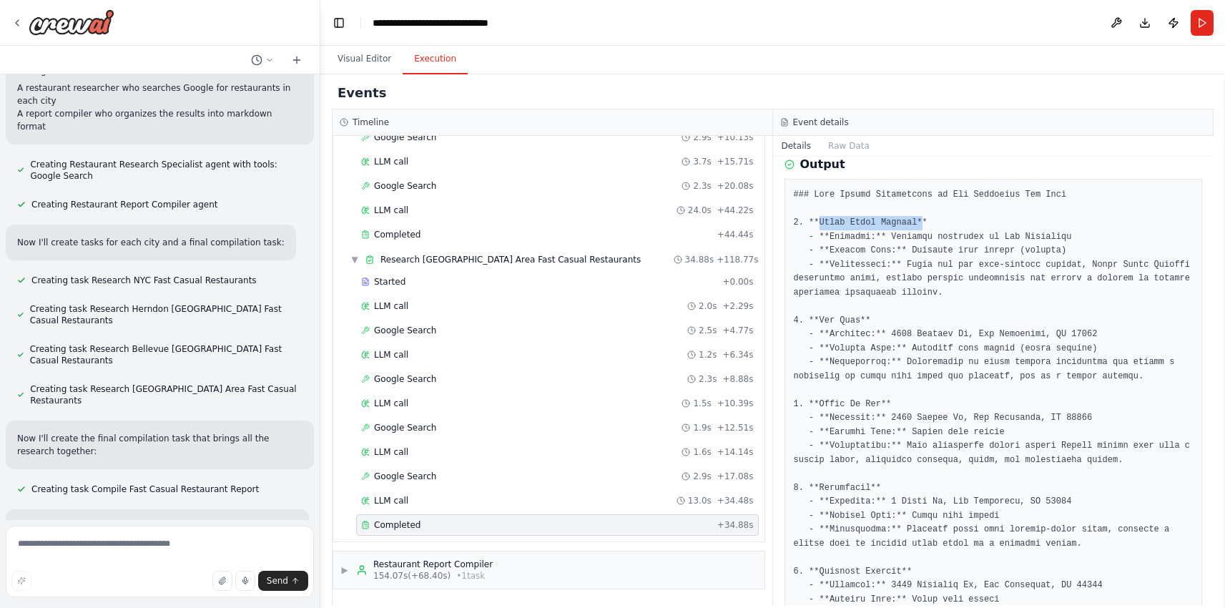
drag, startPoint x: 821, startPoint y: 207, endPoint x: 922, endPoint y: 208, distance: 100.8
drag, startPoint x: 853, startPoint y: 238, endPoint x: 1022, endPoint y: 231, distance: 168.9
drag, startPoint x: 828, startPoint y: 230, endPoint x: 1015, endPoint y: 227, distance: 186.6
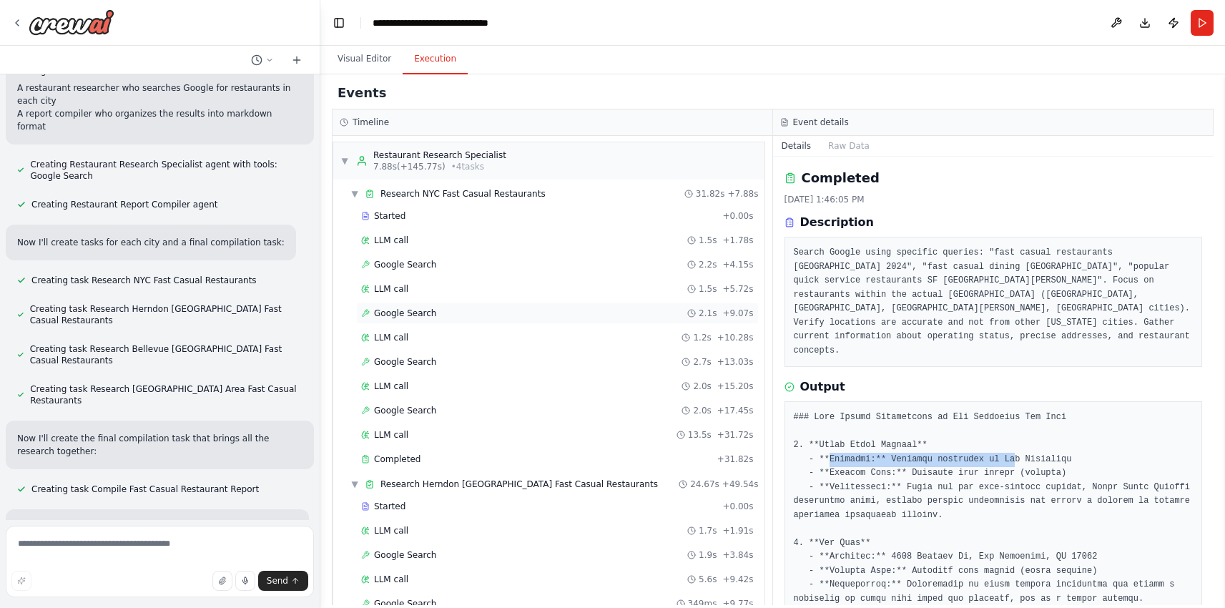
scroll to position [0, 0]
click at [415, 460] on span "Completed" at bounding box center [397, 460] width 46 height 11
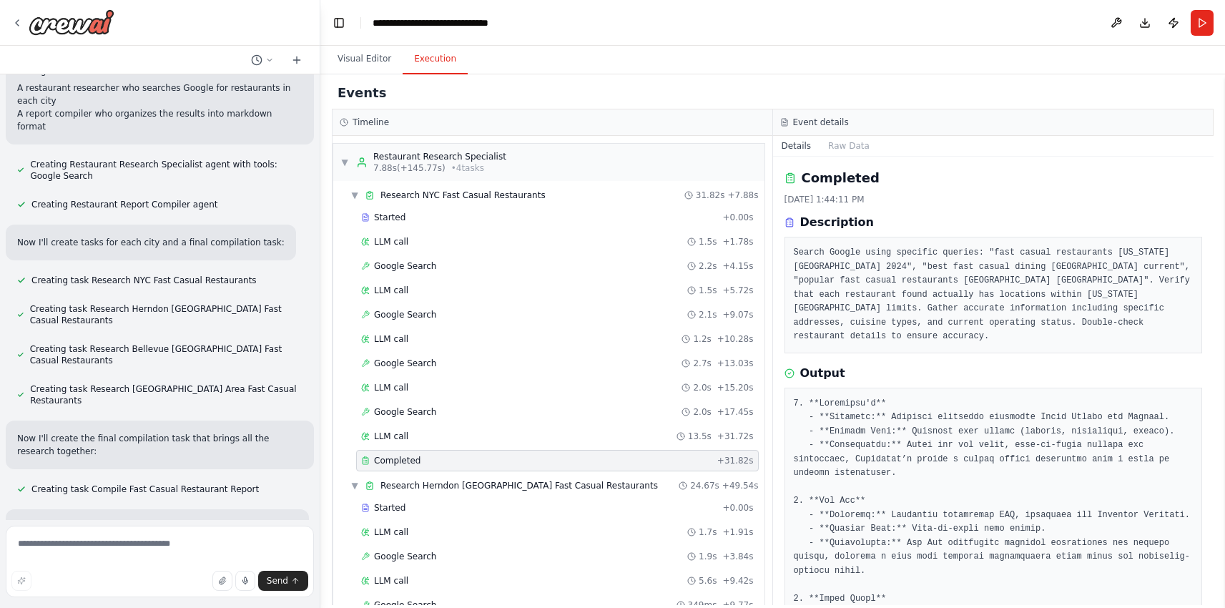
click at [395, 463] on span "Completed" at bounding box center [397, 460] width 46 height 11
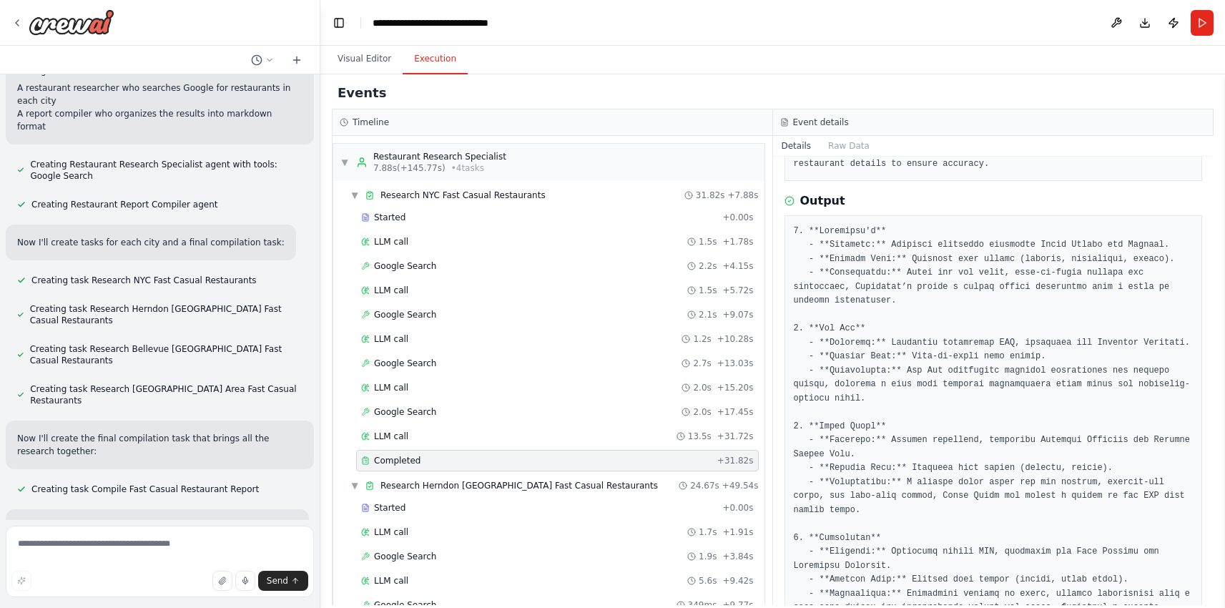
scroll to position [172, 0]
drag, startPoint x: 814, startPoint y: 215, endPoint x: 906, endPoint y: 210, distance: 92.4
drag, startPoint x: 832, startPoint y: 233, endPoint x: 900, endPoint y: 230, distance: 68.0
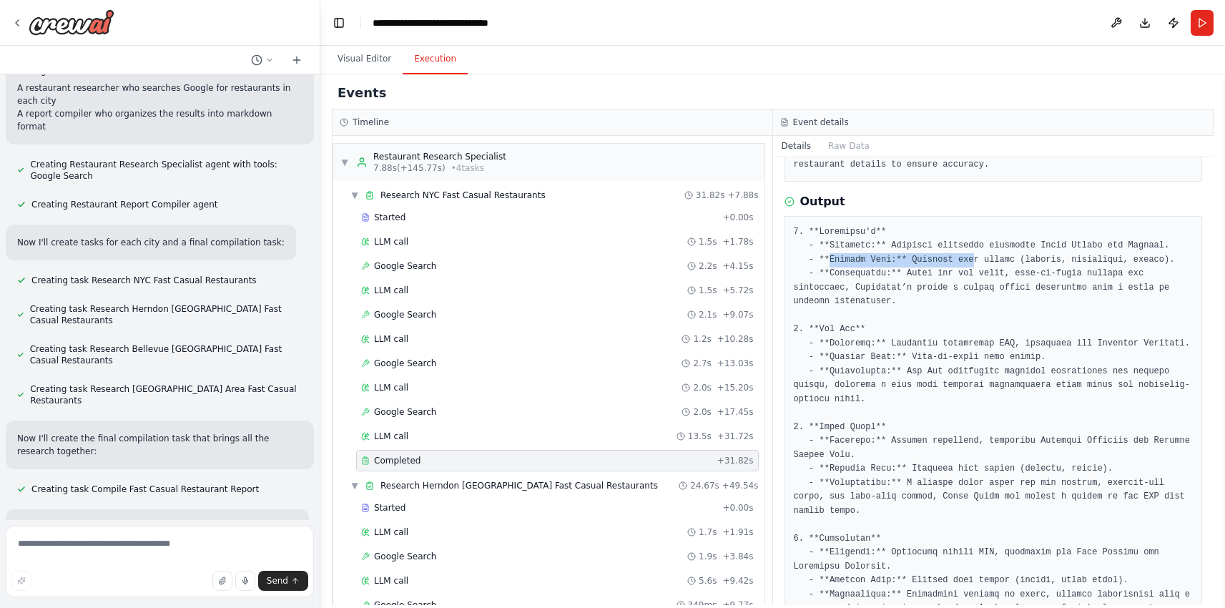
drag, startPoint x: 832, startPoint y: 247, endPoint x: 974, endPoint y: 247, distance: 143.0
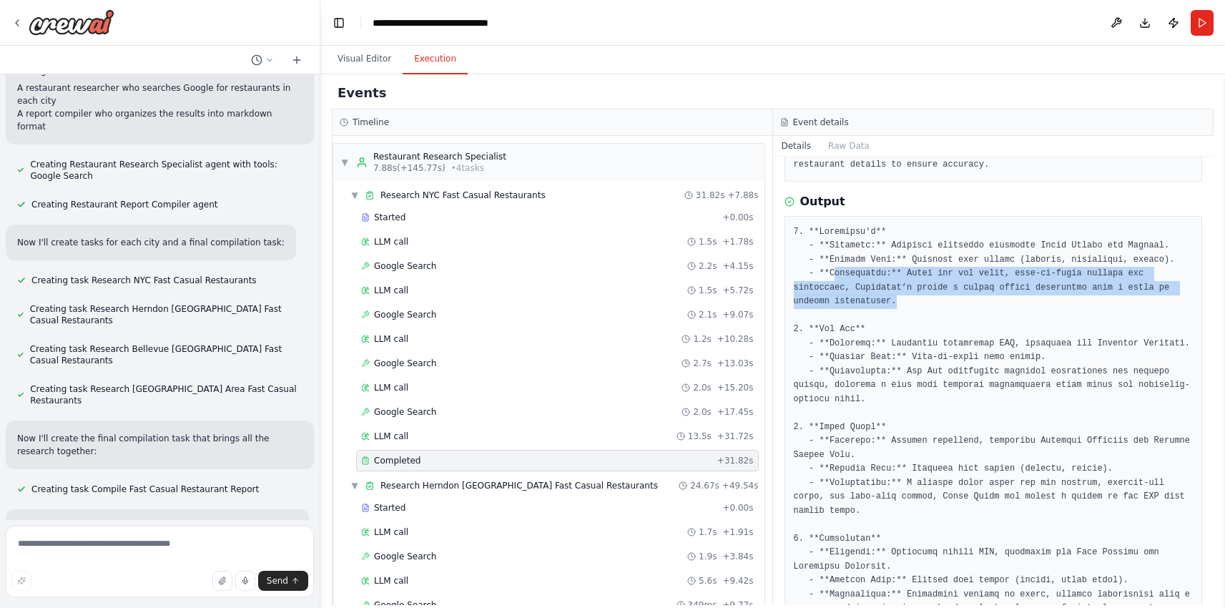
drag, startPoint x: 834, startPoint y: 262, endPoint x: 1160, endPoint y: 285, distance: 326.9
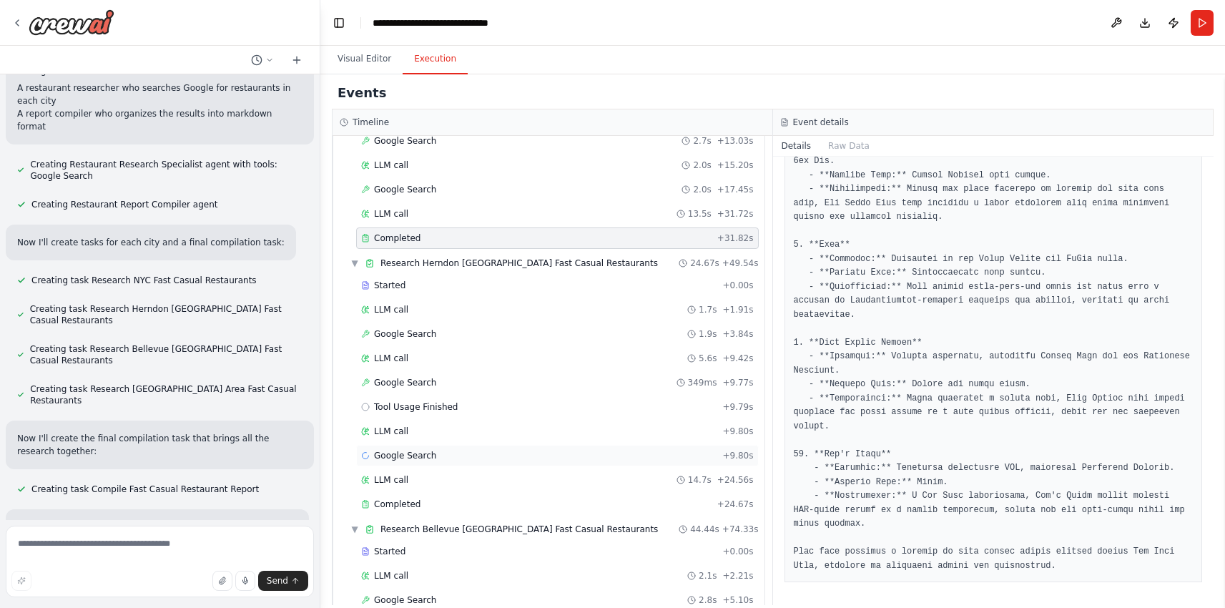
scroll to position [235, 0]
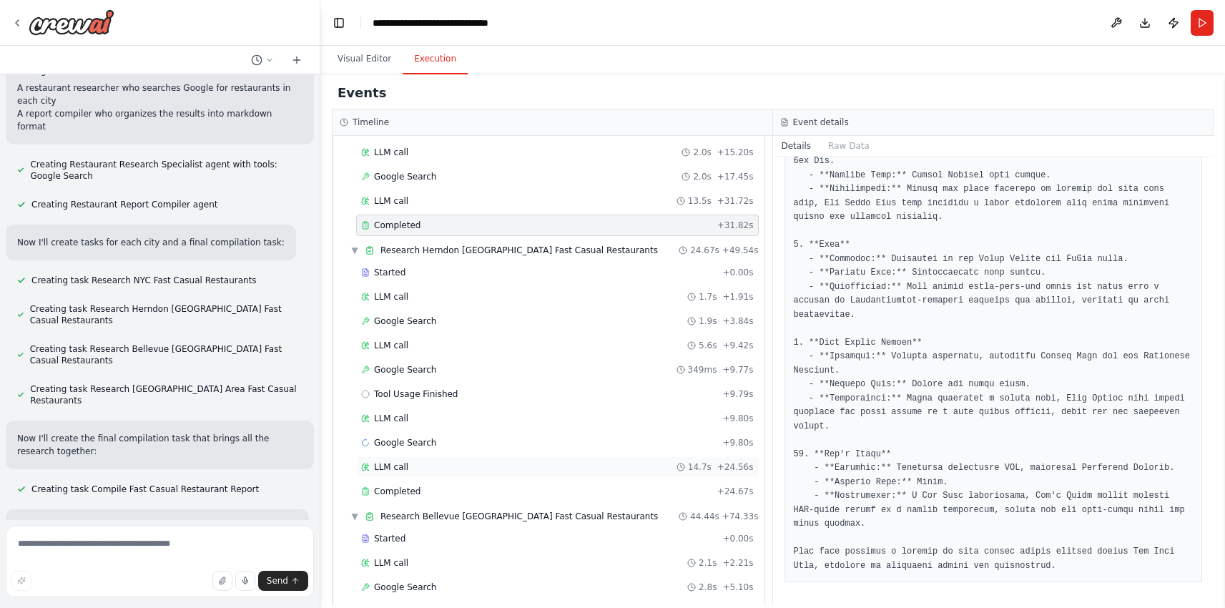
click at [423, 467] on div "LLM call 14.7s + 24.56s" at bounding box center [557, 466] width 393 height 11
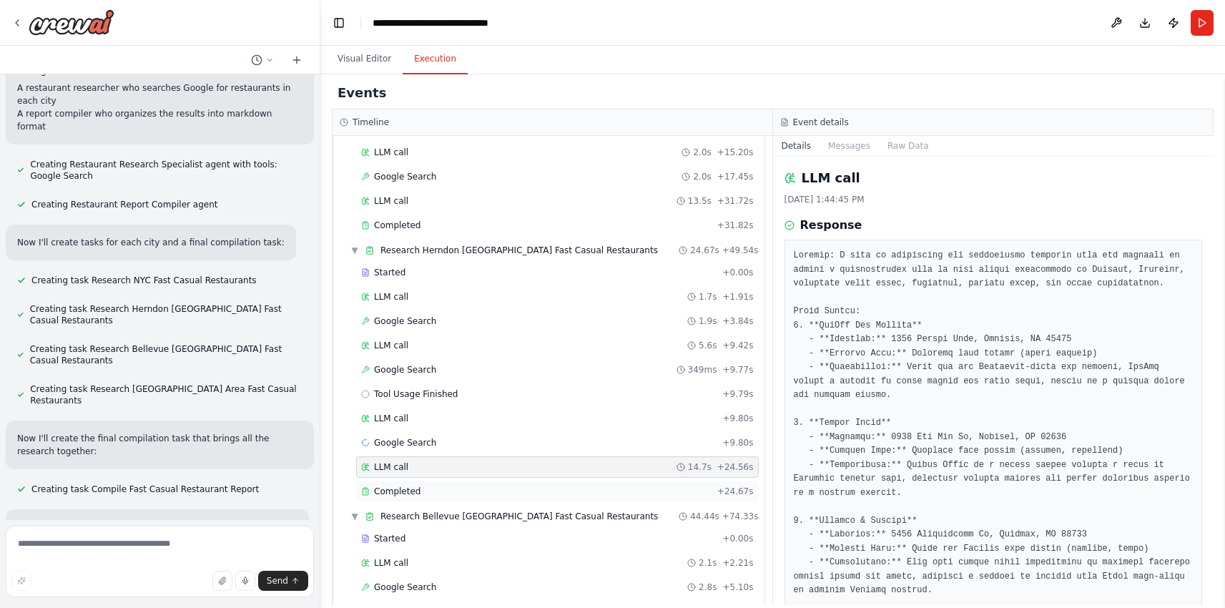
click at [439, 493] on div "Completed" at bounding box center [536, 490] width 350 height 11
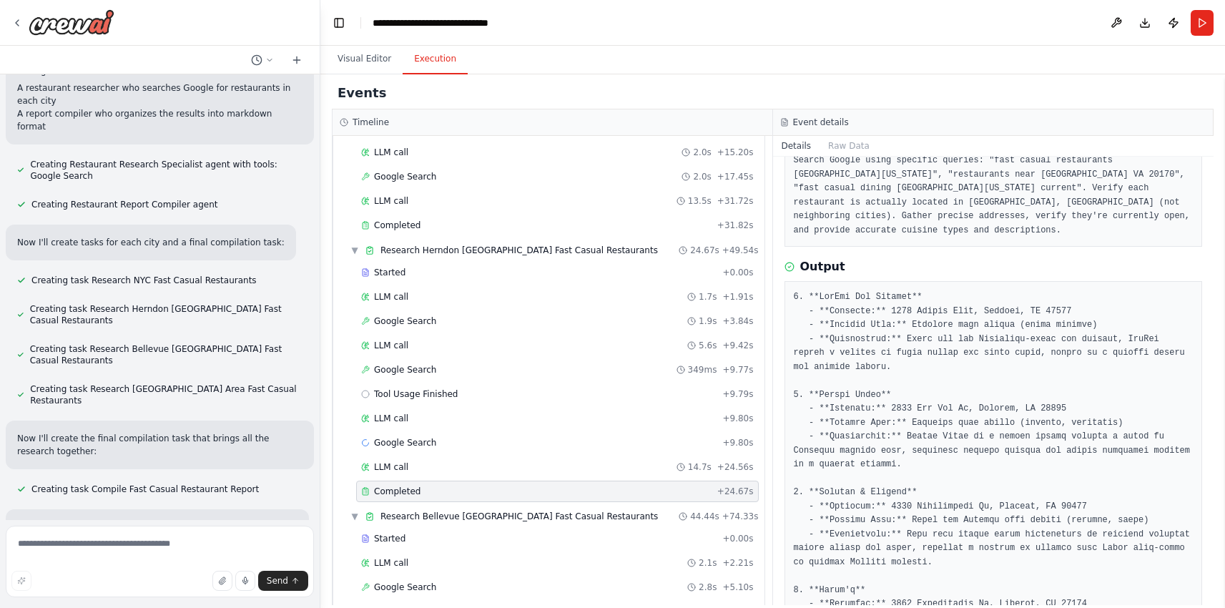
scroll to position [110, 0]
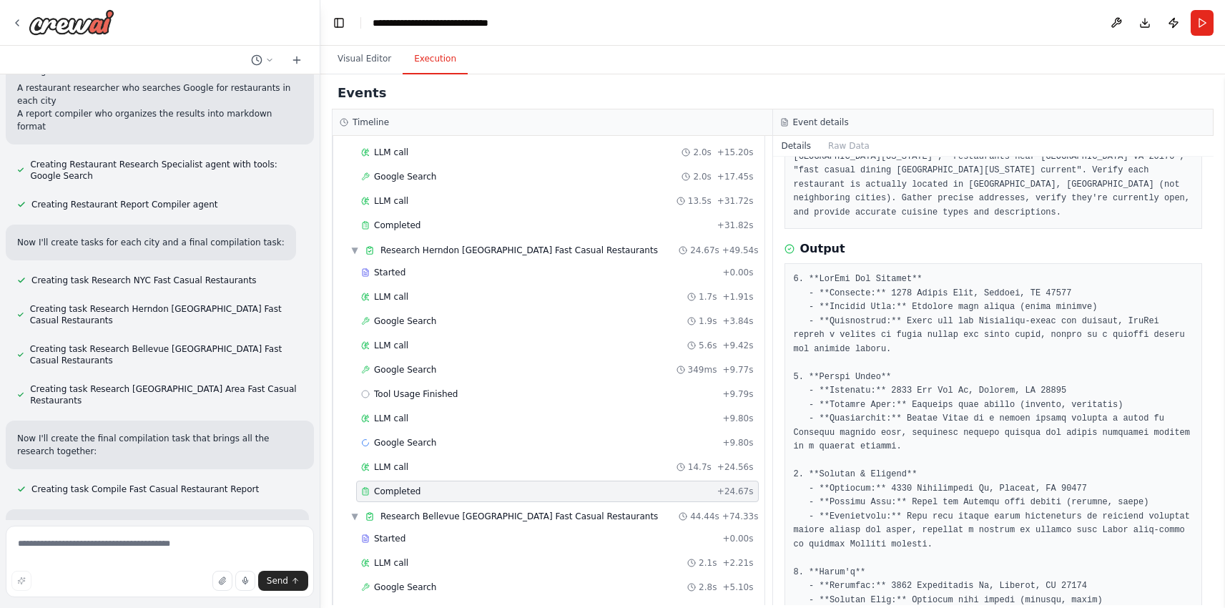
drag, startPoint x: 927, startPoint y: 257, endPoint x: 824, endPoint y: 255, distance: 102.3
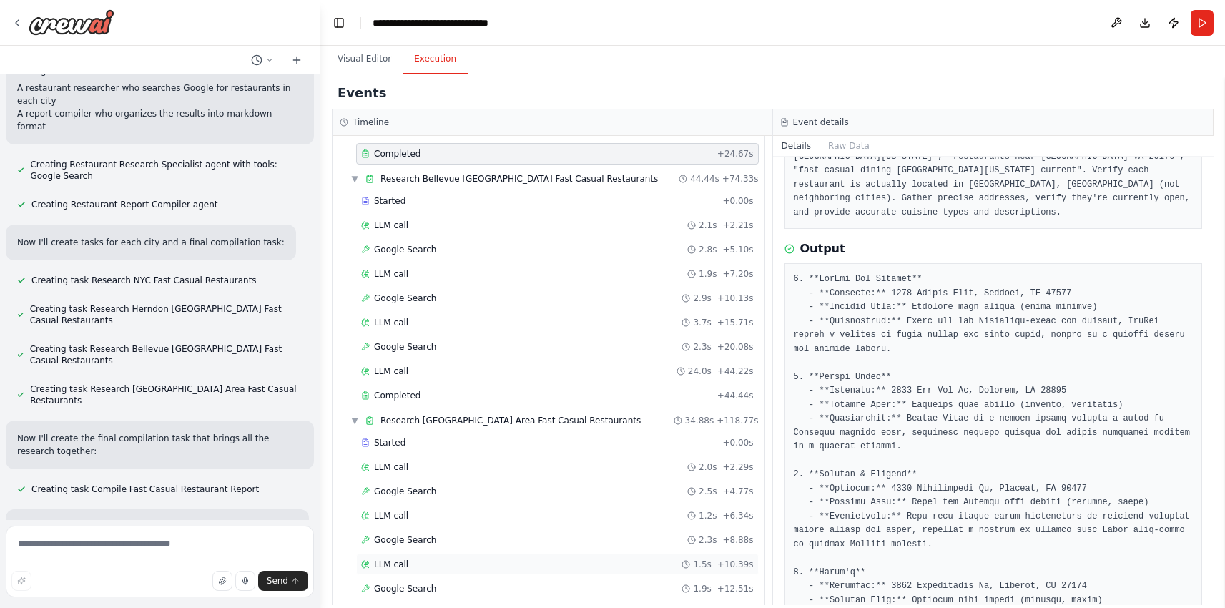
scroll to position [734, 0]
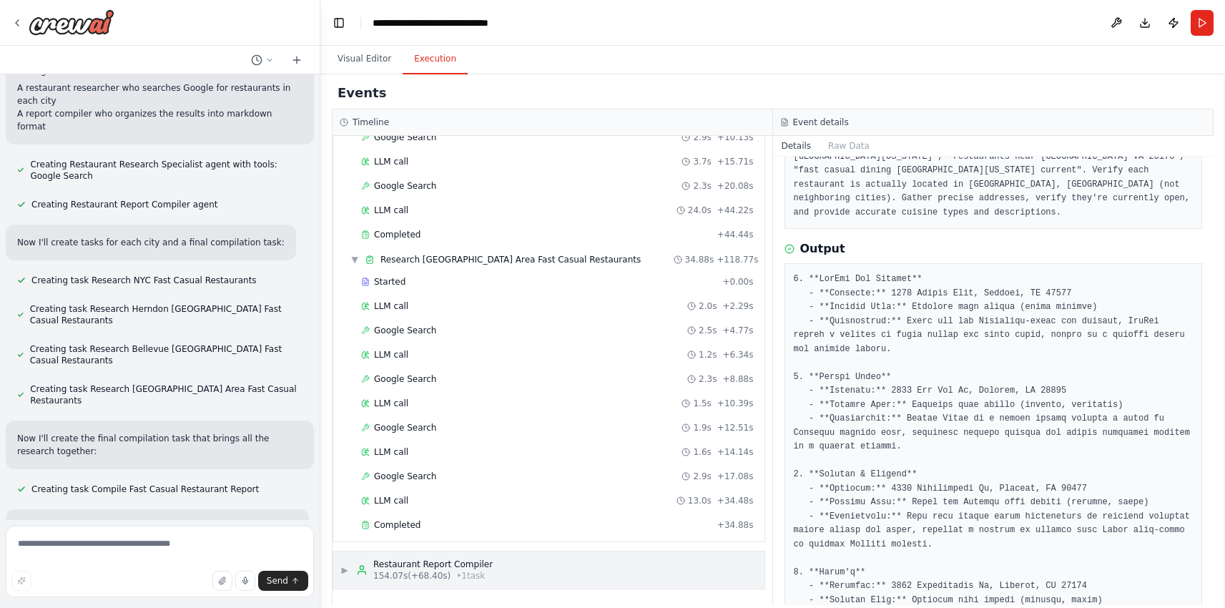
click at [362, 583] on div "▶ Restaurant Report Compiler 154.07s (+68.40s) • 1 task" at bounding box center [548, 569] width 431 height 37
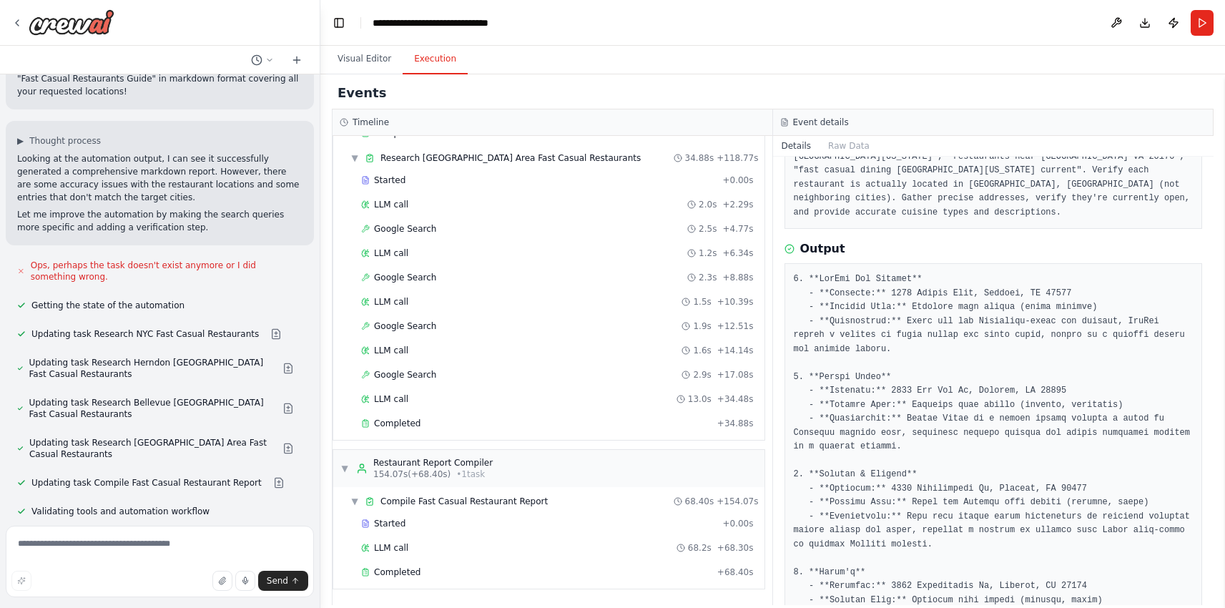
scroll to position [1510, 0]
drag, startPoint x: 35, startPoint y: 262, endPoint x: 199, endPoint y: 261, distance: 163.7
click at [199, 297] on div "Getting the state of the automation" at bounding box center [160, 305] width 308 height 17
drag, startPoint x: 82, startPoint y: 111, endPoint x: 173, endPoint y: 109, distance: 90.8
click at [173, 153] on p "Looking at the automation output, I can see it successfully generated a compreh…" at bounding box center [159, 178] width 285 height 51
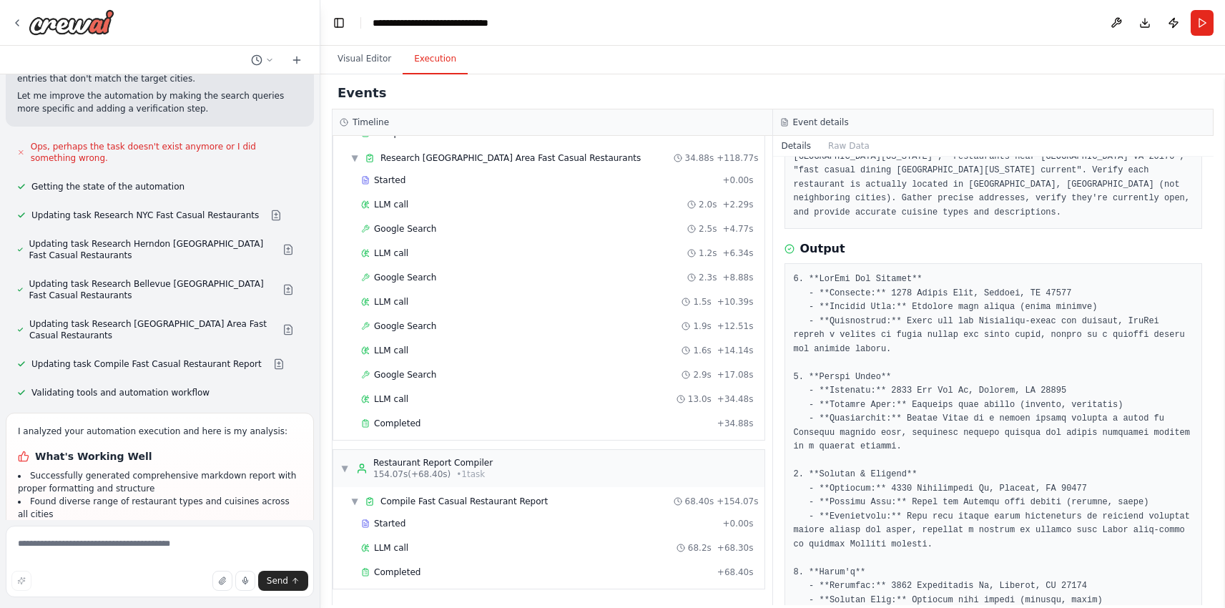
scroll to position [1629, 0]
drag, startPoint x: 52, startPoint y: 169, endPoint x: 182, endPoint y: 169, distance: 129.4
click at [182, 210] on span "Updating task Research NYC Fast Casual Restaurants" at bounding box center [144, 215] width 227 height 11
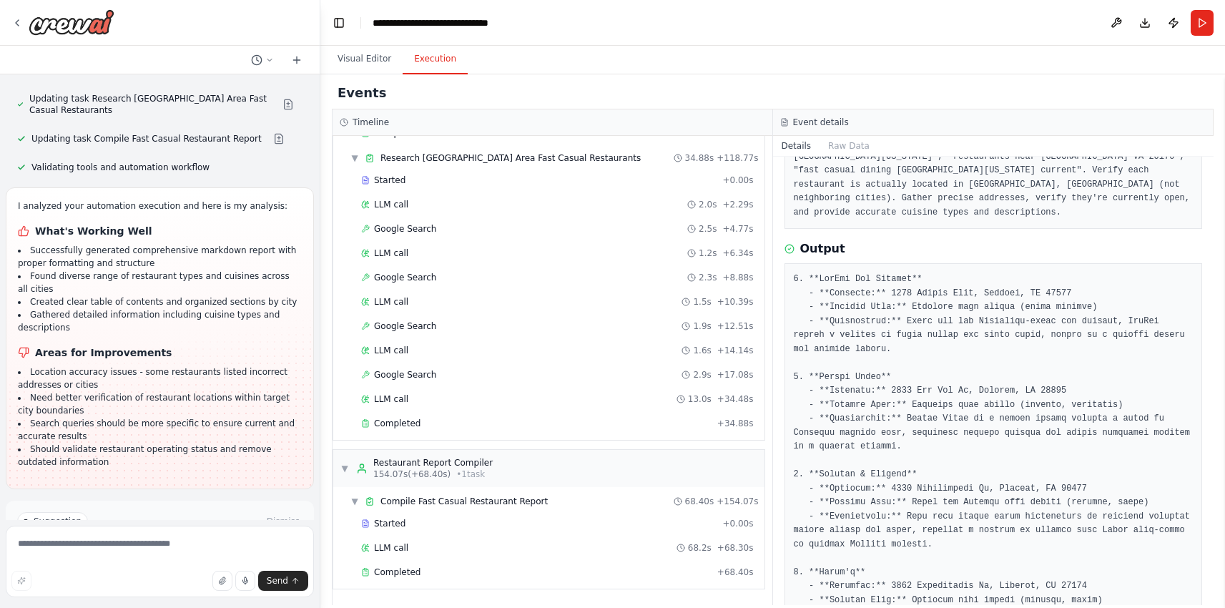
scroll to position [1902, 0]
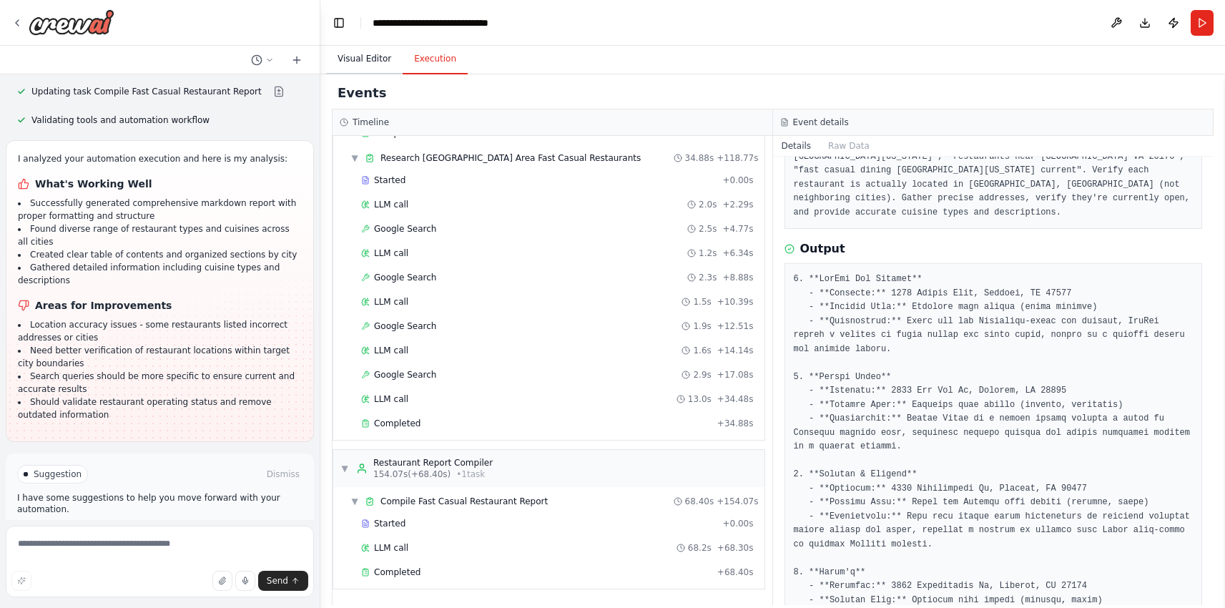
click at [370, 61] on button "Visual Editor" at bounding box center [364, 59] width 77 height 30
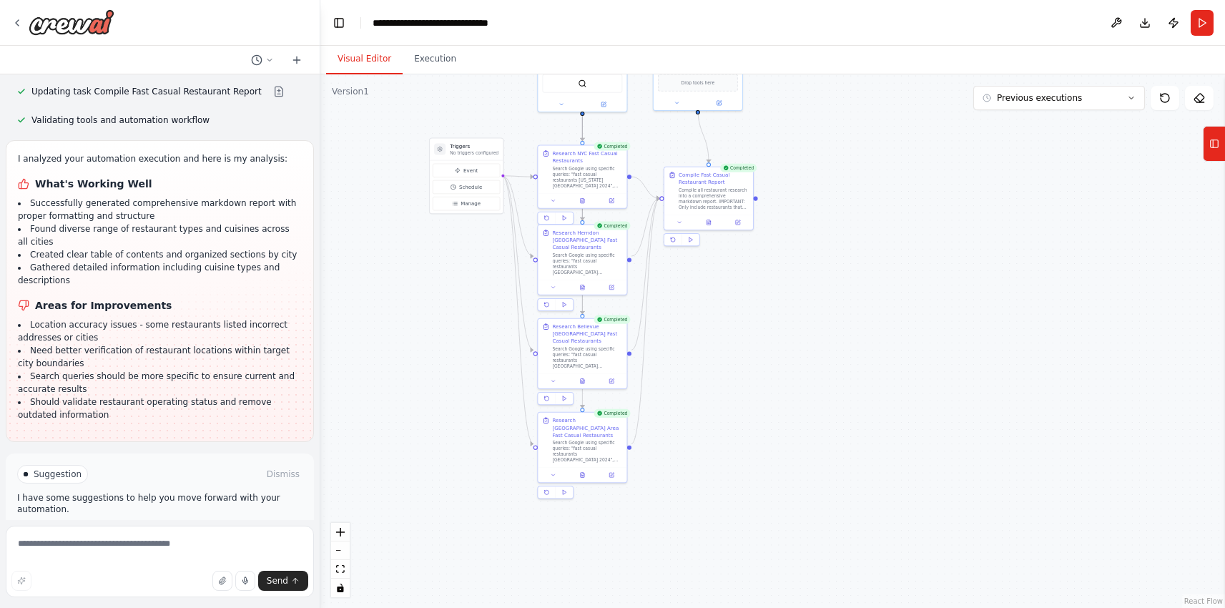
drag, startPoint x: 857, startPoint y: 320, endPoint x: 856, endPoint y: 221, distance: 98.7
click at [856, 222] on div ".deletable-edge-delete-btn { width: 20px; height: 20px; border: 0px solid #ffff…" at bounding box center [772, 340] width 904 height 533
drag, startPoint x: 719, startPoint y: 210, endPoint x: 806, endPoint y: 209, distance: 86.5
click at [806, 209] on div "Compile all restaurant research into a comprehensive markdown report. IMPORTANT…" at bounding box center [794, 203] width 70 height 23
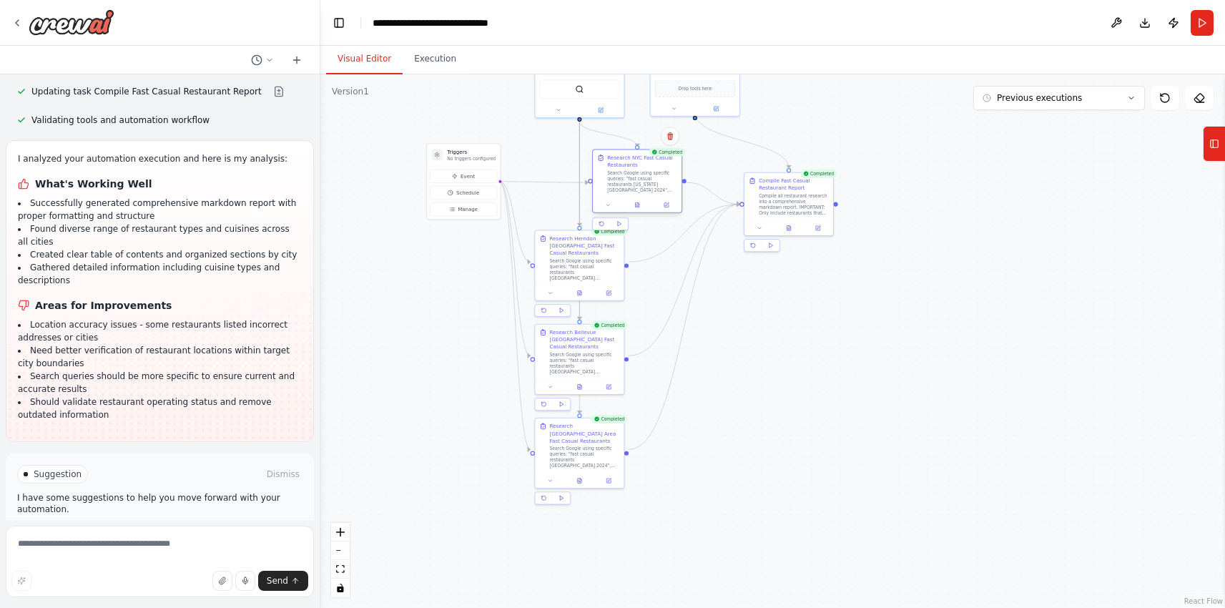
drag, startPoint x: 604, startPoint y: 192, endPoint x: 649, endPoint y: 197, distance: 45.4
click at [665, 189] on div "Search Google using specific queries: "fast casual restaurants New York City 20…" at bounding box center [642, 181] width 70 height 23
drag, startPoint x: 602, startPoint y: 258, endPoint x: 633, endPoint y: 270, distance: 33.5
click at [633, 271] on div "Search Google using specific queries: "fast casual restaurants Herndon Virginia…" at bounding box center [613, 282] width 70 height 23
drag, startPoint x: 597, startPoint y: 361, endPoint x: 647, endPoint y: 362, distance: 50.1
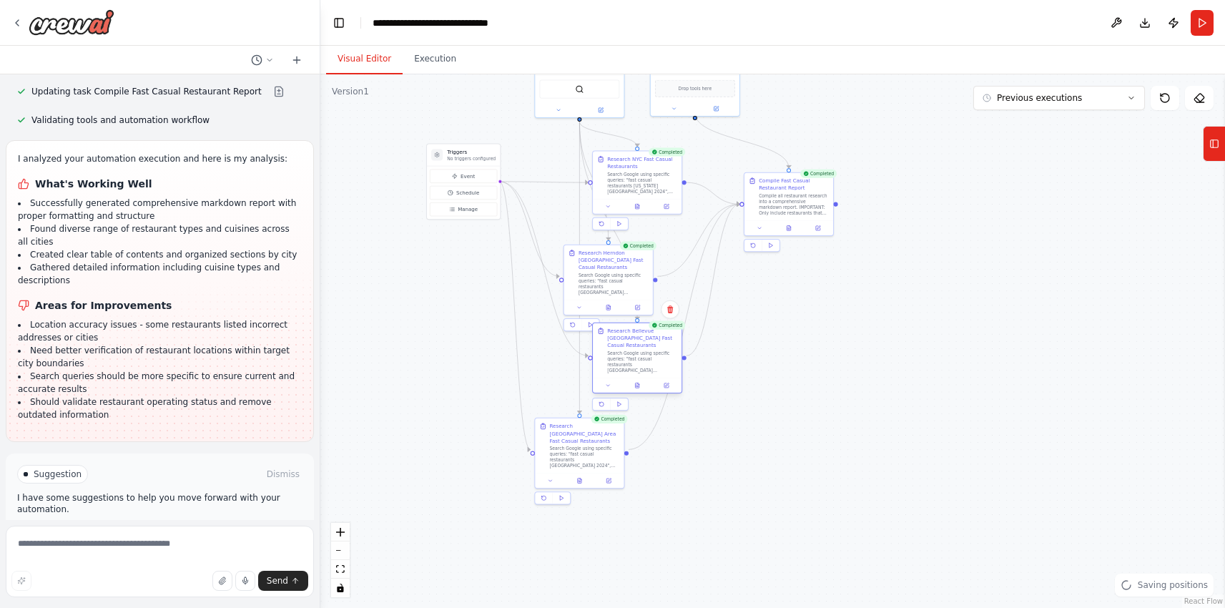
click at [647, 362] on div "Search Google using specific queries: "fast casual restaurants Bellevue Washing…" at bounding box center [642, 361] width 70 height 23
drag, startPoint x: 585, startPoint y: 470, endPoint x: 653, endPoint y: 429, distance: 79.6
click at [613, 488] on div "Research San Francisco Bay Area Fast Casual Restaurants Search Google using spe…" at bounding box center [579, 460] width 89 height 55
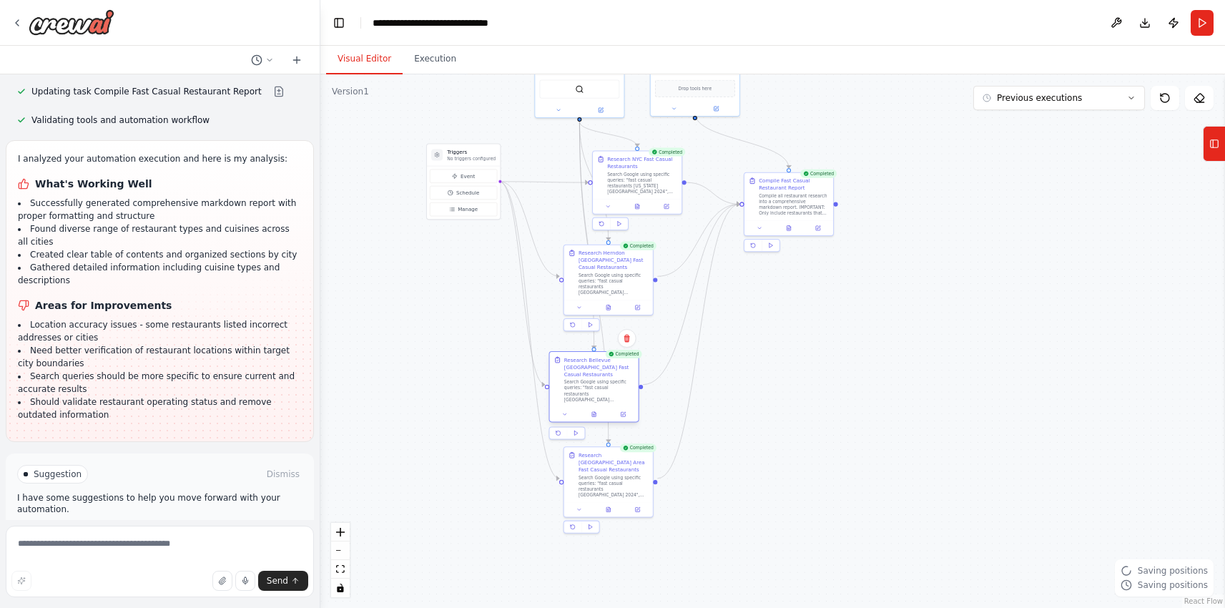
drag, startPoint x: 658, startPoint y: 350, endPoint x: 615, endPoint y: 378, distance: 51.6
click at [615, 379] on div "Search Google using specific queries: "fast casual restaurants Bellevue Washing…" at bounding box center [599, 390] width 70 height 23
drag, startPoint x: 626, startPoint y: 272, endPoint x: 612, endPoint y: 280, distance: 16.0
click at [612, 280] on div "Search Google using specific queries: "fast casual restaurants Herndon Virginia…" at bounding box center [599, 289] width 70 height 23
drag, startPoint x: 593, startPoint y: 192, endPoint x: 582, endPoint y: 192, distance: 11.4
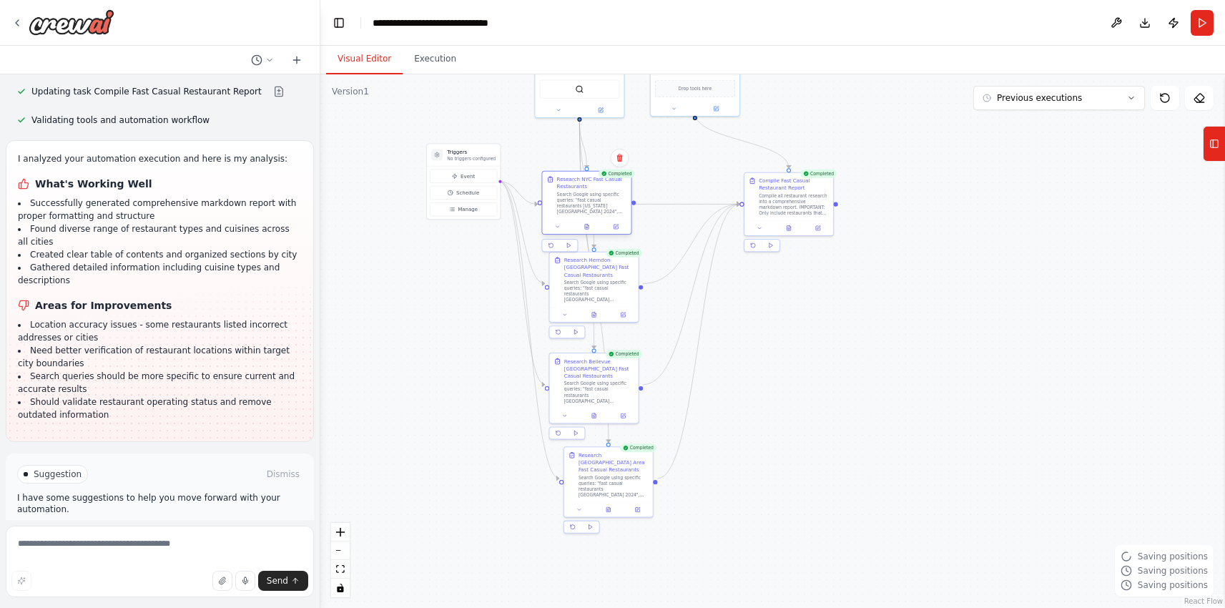
click at [582, 192] on div "Research NYC Fast Casual Restaurants Search Google using specific queries: "fas…" at bounding box center [592, 195] width 70 height 39
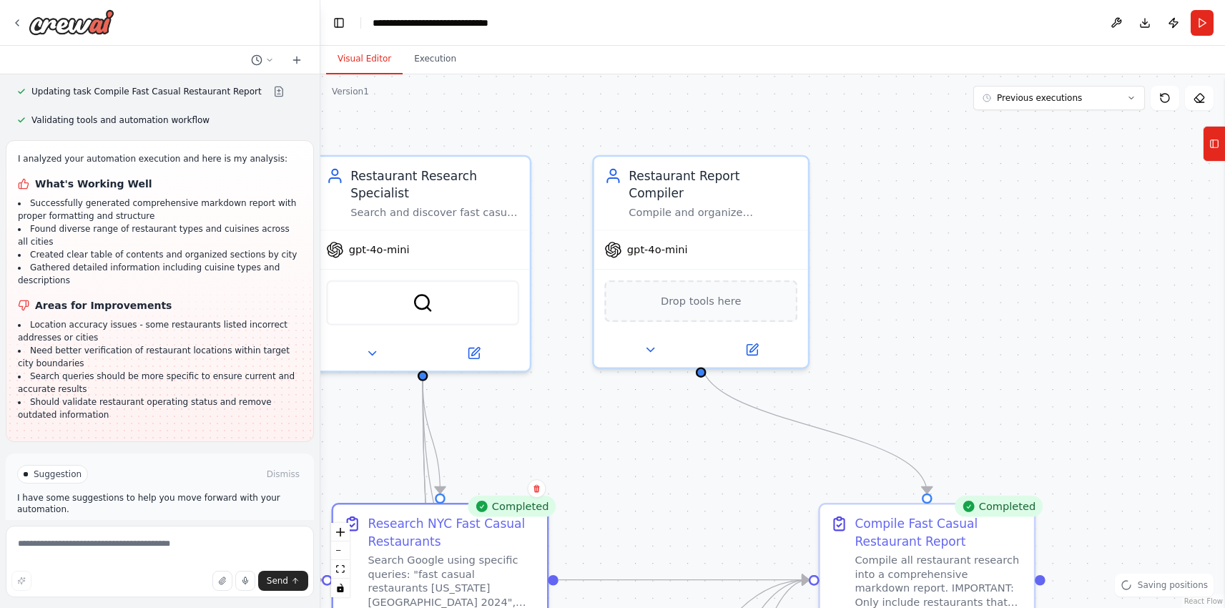
drag, startPoint x: 628, startPoint y: 159, endPoint x: 731, endPoint y: 484, distance: 340.7
click at [731, 484] on div ".deletable-edge-delete-btn { width: 20px; height: 20px; border: 0px solid #ffff…" at bounding box center [772, 340] width 904 height 533
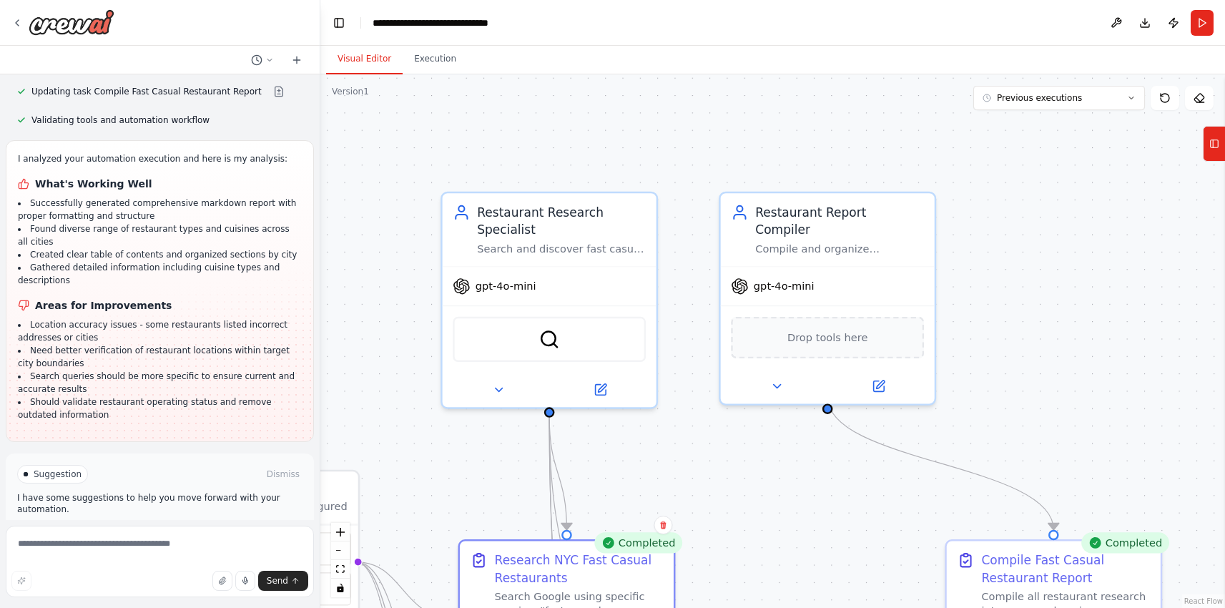
drag, startPoint x: 563, startPoint y: 133, endPoint x: 662, endPoint y: 129, distance: 99.4
click at [662, 133] on div ".deletable-edge-delete-btn { width: 20px; height: 20px; border: 0px solid #ffff…" at bounding box center [772, 340] width 904 height 533
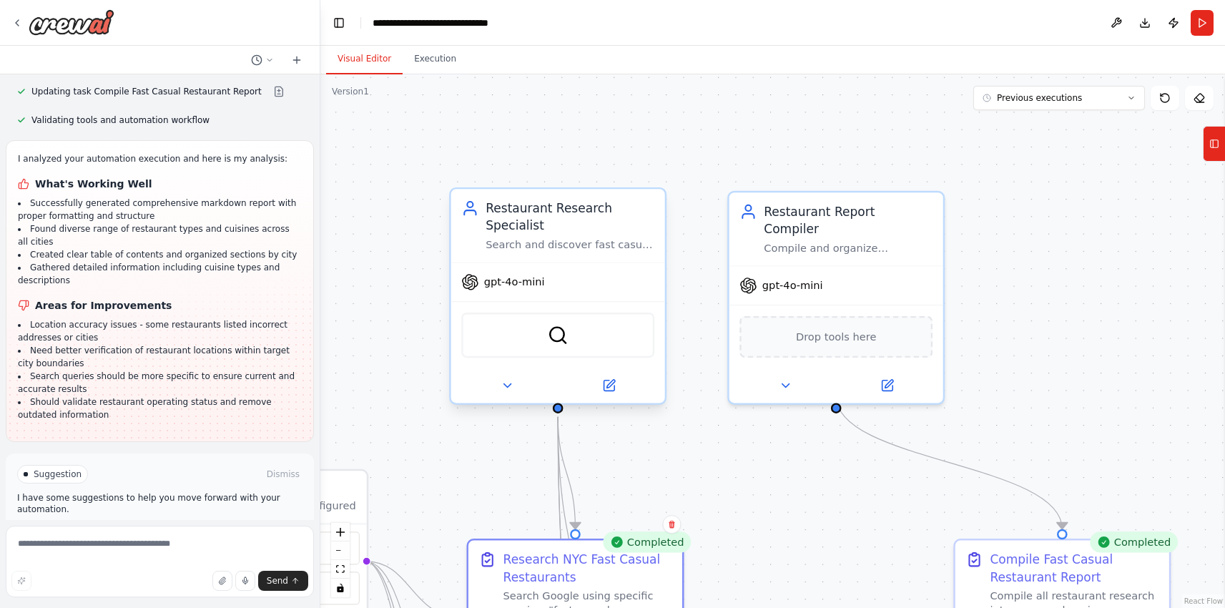
click at [583, 343] on div "SerplyWebSearchTool" at bounding box center [557, 334] width 193 height 45
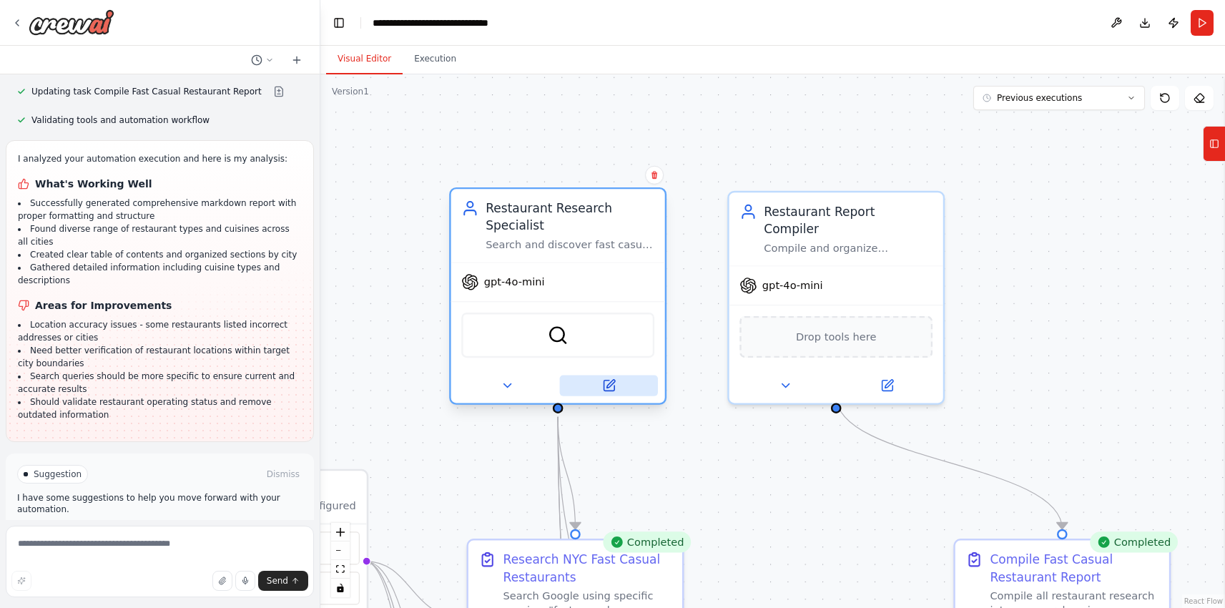
click at [621, 394] on button at bounding box center [609, 385] width 98 height 21
click at [508, 394] on button at bounding box center [507, 385] width 98 height 21
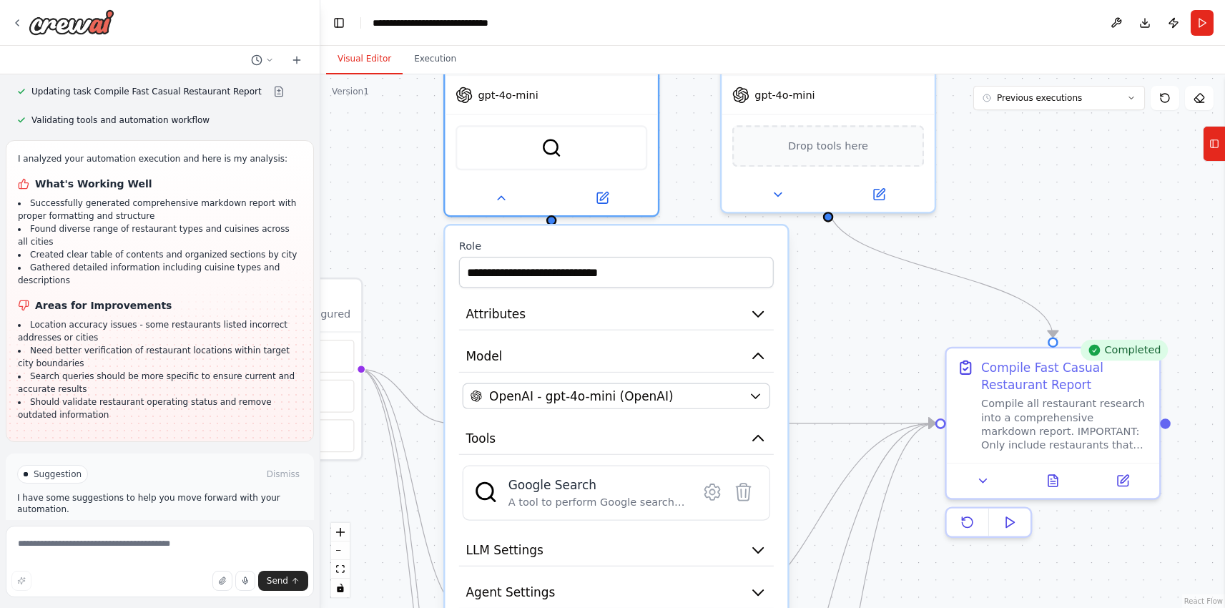
drag, startPoint x: 423, startPoint y: 372, endPoint x: 415, endPoint y: 179, distance: 193.2
click at [415, 179] on div ".deletable-edge-delete-btn { width: 20px; height: 20px; border: 0px solid #ffff…" at bounding box center [772, 340] width 904 height 533
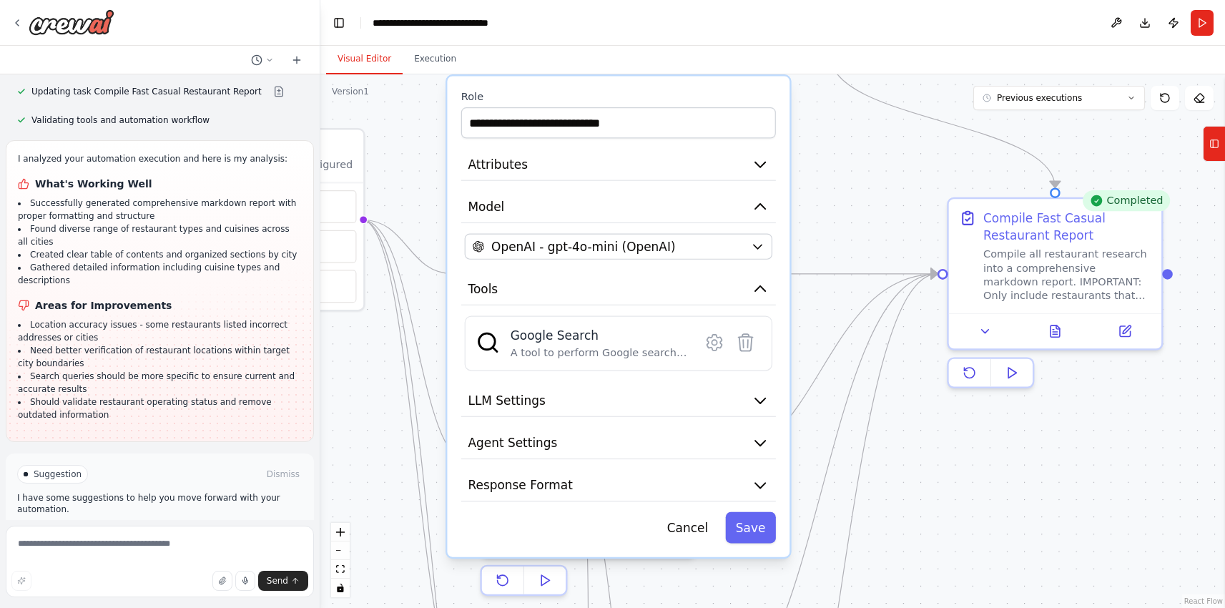
drag, startPoint x: 441, startPoint y: 266, endPoint x: 428, endPoint y: 153, distance: 113.8
click at [430, 155] on div ".deletable-edge-delete-btn { width: 20px; height: 20px; border: 0px solid #ffff…" at bounding box center [772, 340] width 904 height 533
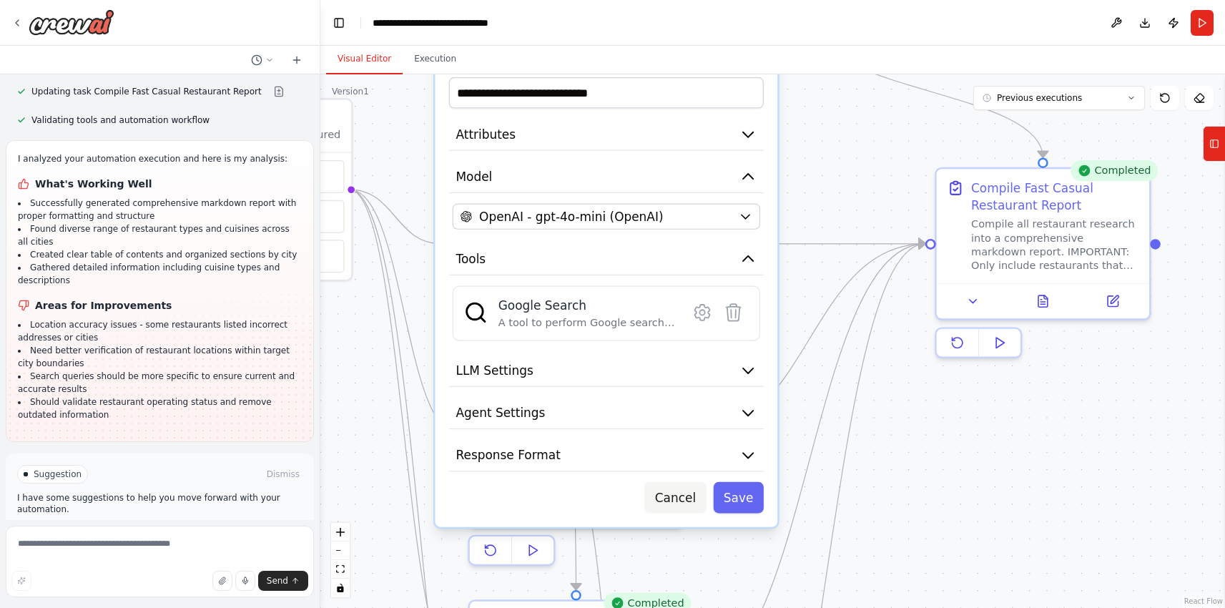
click at [673, 500] on button "Cancel" at bounding box center [674, 497] width 61 height 31
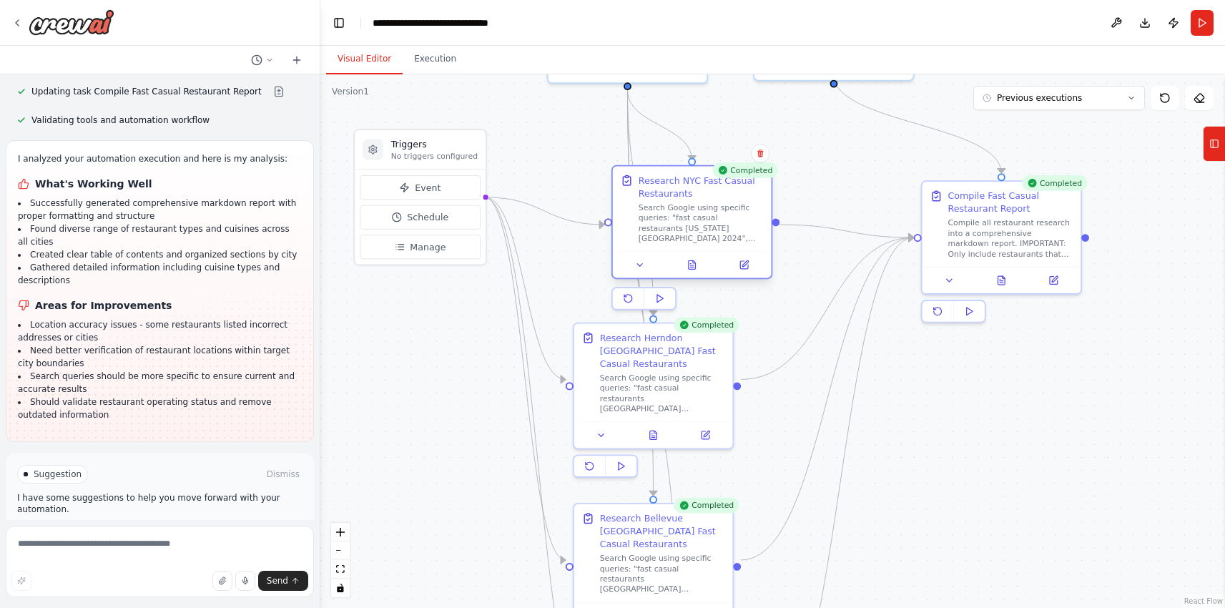
drag, startPoint x: 661, startPoint y: 266, endPoint x: 707, endPoint y: 256, distance: 46.8
click at [707, 256] on div at bounding box center [692, 264] width 159 height 26
click at [425, 185] on span "Event" at bounding box center [428, 187] width 26 height 13
click at [443, 218] on span "Schedule" at bounding box center [427, 217] width 41 height 13
select select "******"
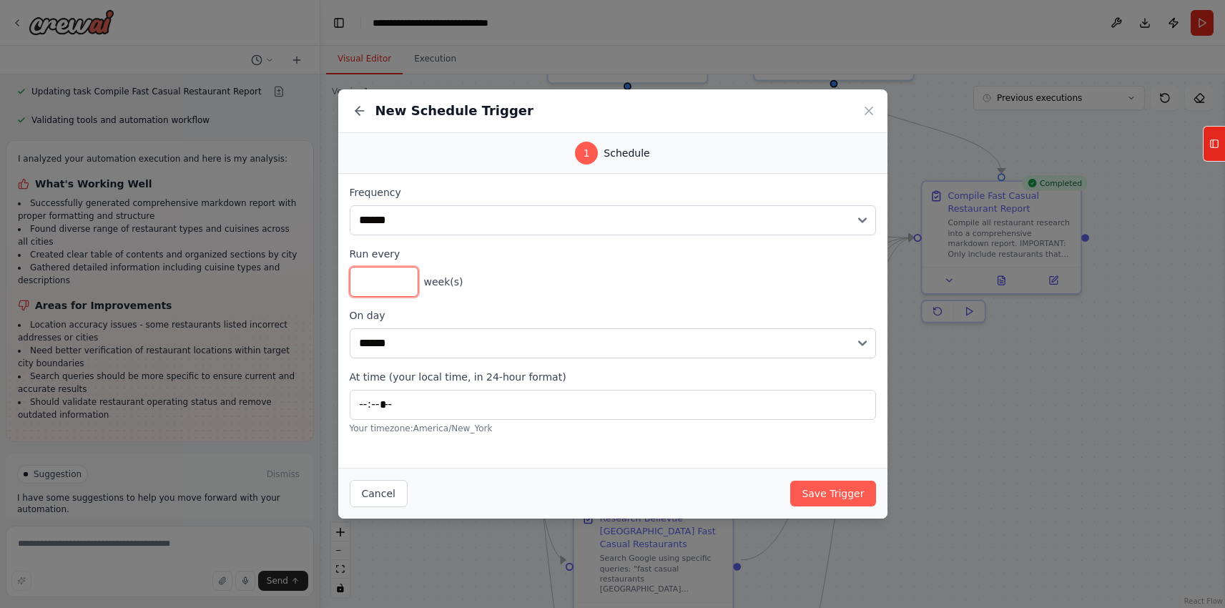
drag, startPoint x: 403, startPoint y: 277, endPoint x: 406, endPoint y: 289, distance: 12.7
click at [403, 277] on input "*" at bounding box center [384, 282] width 69 height 30
type input "*"
click at [408, 289] on input "*" at bounding box center [384, 282] width 69 height 30
click at [397, 496] on button "Cancel" at bounding box center [379, 493] width 58 height 27
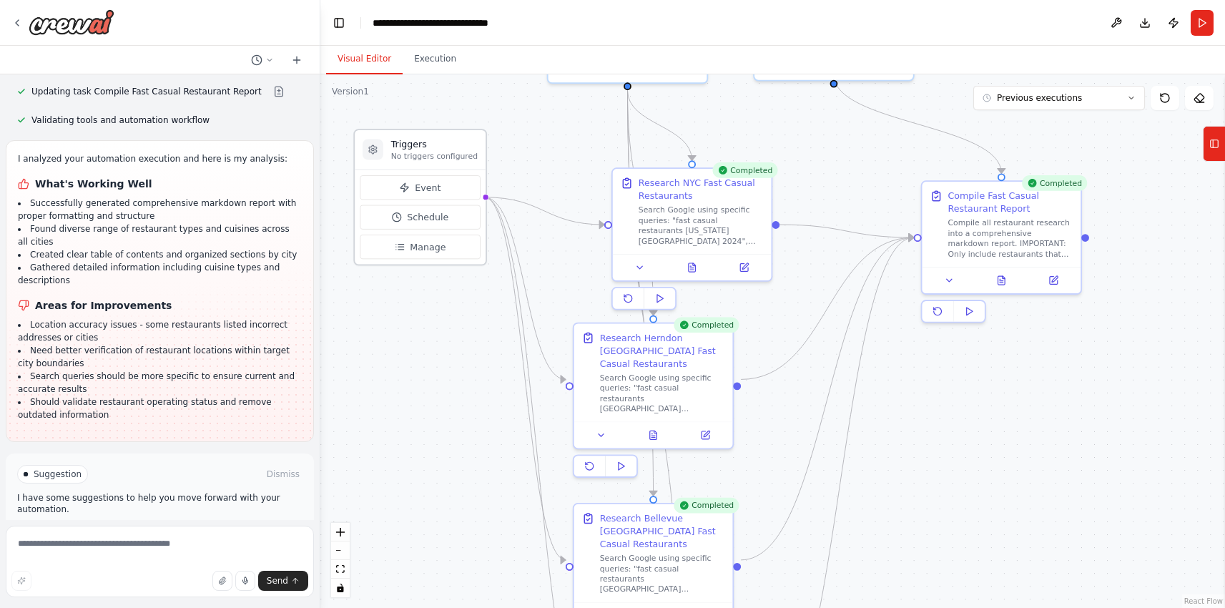
click at [431, 262] on div "Event Schedule Manage" at bounding box center [420, 216] width 131 height 95
click at [429, 257] on button "Manage" at bounding box center [420, 247] width 120 height 24
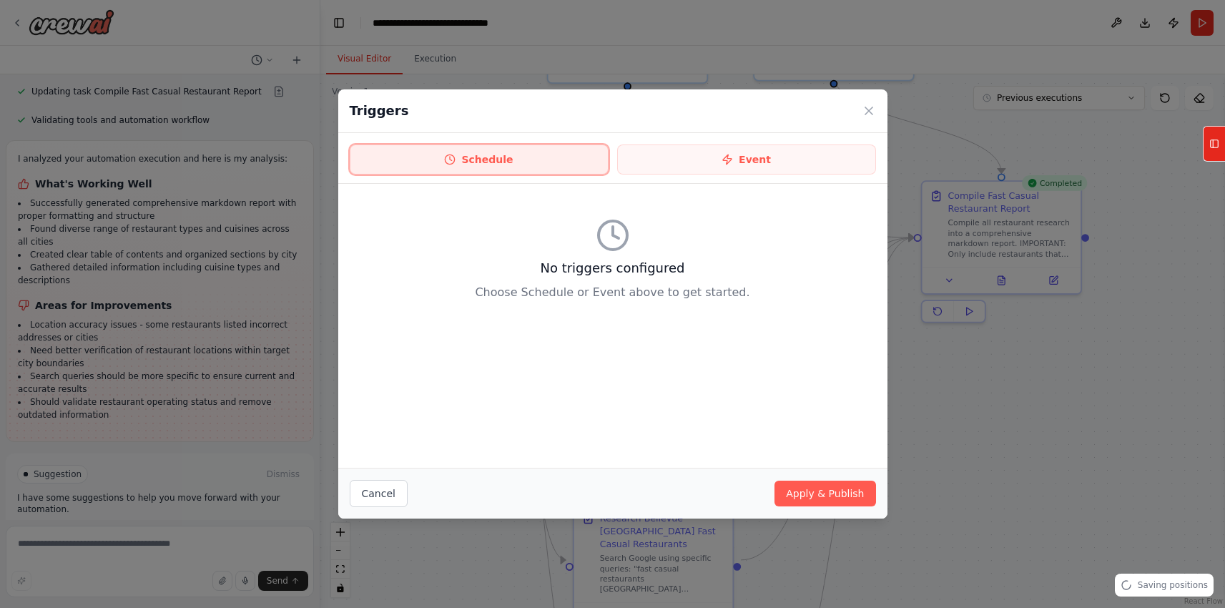
drag, startPoint x: 513, startPoint y: 159, endPoint x: 521, endPoint y: 159, distance: 8.6
click at [521, 159] on button "Schedule" at bounding box center [479, 159] width 259 height 30
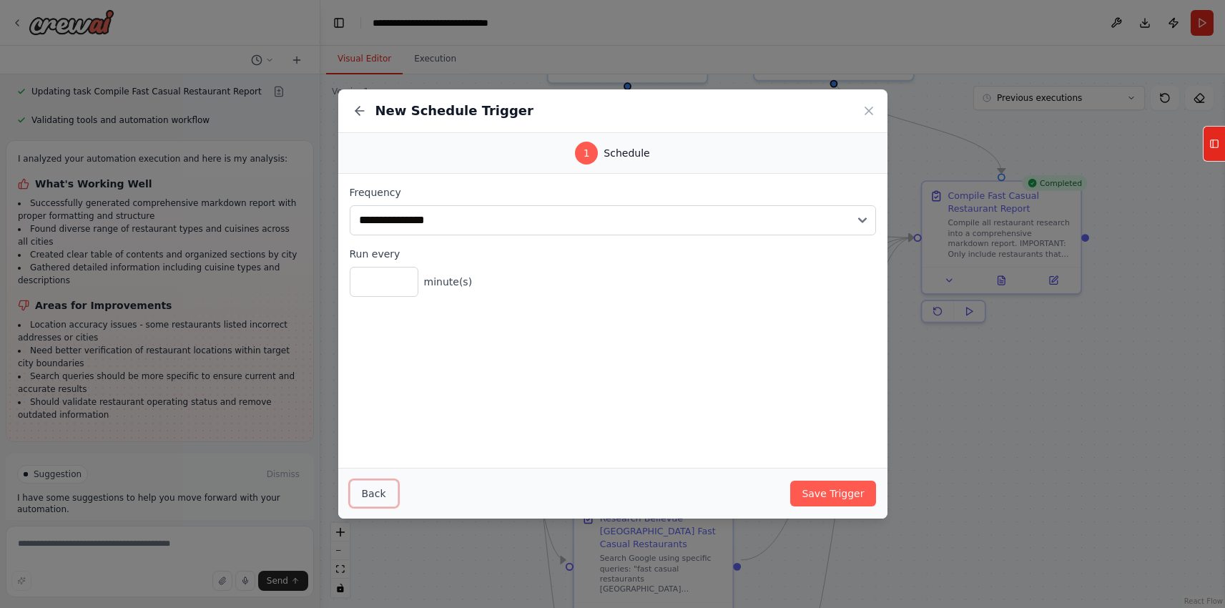
click at [379, 500] on button "Back" at bounding box center [374, 493] width 49 height 27
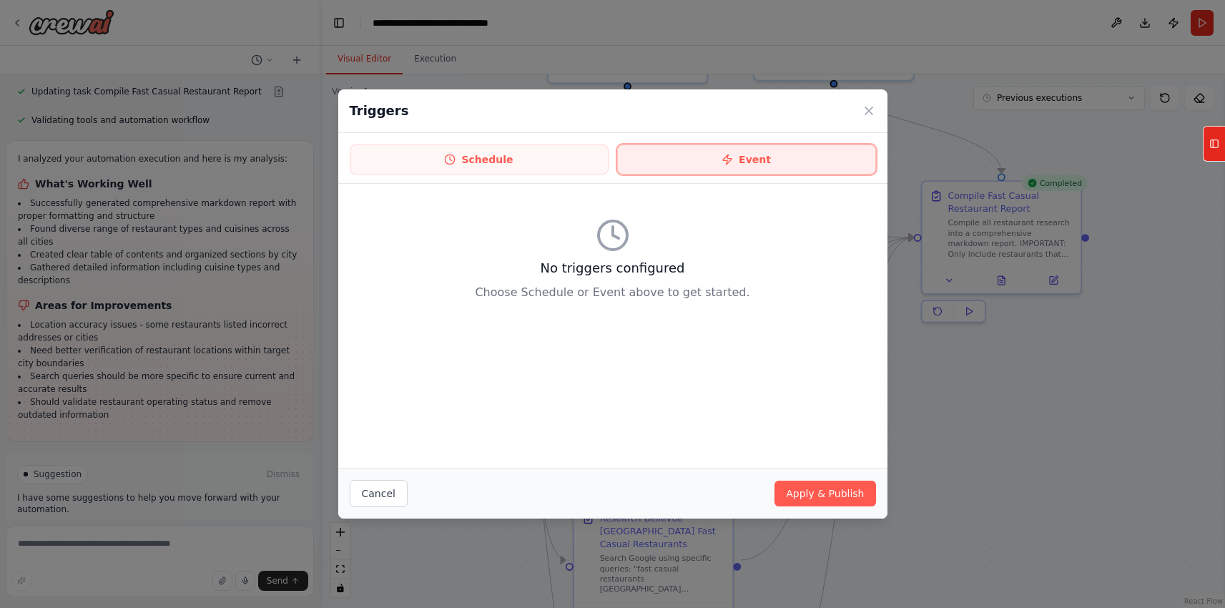
click at [721, 159] on button "Event" at bounding box center [746, 159] width 259 height 30
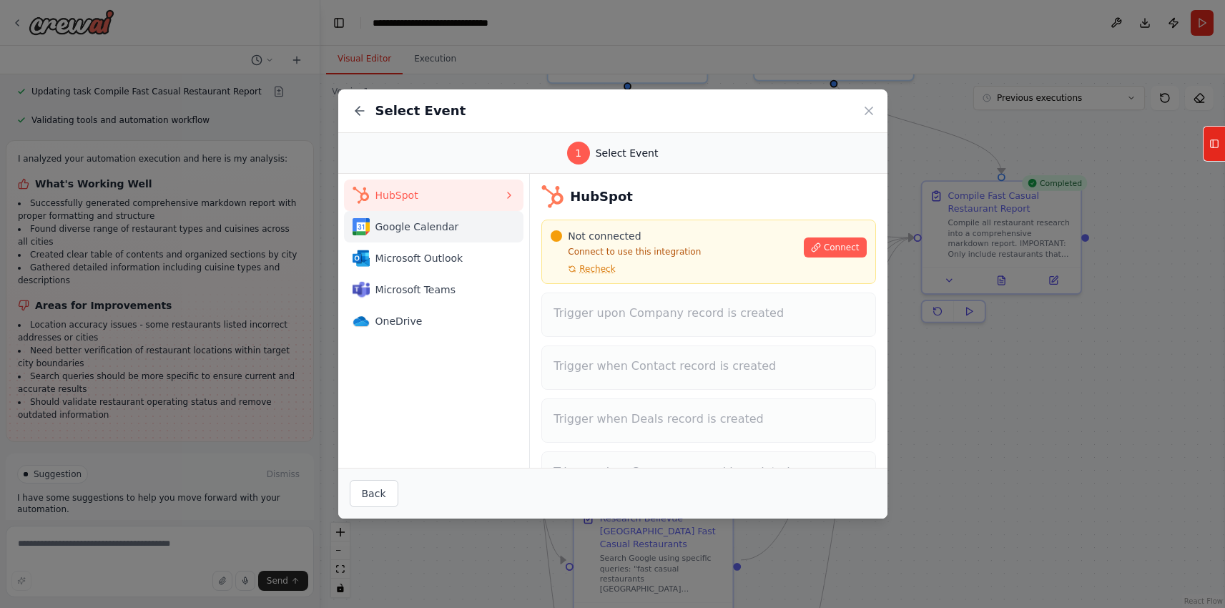
click at [468, 231] on span "Google Calendar" at bounding box center [439, 226] width 129 height 14
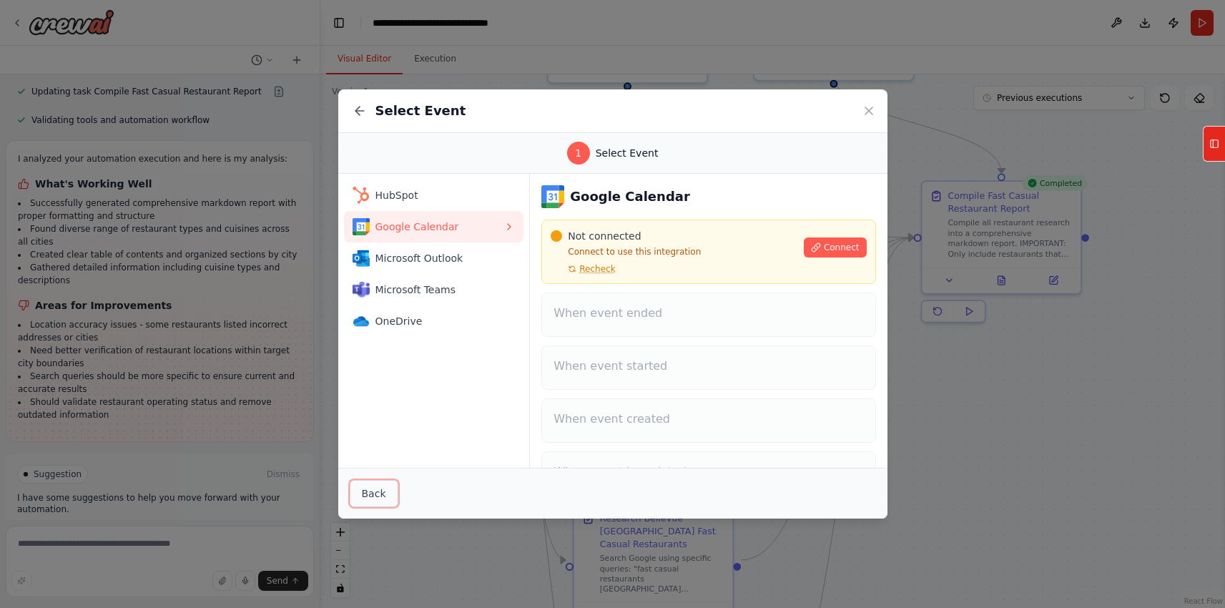
click at [388, 502] on button "Back" at bounding box center [374, 493] width 49 height 27
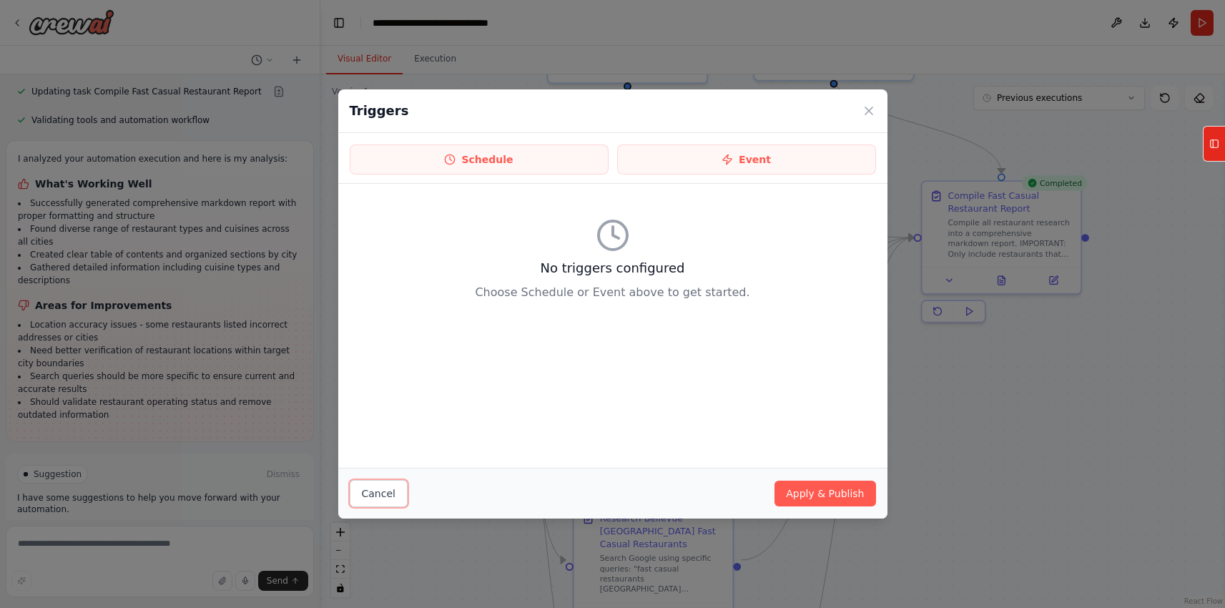
drag, startPoint x: 393, startPoint y: 500, endPoint x: 380, endPoint y: 490, distance: 15.7
click at [393, 500] on button "Cancel" at bounding box center [379, 493] width 58 height 27
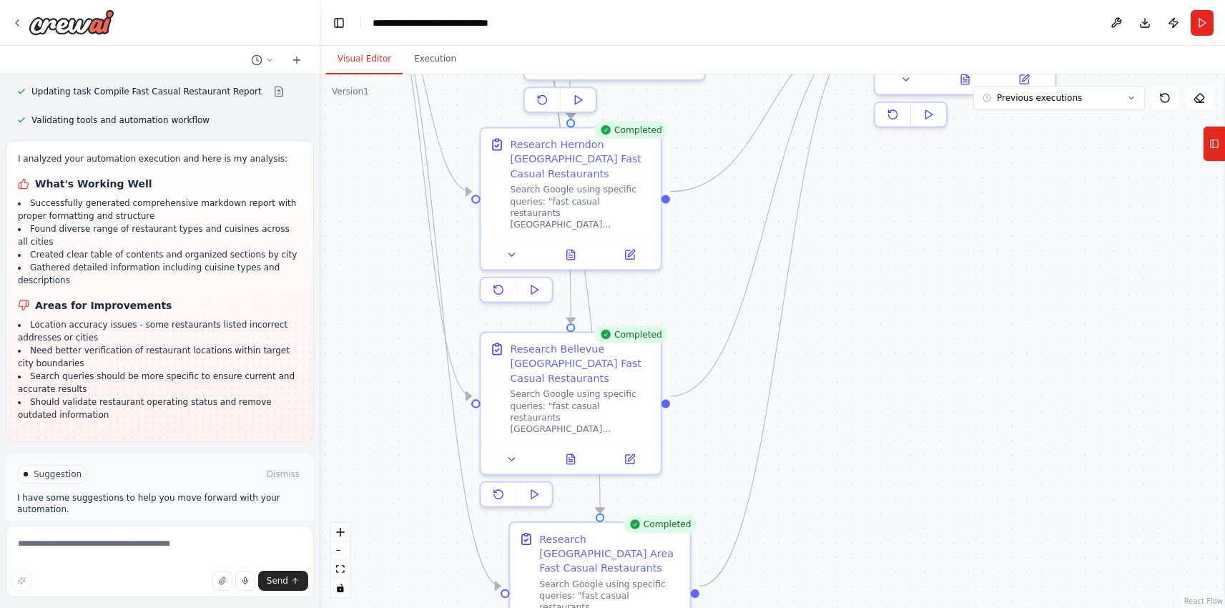
drag, startPoint x: 659, startPoint y: 393, endPoint x: 385, endPoint y: 195, distance: 337.5
click at [388, 198] on div ".deletable-edge-delete-btn { width: 20px; height: 20px; border: 0px solid #ffff…" at bounding box center [772, 340] width 904 height 533
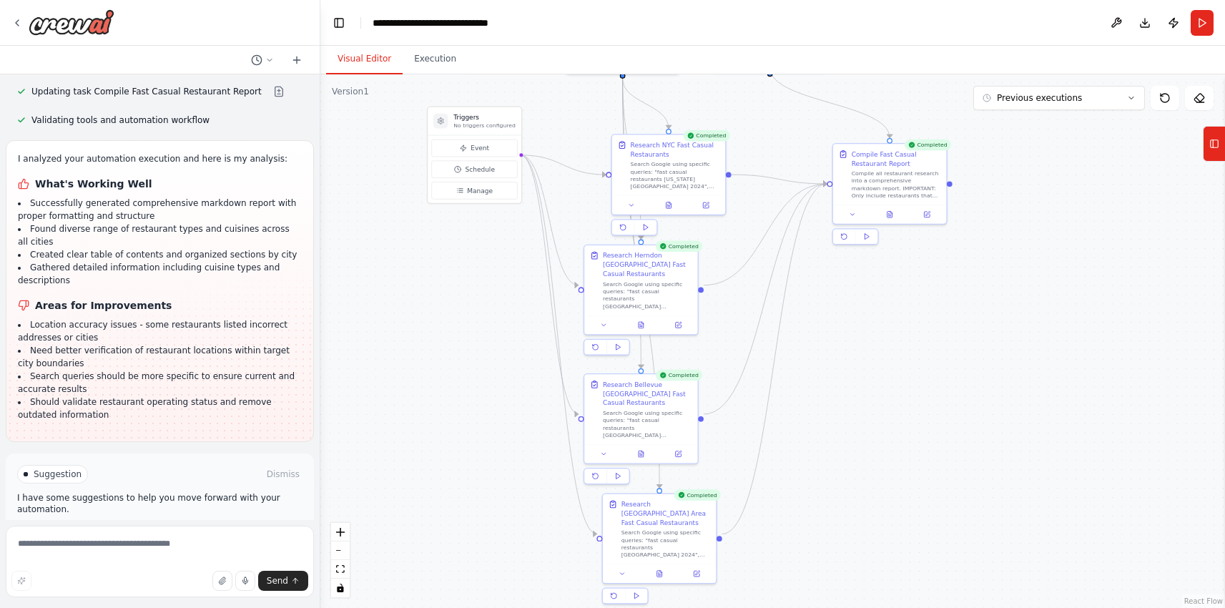
drag, startPoint x: 742, startPoint y: 293, endPoint x: 821, endPoint y: 348, distance: 96.6
click at [821, 348] on div ".deletable-edge-delete-btn { width: 20px; height: 20px; border: 0px solid #ffff…" at bounding box center [772, 340] width 904 height 533
click at [480, 169] on span "Schedule" at bounding box center [479, 168] width 29 height 9
click at [461, 172] on button "Schedule" at bounding box center [474, 169] width 86 height 17
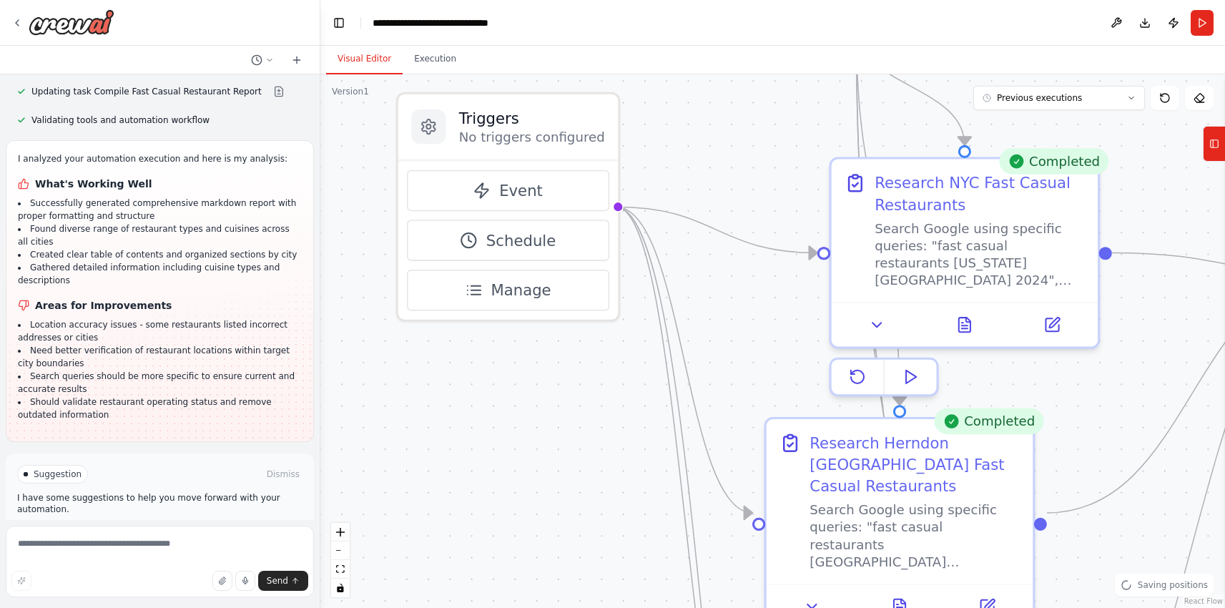
drag, startPoint x: 546, startPoint y: 309, endPoint x: 525, endPoint y: 483, distance: 174.9
click at [525, 483] on div ".deletable-edge-delete-btn { width: 20px; height: 20px; border: 0px solid #ffff…" at bounding box center [772, 340] width 904 height 533
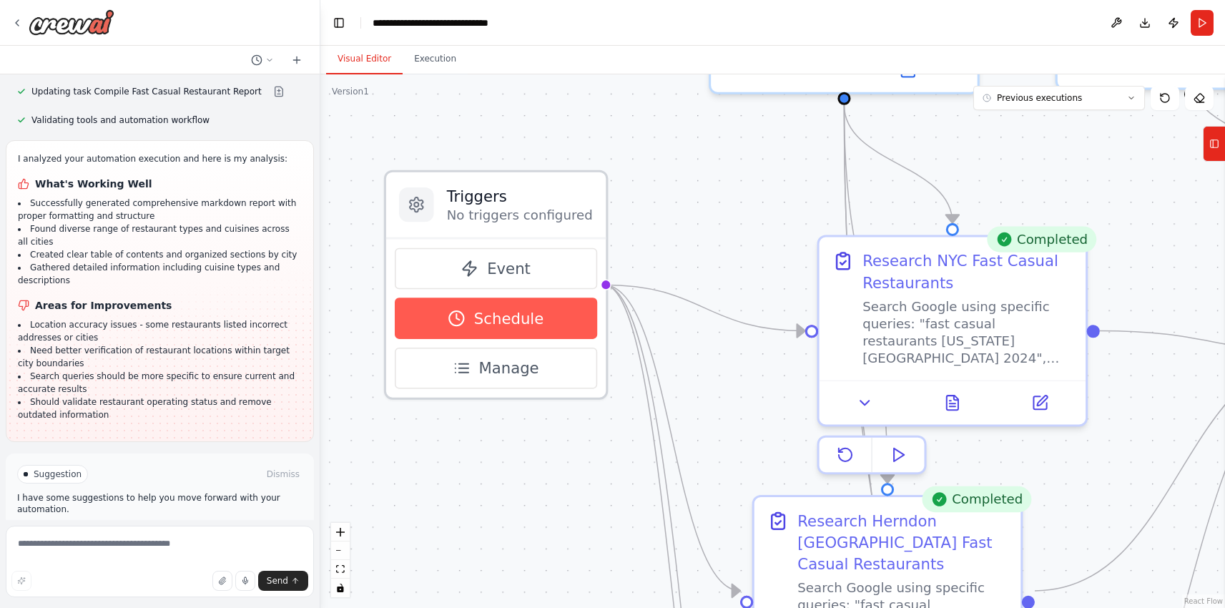
click at [514, 309] on span "Schedule" at bounding box center [508, 317] width 69 height 21
click at [508, 318] on span "Schedule" at bounding box center [508, 317] width 69 height 21
click at [505, 322] on span "Schedule" at bounding box center [508, 317] width 69 height 21
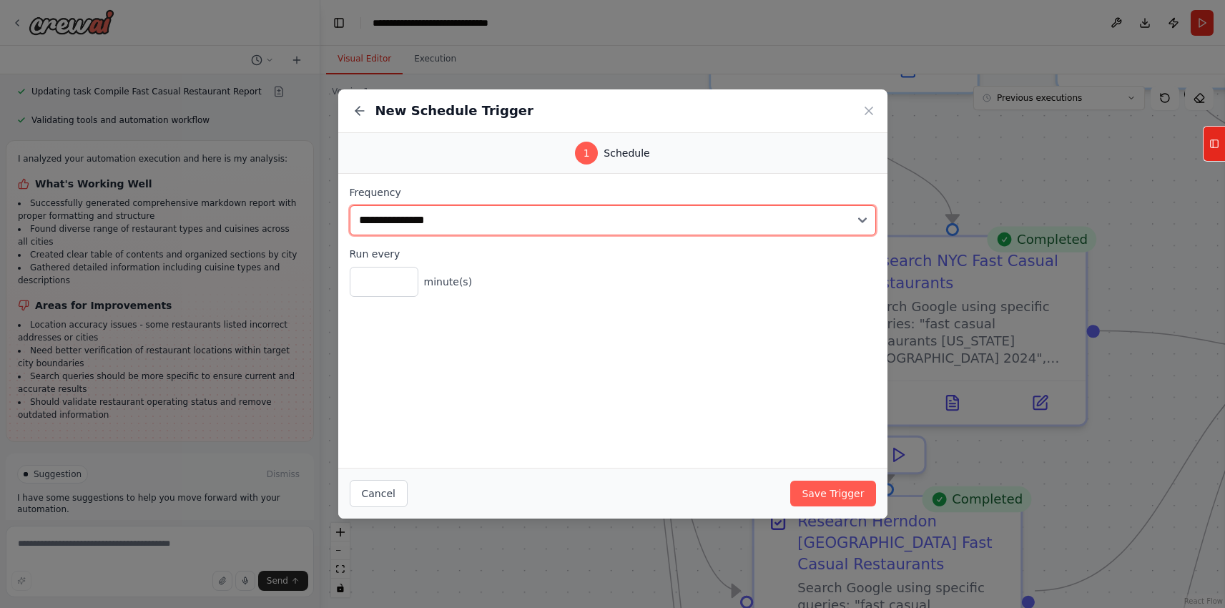
click at [477, 216] on select "**********" at bounding box center [613, 220] width 526 height 30
select select "******"
click at [350, 205] on select "**********" at bounding box center [613, 220] width 526 height 30
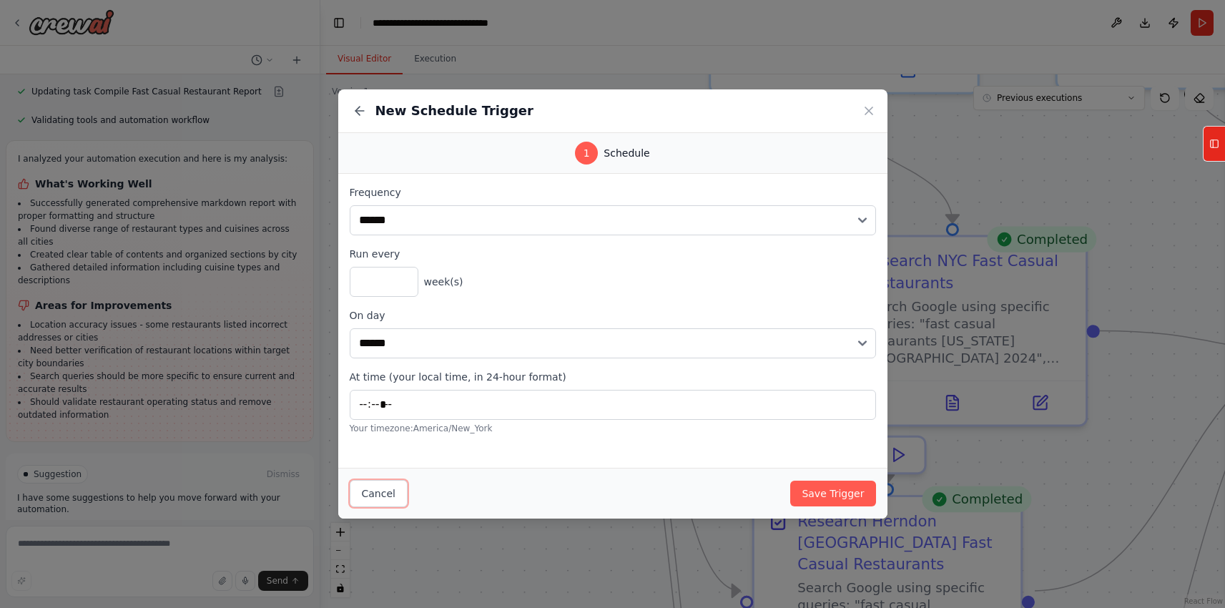
click at [376, 495] on button "Cancel" at bounding box center [379, 493] width 58 height 27
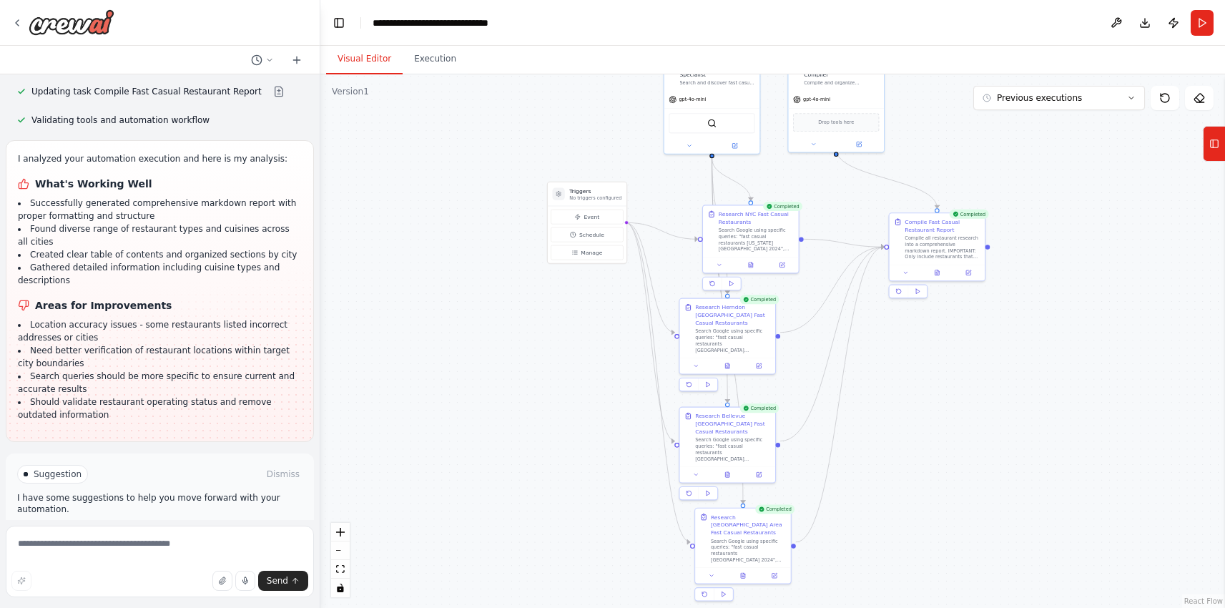
drag, startPoint x: 950, startPoint y: 300, endPoint x: 852, endPoint y: 192, distance: 146.3
click at [852, 192] on div ".deletable-edge-delete-btn { width: 20px; height: 20px; border: 0px solid #ffff…" at bounding box center [772, 340] width 904 height 533
click at [1214, 146] on icon at bounding box center [1214, 143] width 10 height 23
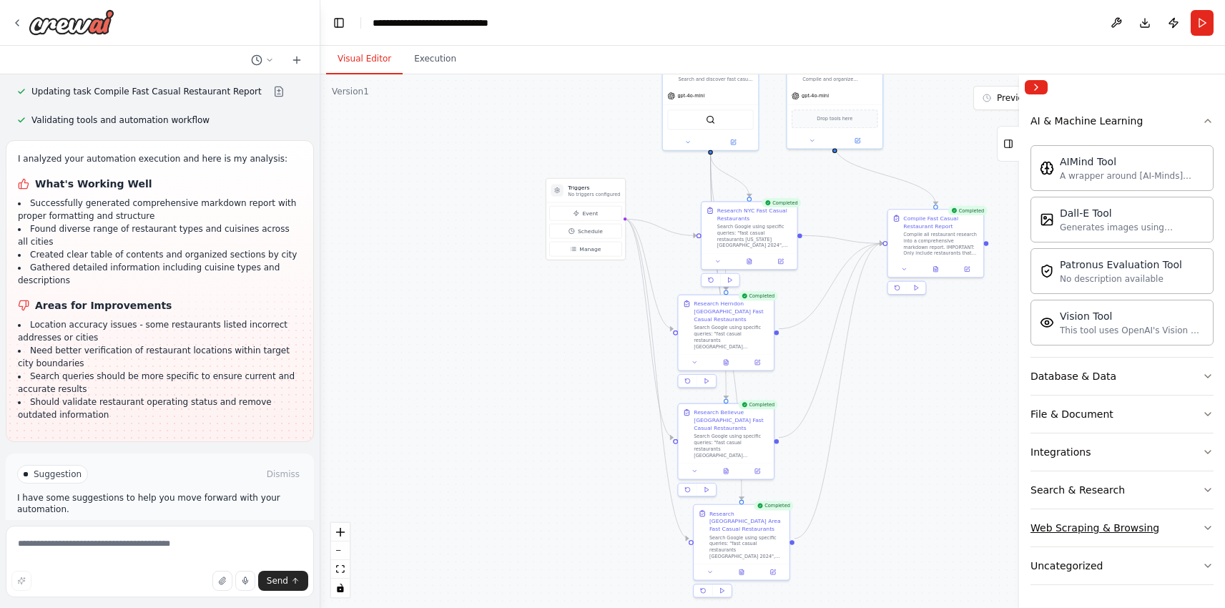
click at [1202, 533] on icon "button" at bounding box center [1207, 527] width 11 height 11
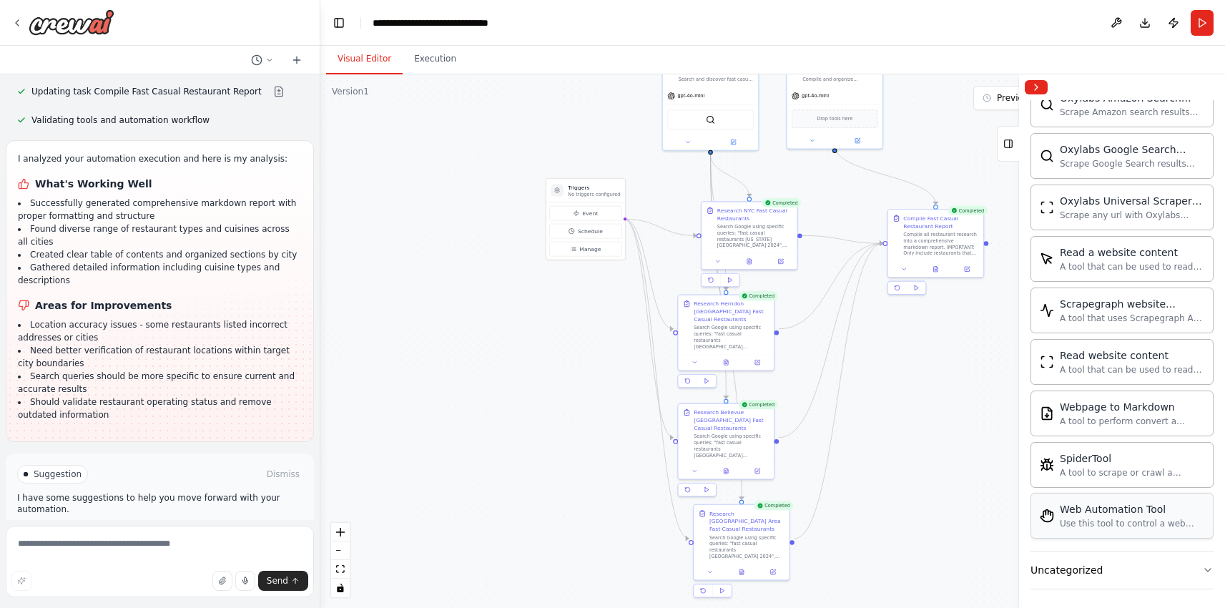
scroll to position [982, 0]
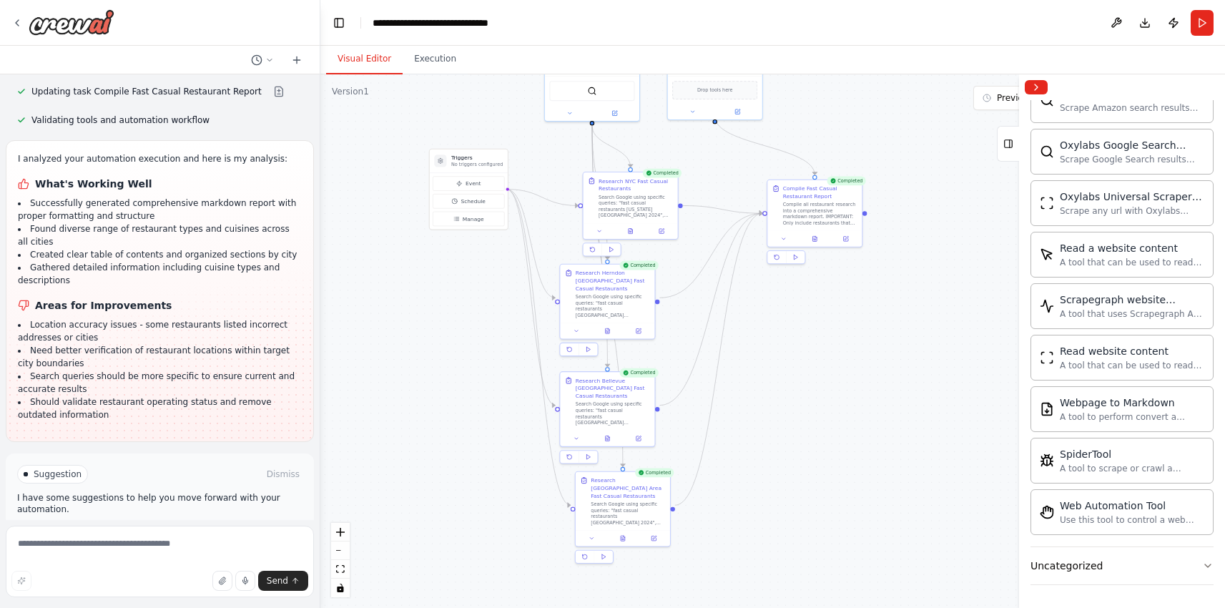
drag, startPoint x: 616, startPoint y: 385, endPoint x: 533, endPoint y: 389, distance: 82.3
click at [533, 389] on div ".deletable-edge-delete-btn { width: 20px; height: 20px; border: 0px solid #ffff…" at bounding box center [772, 340] width 904 height 533
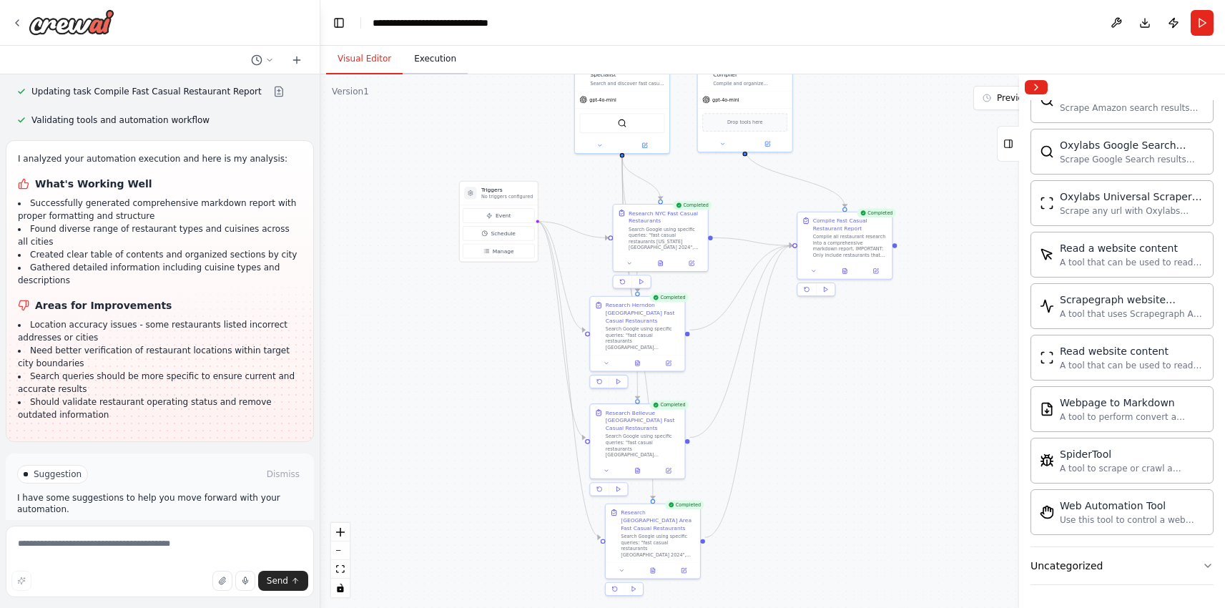
click at [419, 64] on button "Execution" at bounding box center [435, 59] width 65 height 30
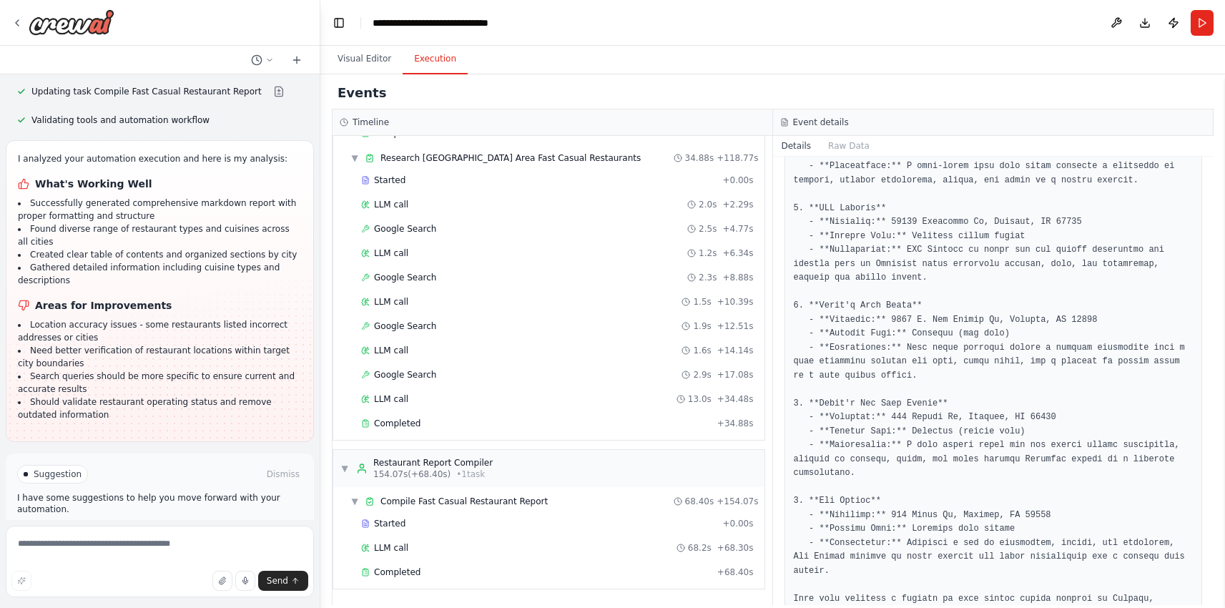
scroll to position [548, 0]
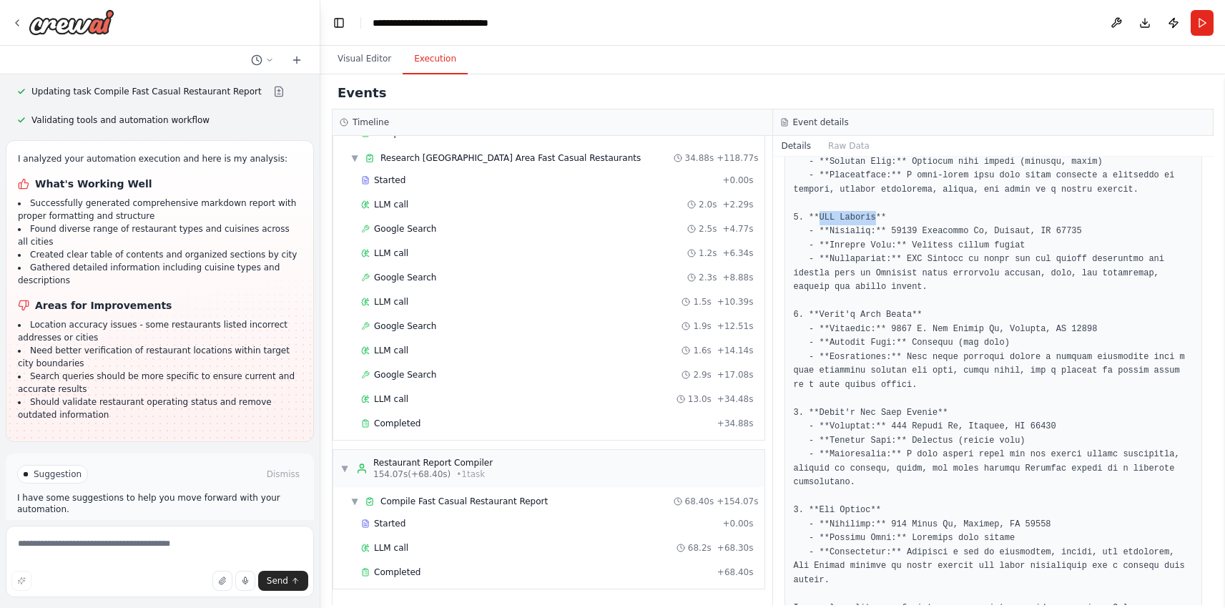
drag, startPoint x: 875, startPoint y: 204, endPoint x: 818, endPoint y: 202, distance: 57.2
click at [818, 202] on pre at bounding box center [994, 238] width 400 height 809
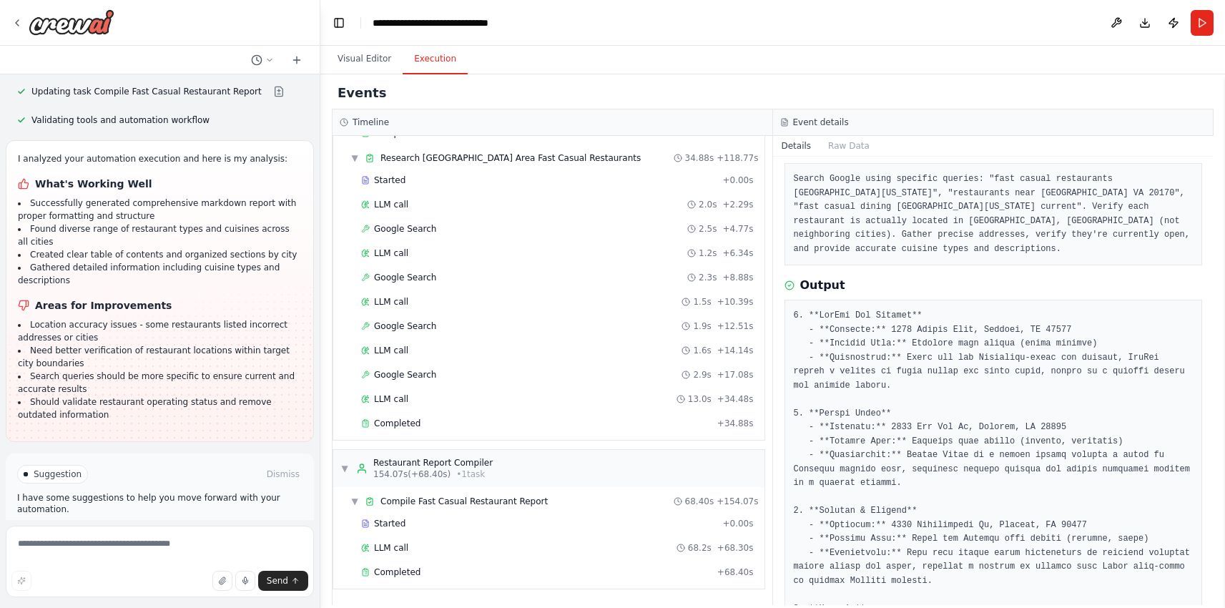
scroll to position [0, 0]
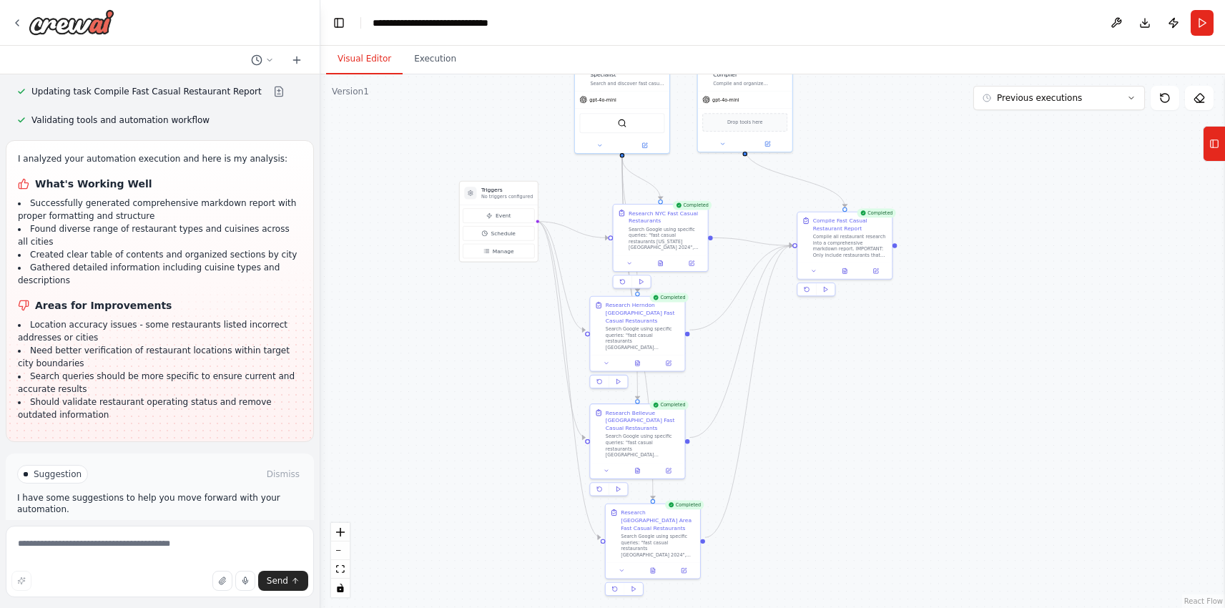
click at [361, 61] on button "Visual Editor" at bounding box center [364, 59] width 77 height 30
click at [19, 18] on icon at bounding box center [16, 22] width 11 height 11
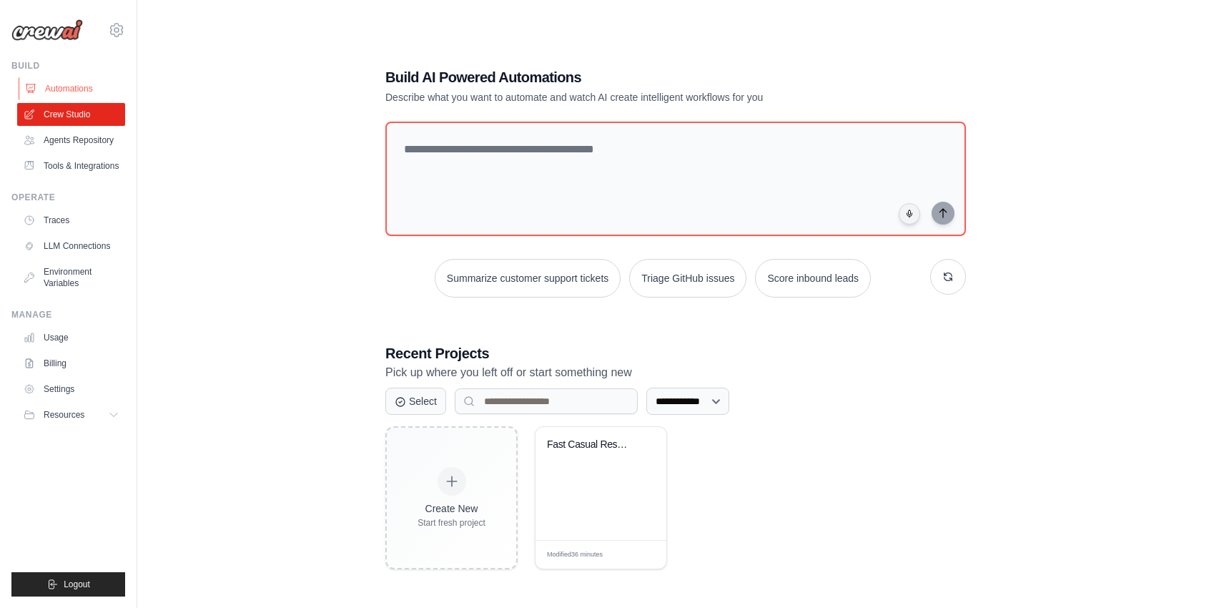
click at [67, 88] on link "Automations" at bounding box center [73, 88] width 108 height 23
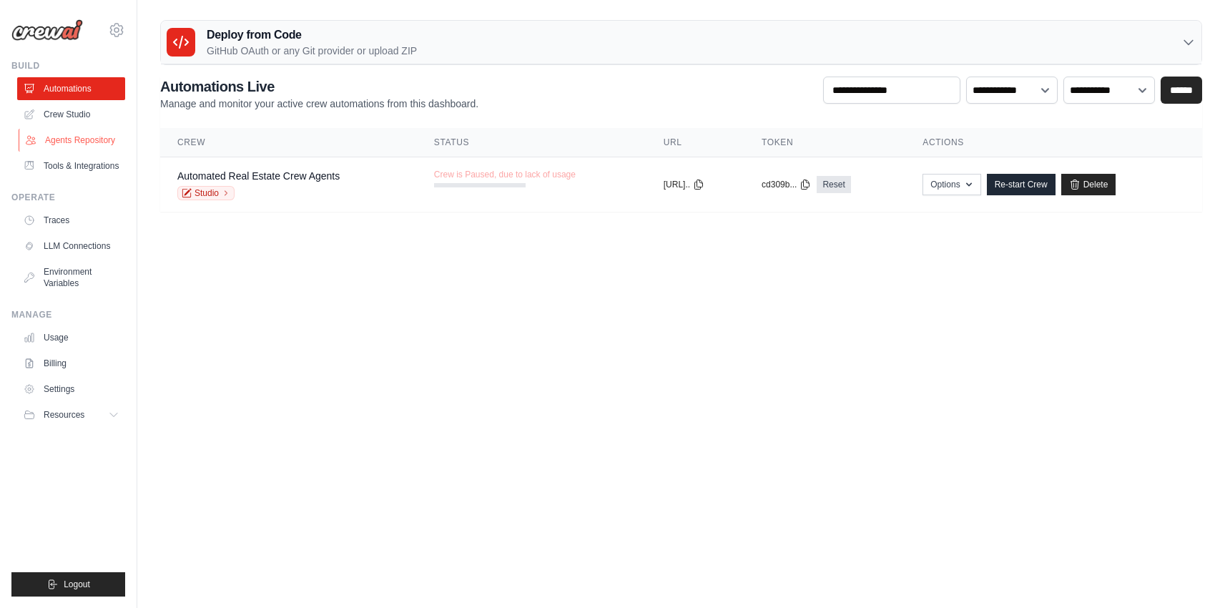
click at [69, 139] on link "Agents Repository" at bounding box center [73, 140] width 108 height 23
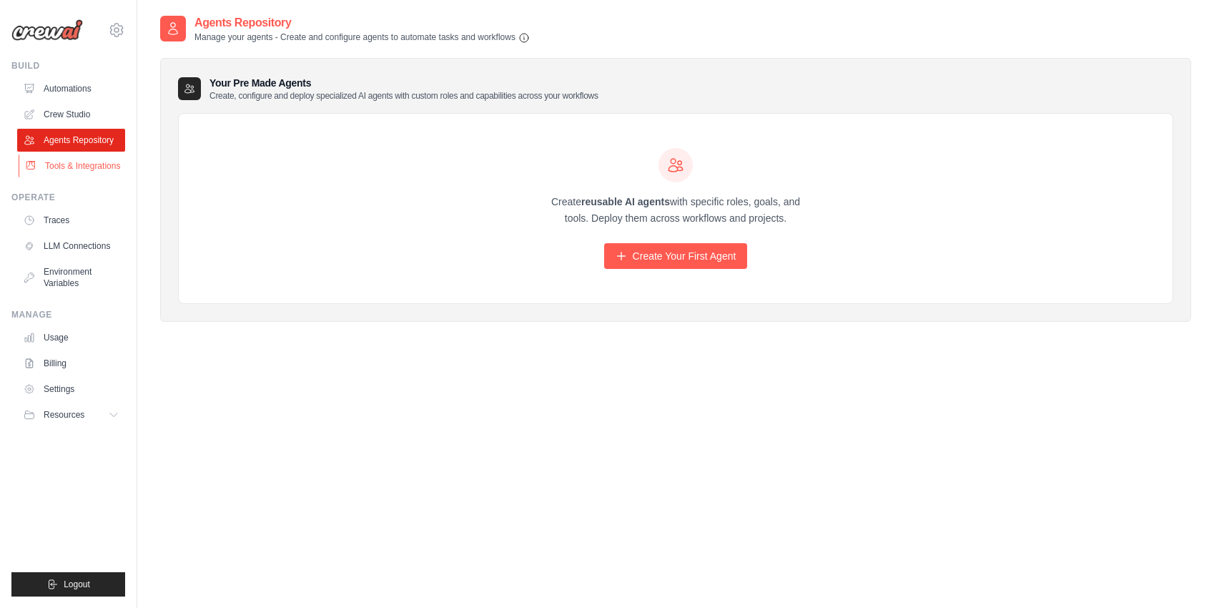
click at [65, 169] on link "Tools & Integrations" at bounding box center [73, 165] width 108 height 23
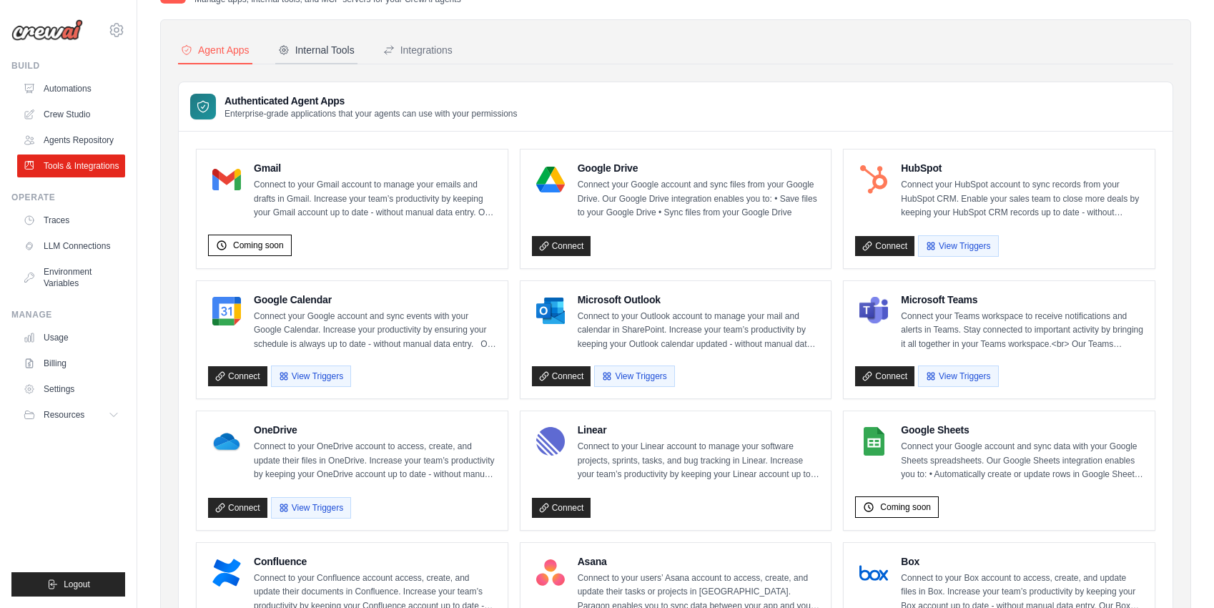
click at [342, 63] on button "Internal Tools" at bounding box center [316, 50] width 82 height 27
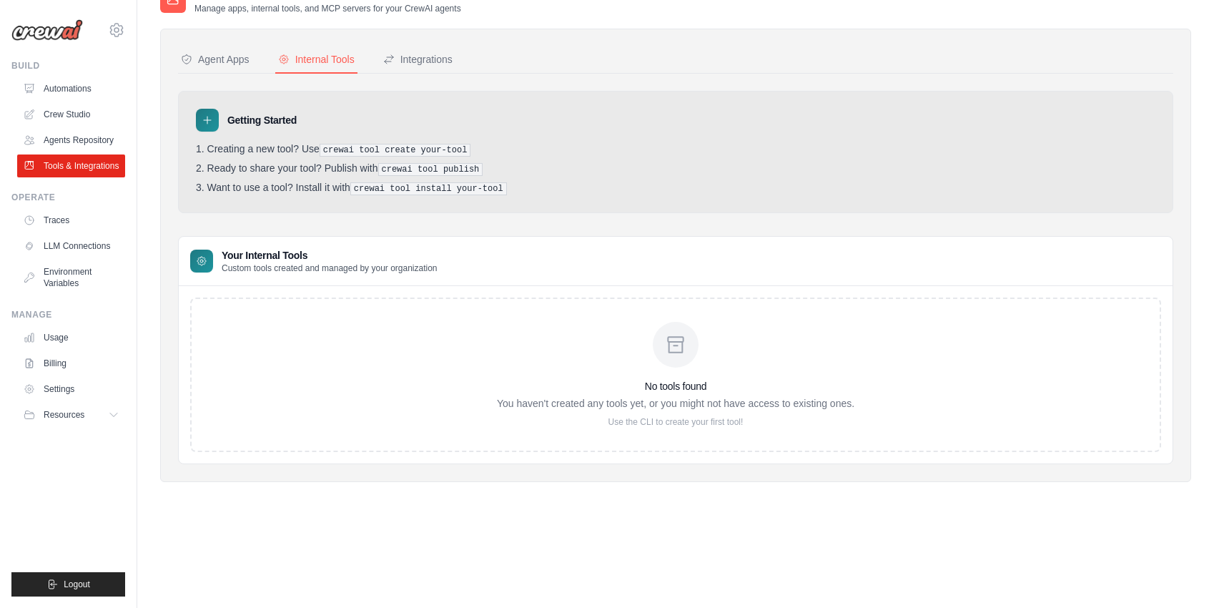
scroll to position [29, 0]
click at [440, 61] on div "Integrations" at bounding box center [417, 59] width 69 height 14
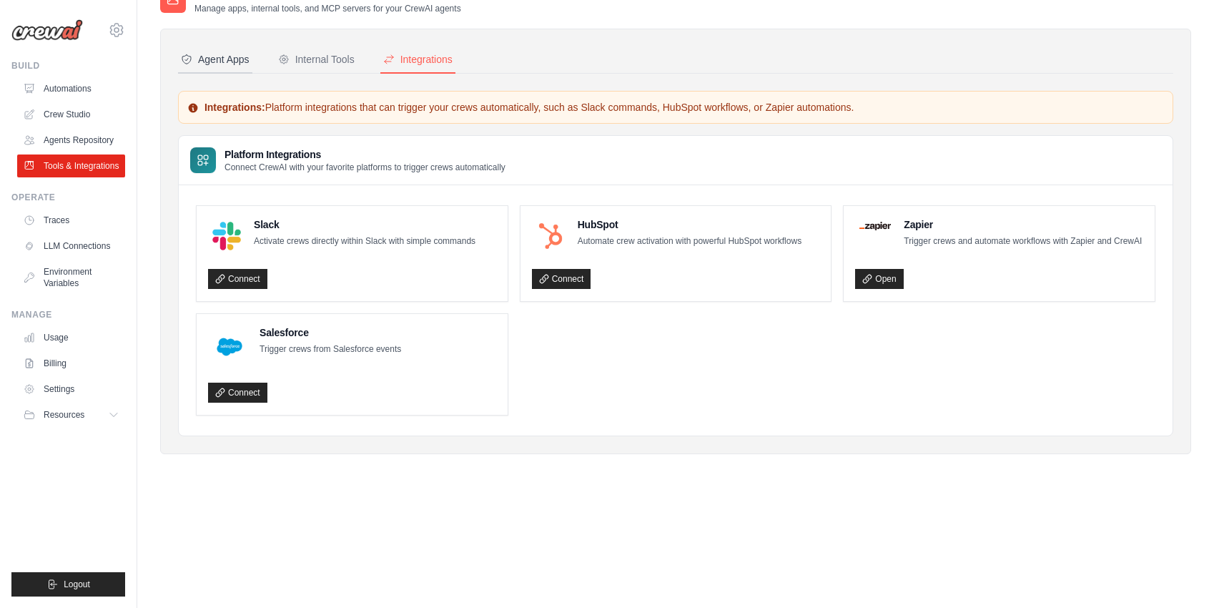
click at [207, 53] on div "Agent Apps" at bounding box center [215, 59] width 69 height 14
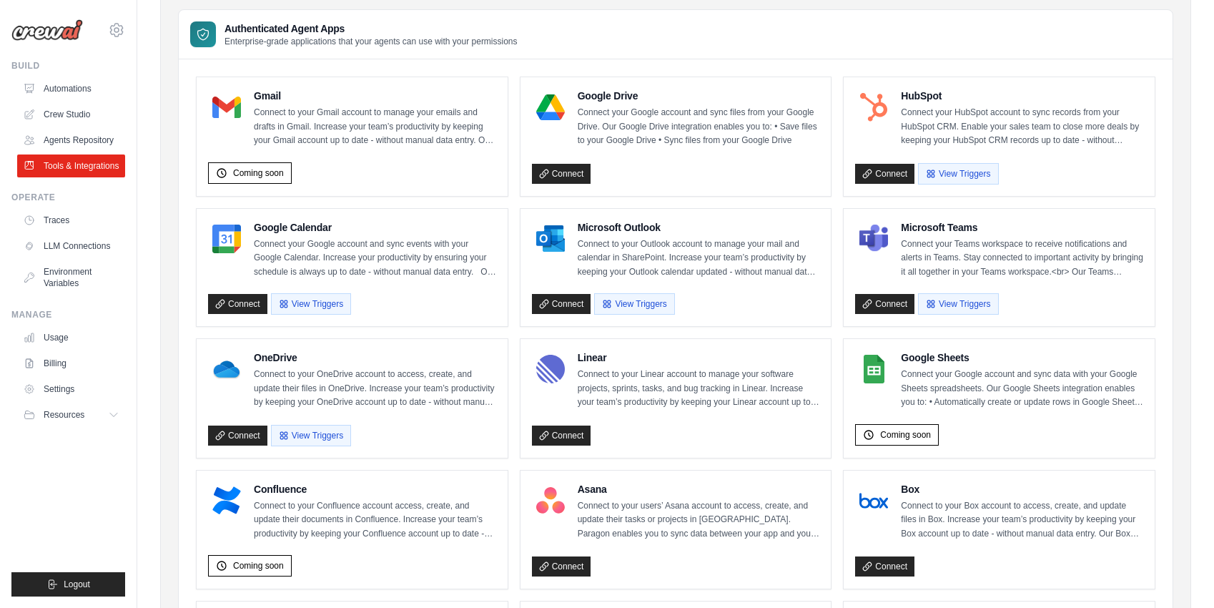
scroll to position [114, 0]
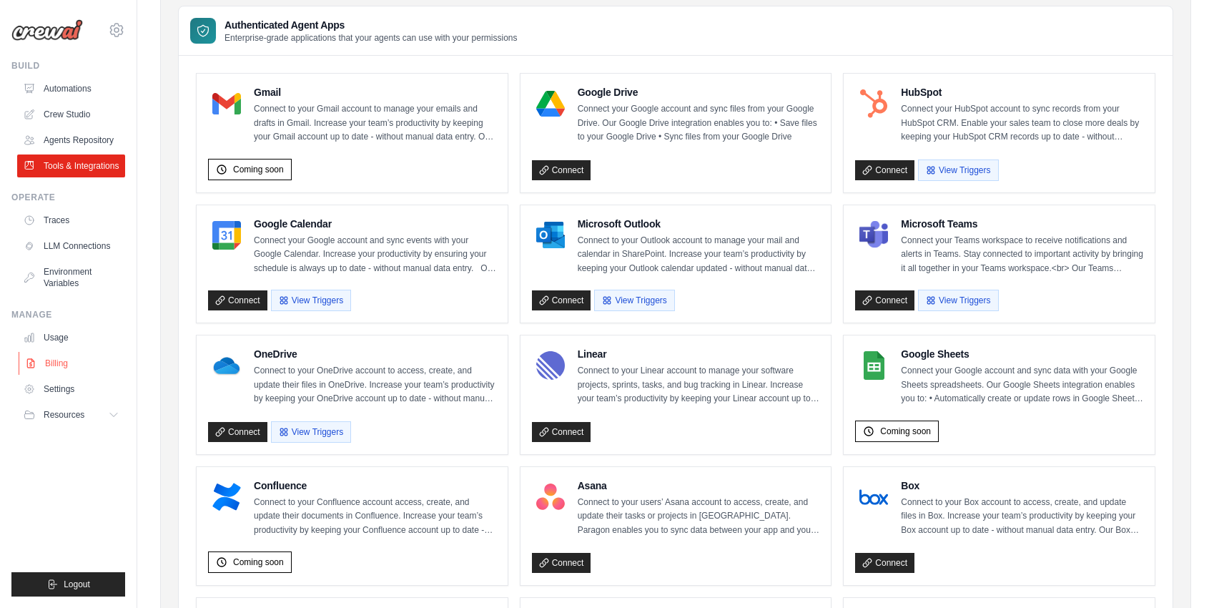
click at [49, 360] on link "Billing" at bounding box center [73, 363] width 108 height 23
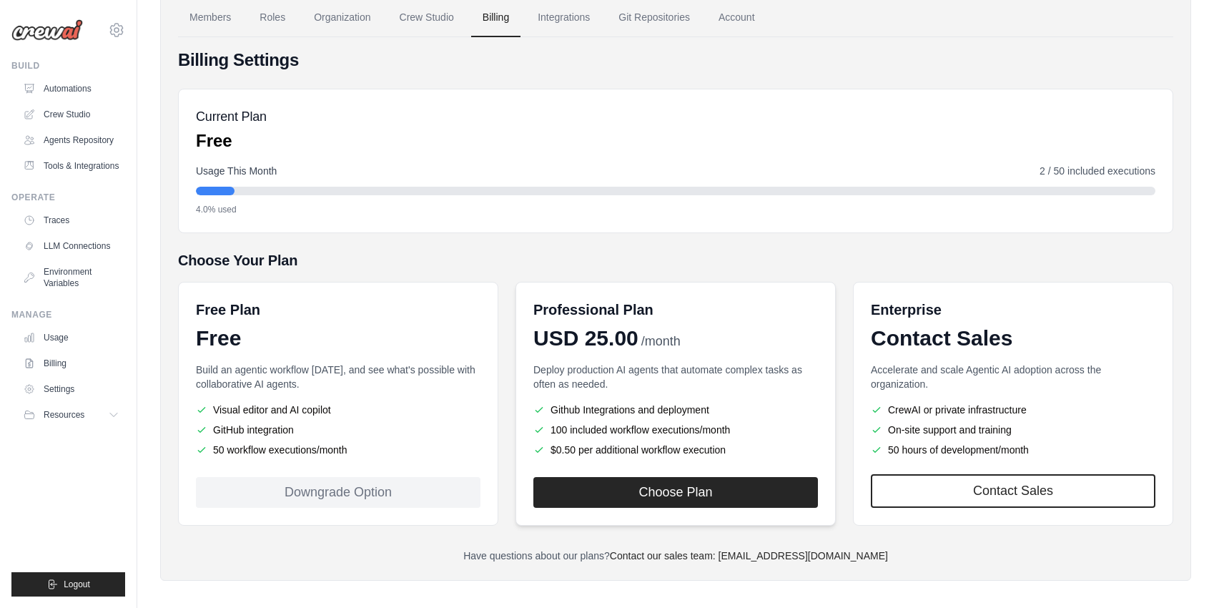
scroll to position [87, 0]
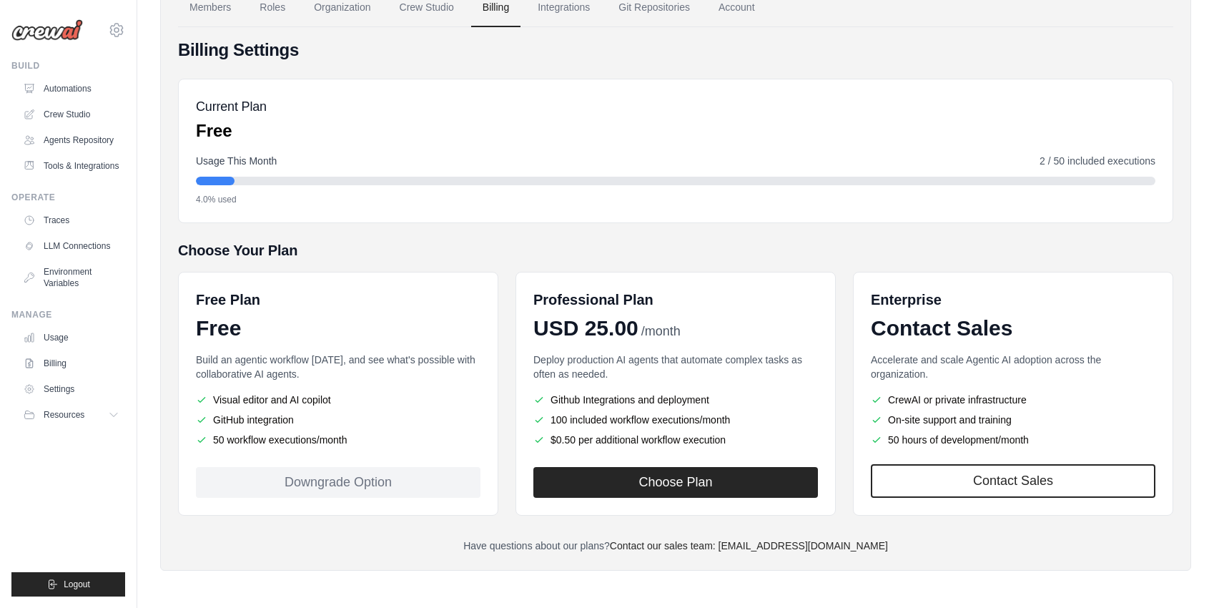
drag, startPoint x: 360, startPoint y: 448, endPoint x: 202, endPoint y: 438, distance: 159.0
click at [202, 438] on div "Build an agentic workflow today, and see what's possible with collaborative AI …" at bounding box center [338, 400] width 285 height 97
click at [233, 180] on div at bounding box center [215, 181] width 39 height 9
drag, startPoint x: 1031, startPoint y: 158, endPoint x: 1160, endPoint y: 156, distance: 129.4
click at [1160, 156] on div "Current Plan Free Usage This Month 2 / 50 included executions 4.0% used" at bounding box center [675, 151] width 995 height 144
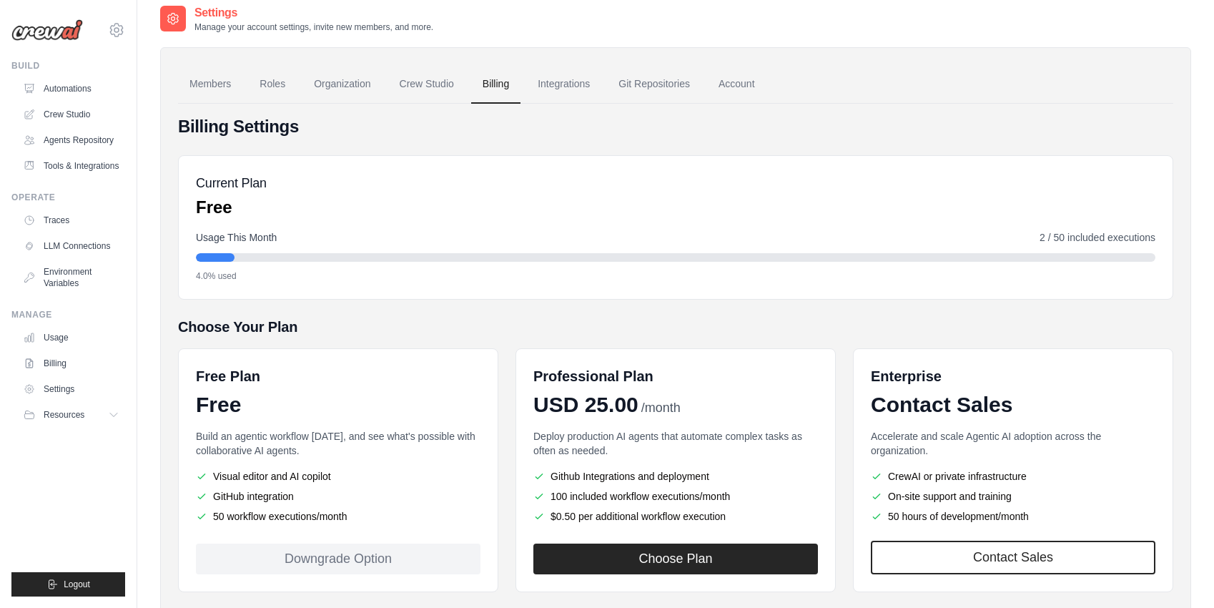
scroll to position [0, 0]
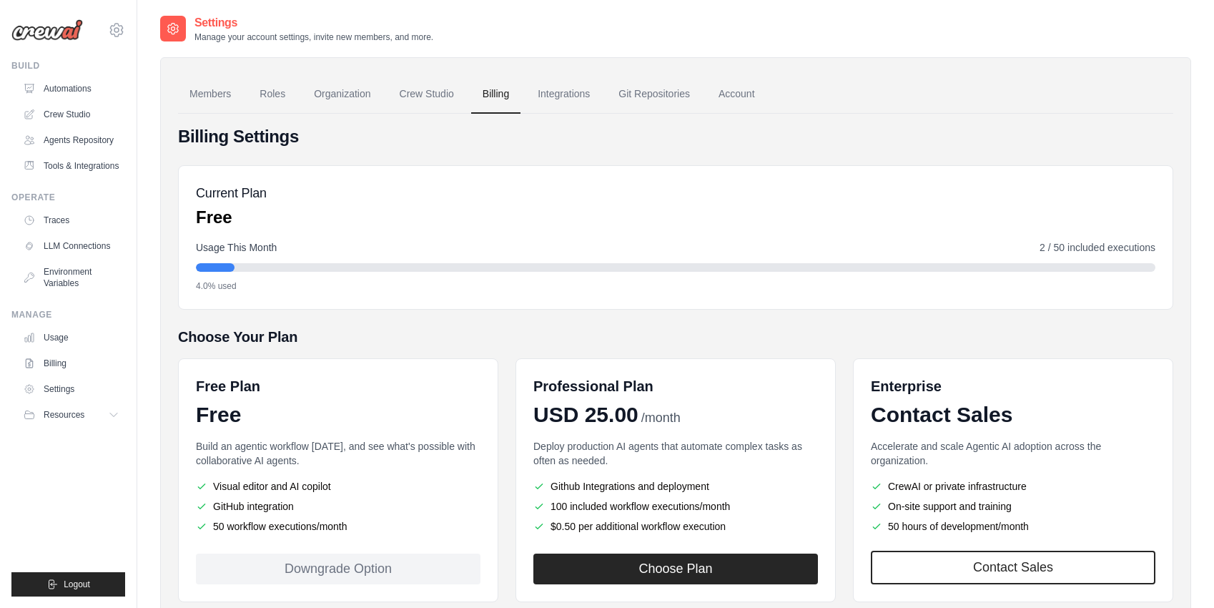
click at [288, 209] on div "Current Plan Free" at bounding box center [675, 206] width 959 height 46
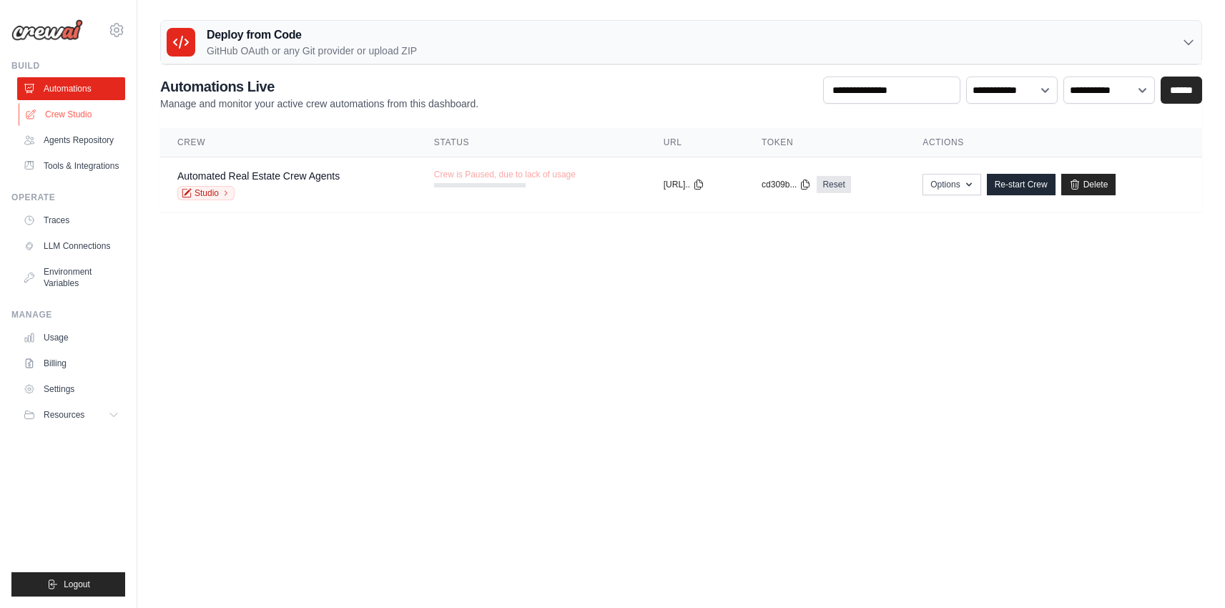
click at [69, 113] on link "Crew Studio" at bounding box center [73, 114] width 108 height 23
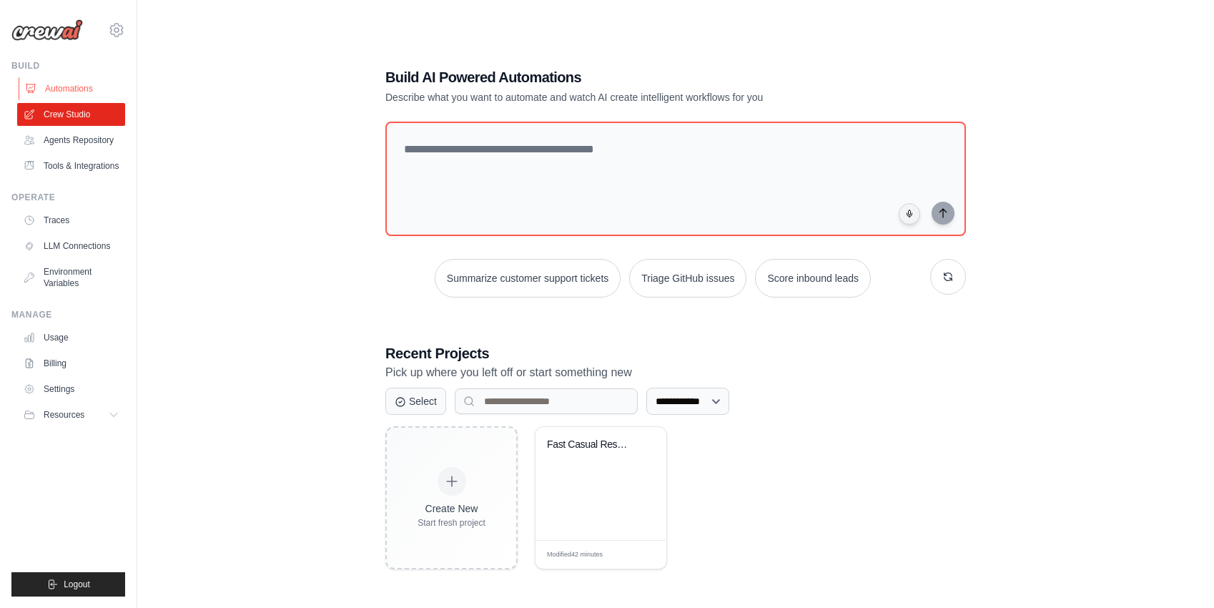
click at [75, 87] on link "Automations" at bounding box center [73, 88] width 108 height 23
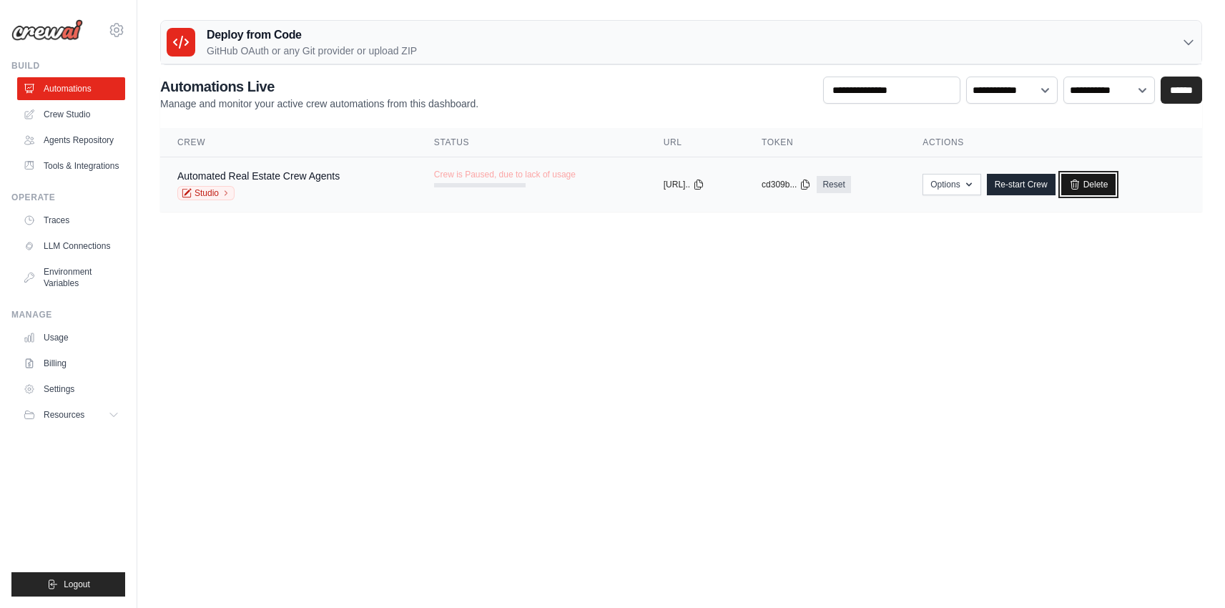
click at [1116, 185] on link "Delete" at bounding box center [1088, 184] width 55 height 21
click at [69, 112] on link "Crew Studio" at bounding box center [73, 114] width 108 height 23
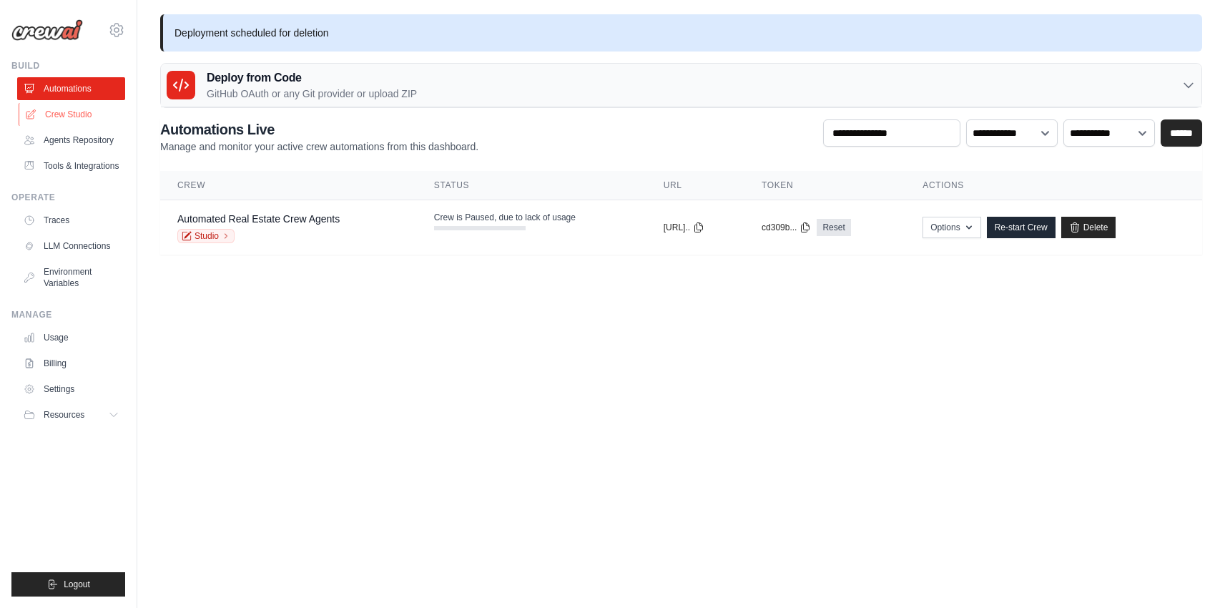
click at [61, 119] on link "Crew Studio" at bounding box center [73, 114] width 108 height 23
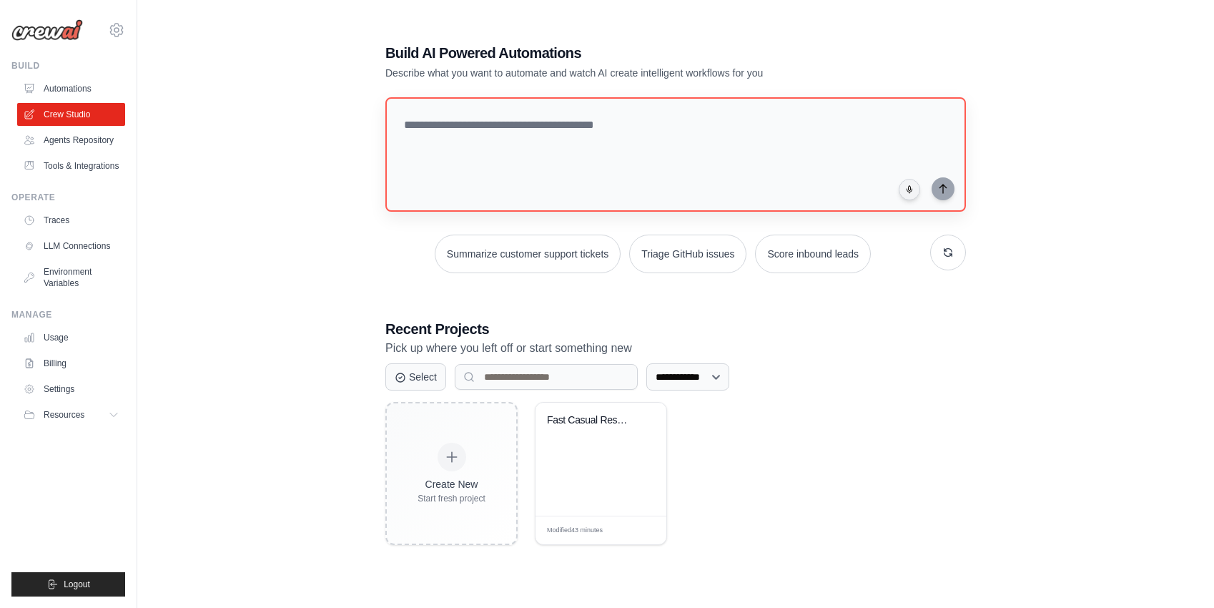
scroll to position [29, 0]
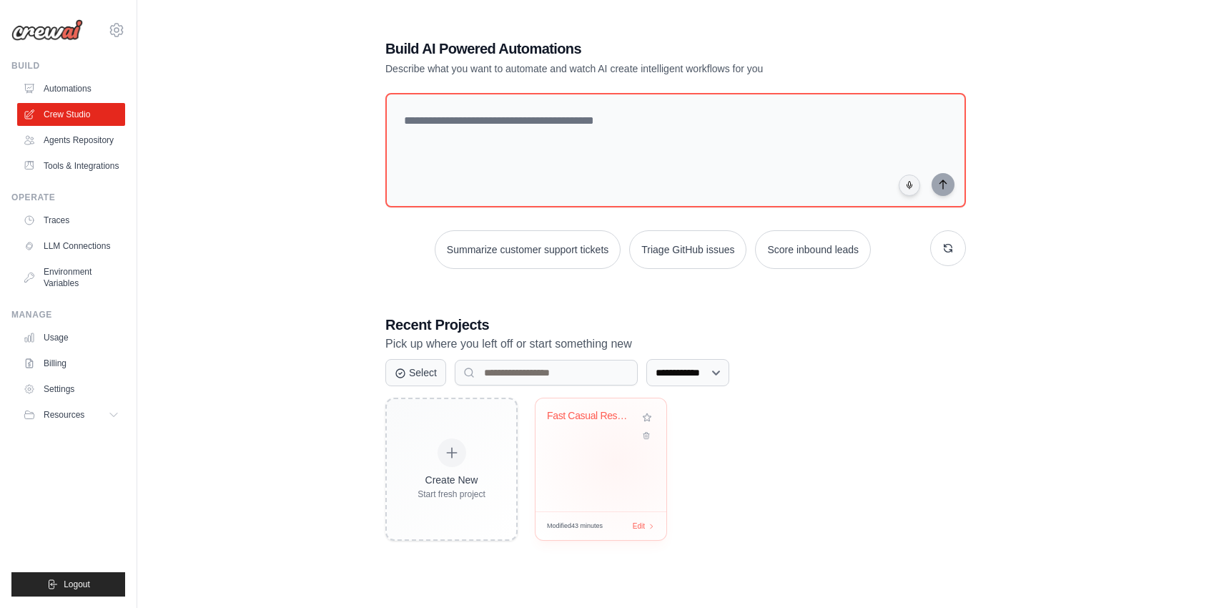
click at [606, 464] on div "Fast Casual Restaurant Discovery" at bounding box center [601, 454] width 131 height 113
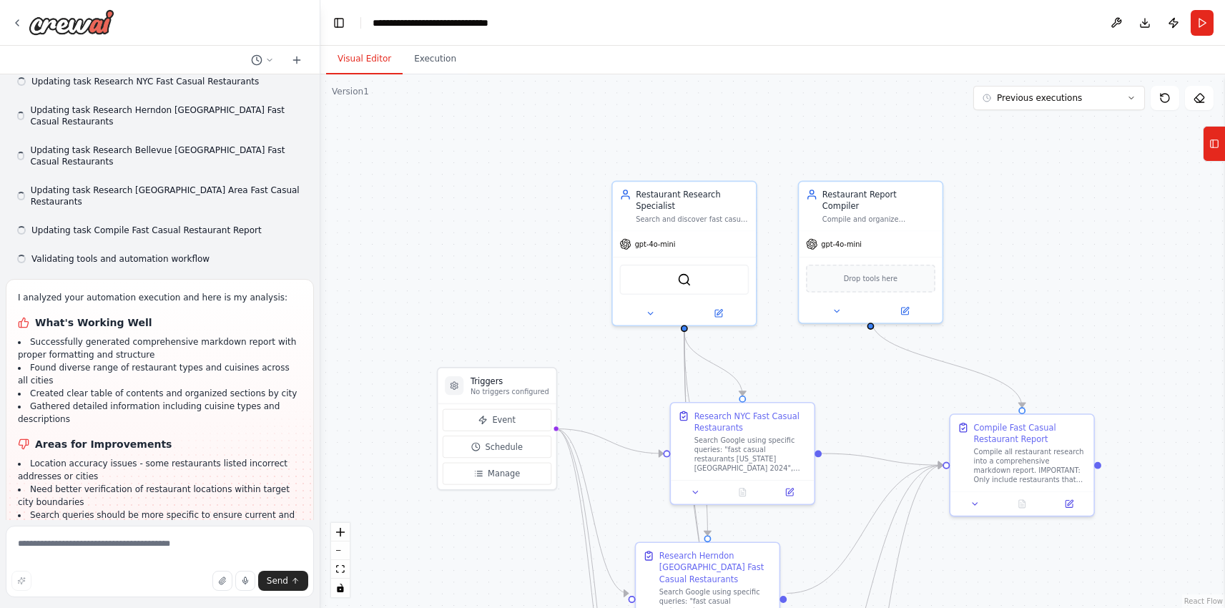
scroll to position [1775, 0]
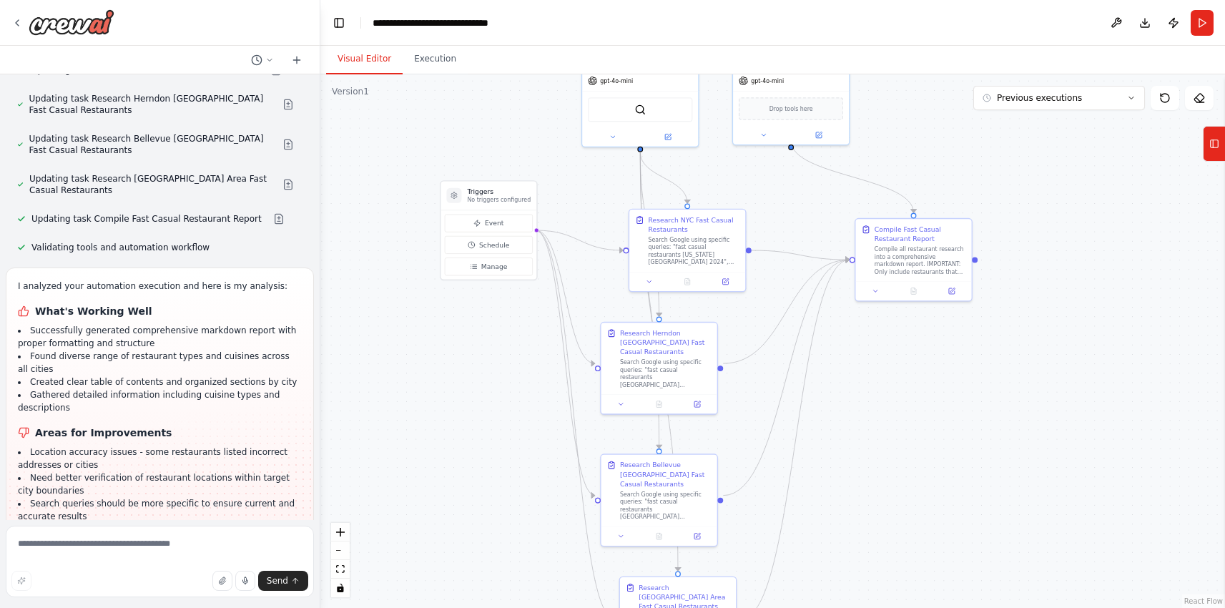
drag, startPoint x: 847, startPoint y: 385, endPoint x: 778, endPoint y: 197, distance: 199.5
click at [778, 197] on div ".deletable-edge-delete-btn { width: 20px; height: 20px; border: 0px solid #ffff…" at bounding box center [772, 340] width 904 height 533
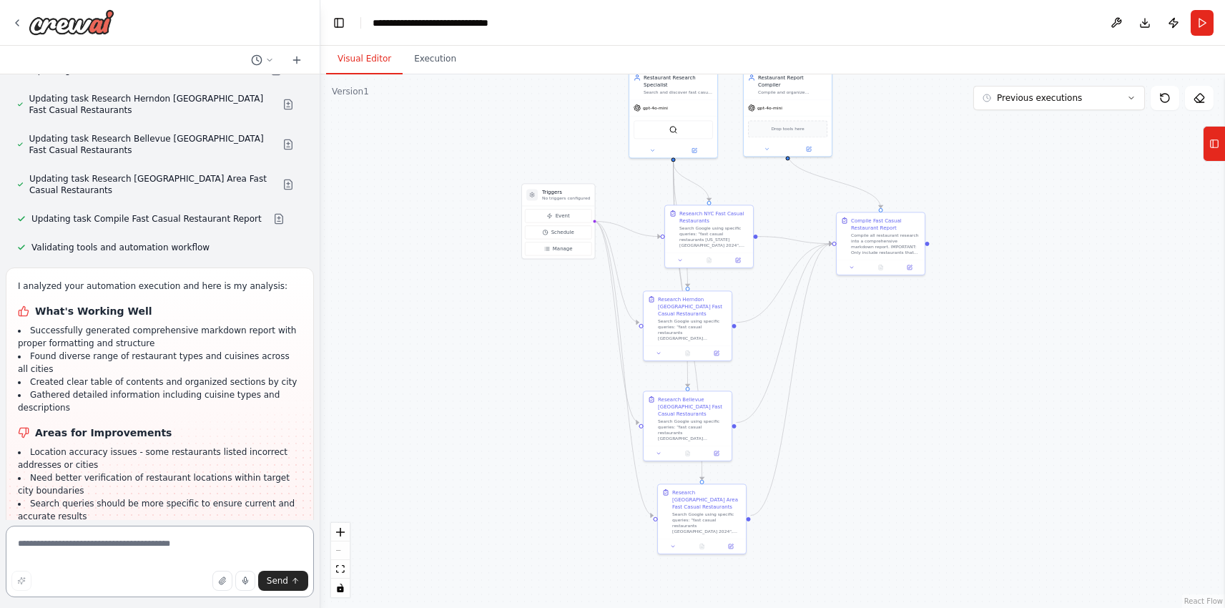
click at [94, 548] on textarea at bounding box center [160, 560] width 308 height 71
click at [340, 22] on button "Toggle Left Sidebar" at bounding box center [339, 23] width 20 height 20
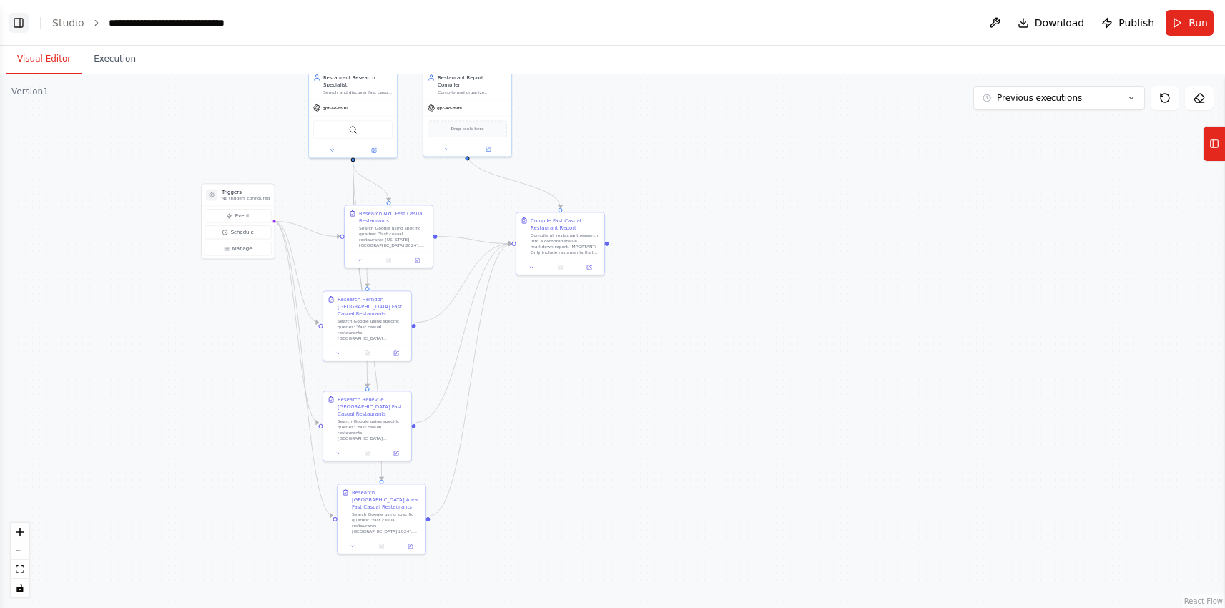
click at [9, 25] on button "Toggle Left Sidebar" at bounding box center [19, 23] width 20 height 20
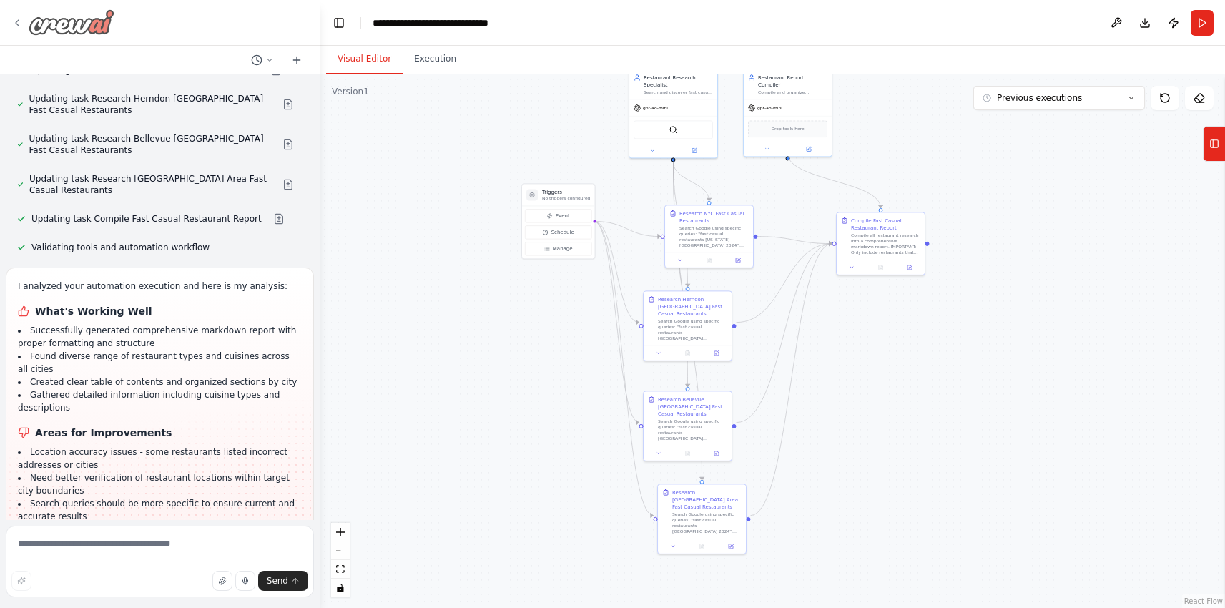
click at [51, 29] on img at bounding box center [72, 22] width 86 height 26
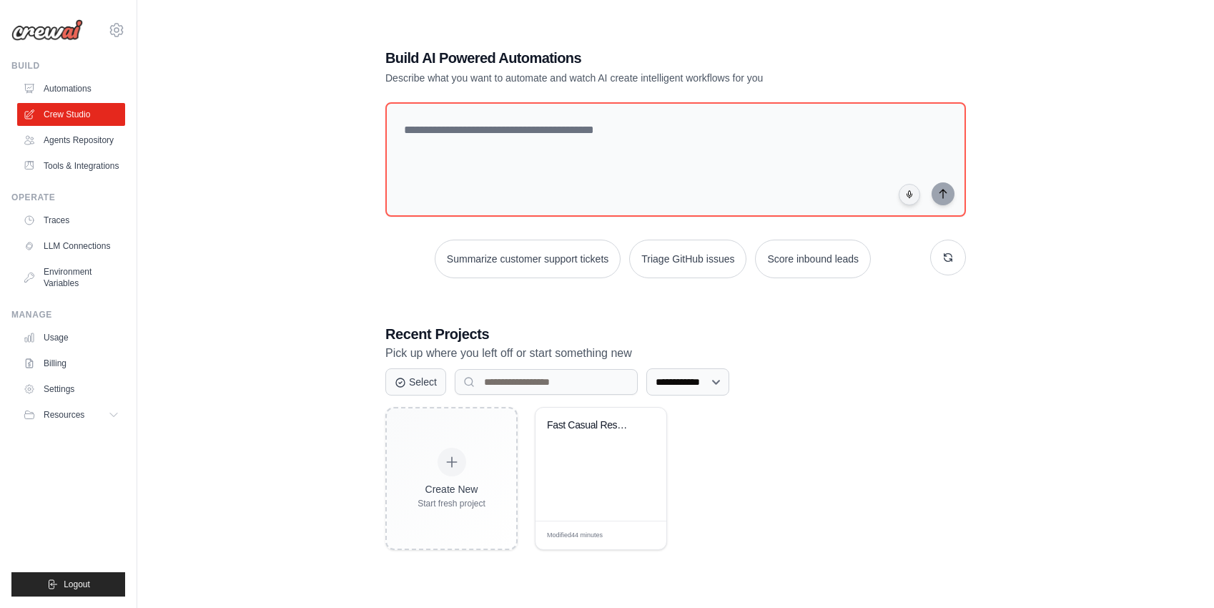
scroll to position [29, 0]
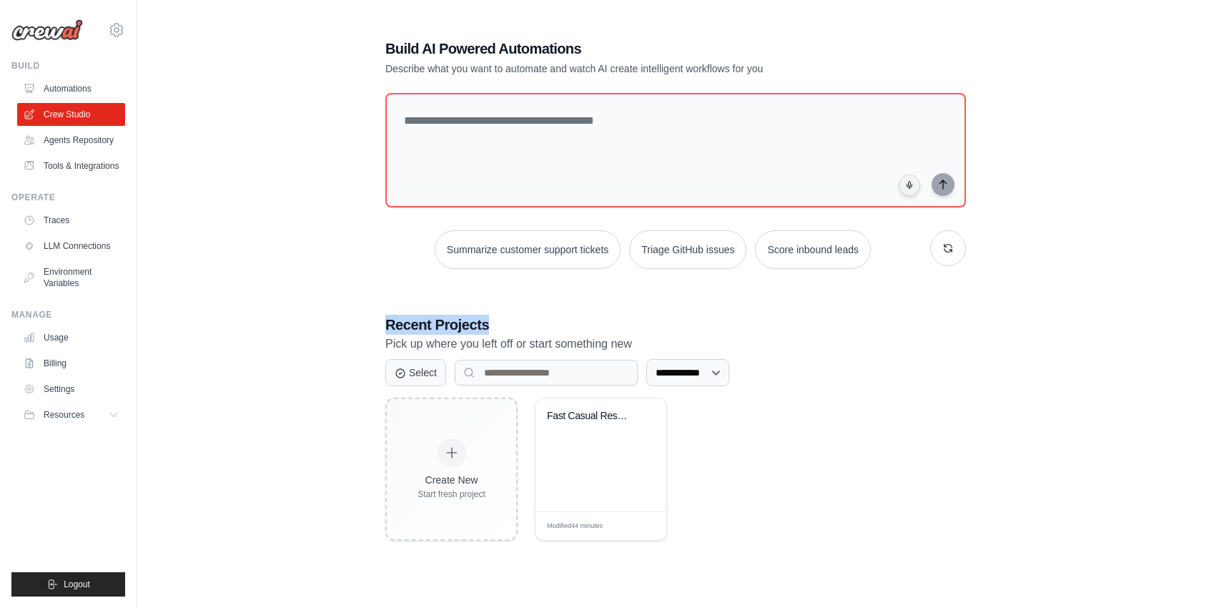
drag, startPoint x: 528, startPoint y: 319, endPoint x: 359, endPoint y: 322, distance: 168.8
click at [359, 322] on div "**********" at bounding box center [675, 290] width 1031 height 608
click at [350, 300] on div "**********" at bounding box center [675, 290] width 1031 height 608
